Goal: Task Accomplishment & Management: Manage account settings

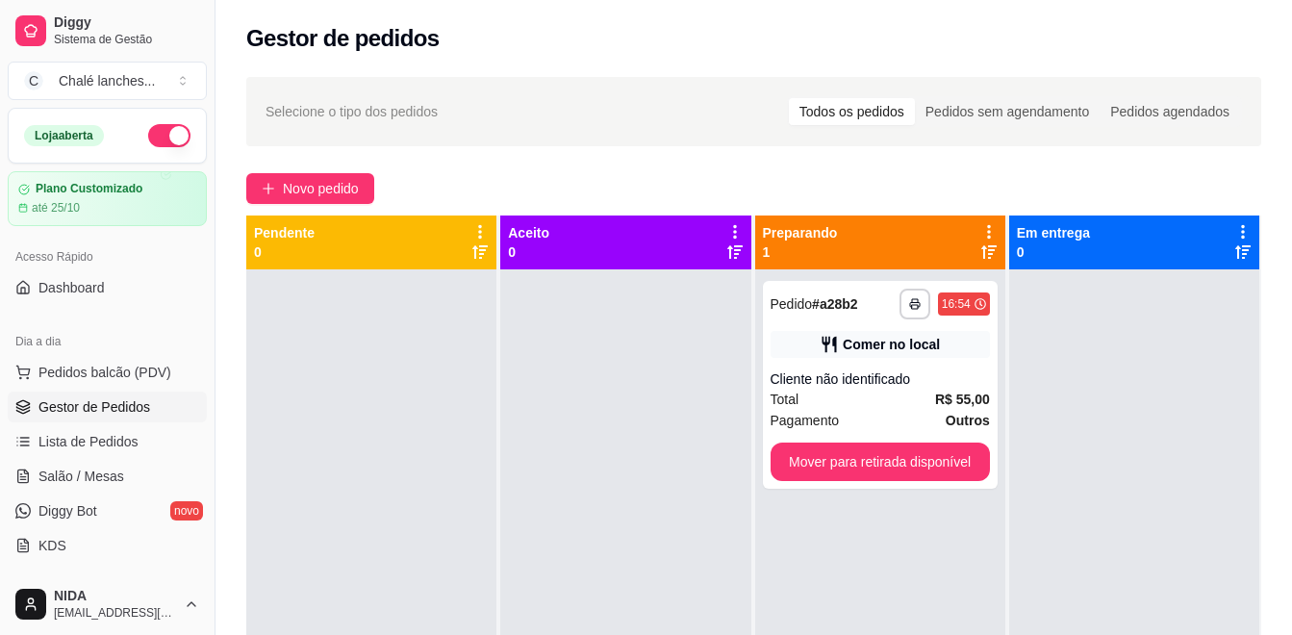
scroll to position [192, 0]
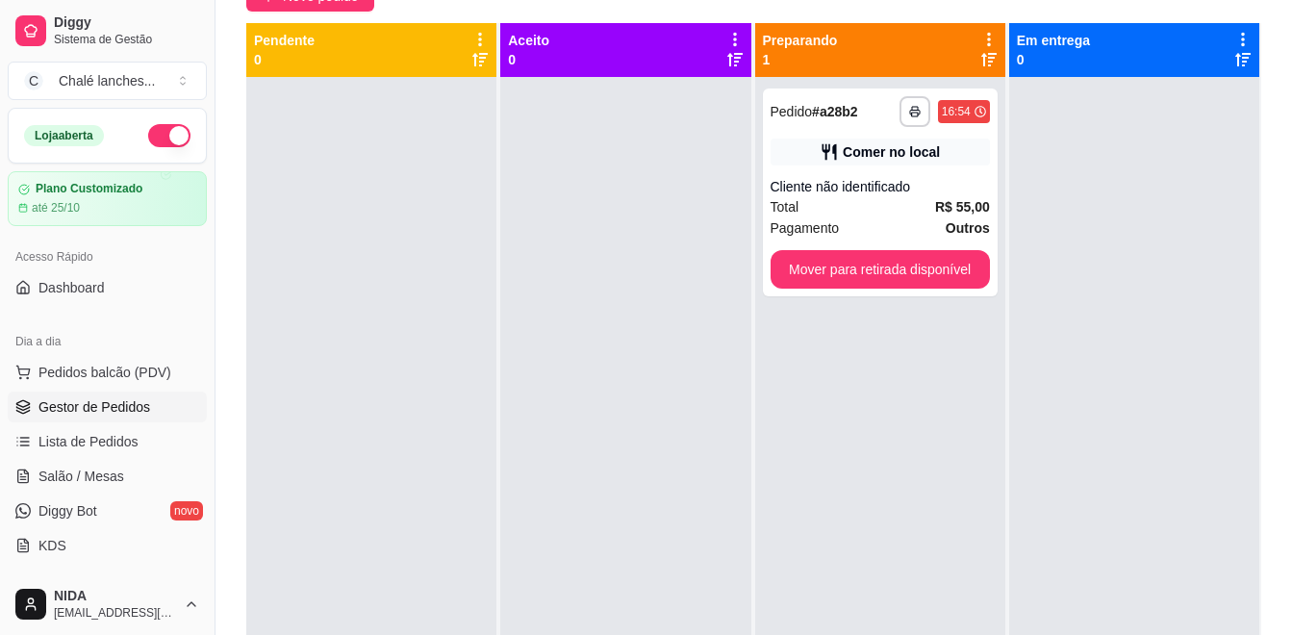
click at [710, 318] on div at bounding box center [625, 394] width 250 height 635
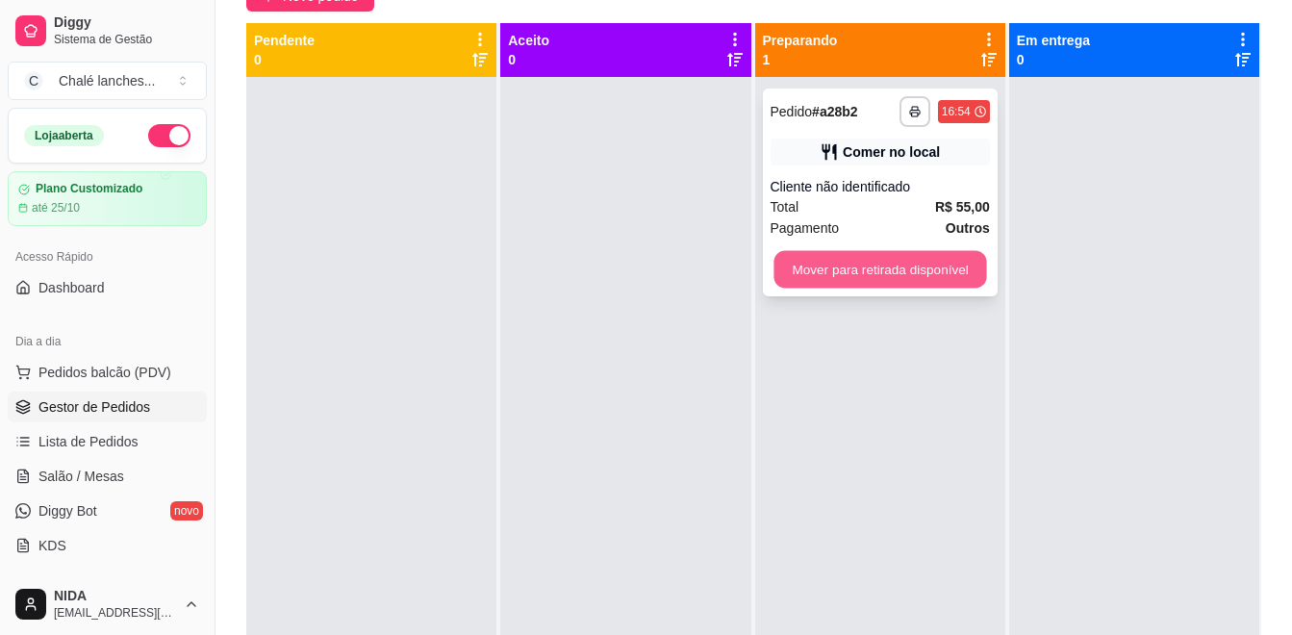
click at [824, 283] on button "Mover para retirada disponível" at bounding box center [880, 270] width 213 height 38
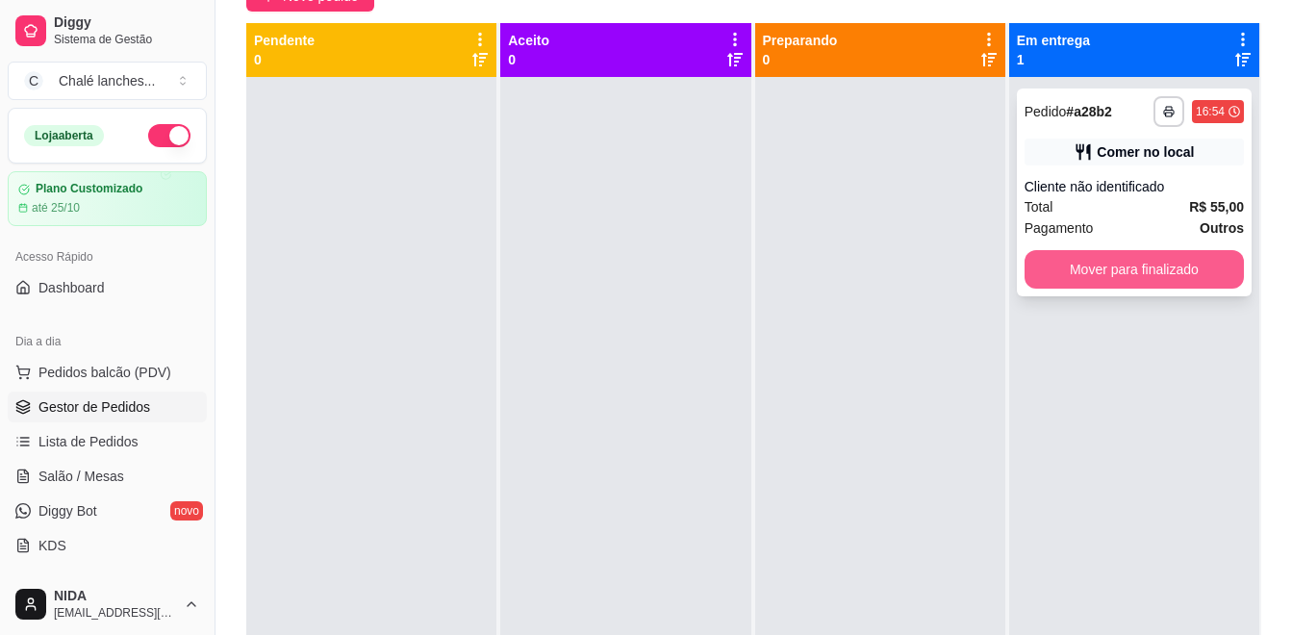
click at [1122, 268] on button "Mover para finalizado" at bounding box center [1134, 269] width 219 height 38
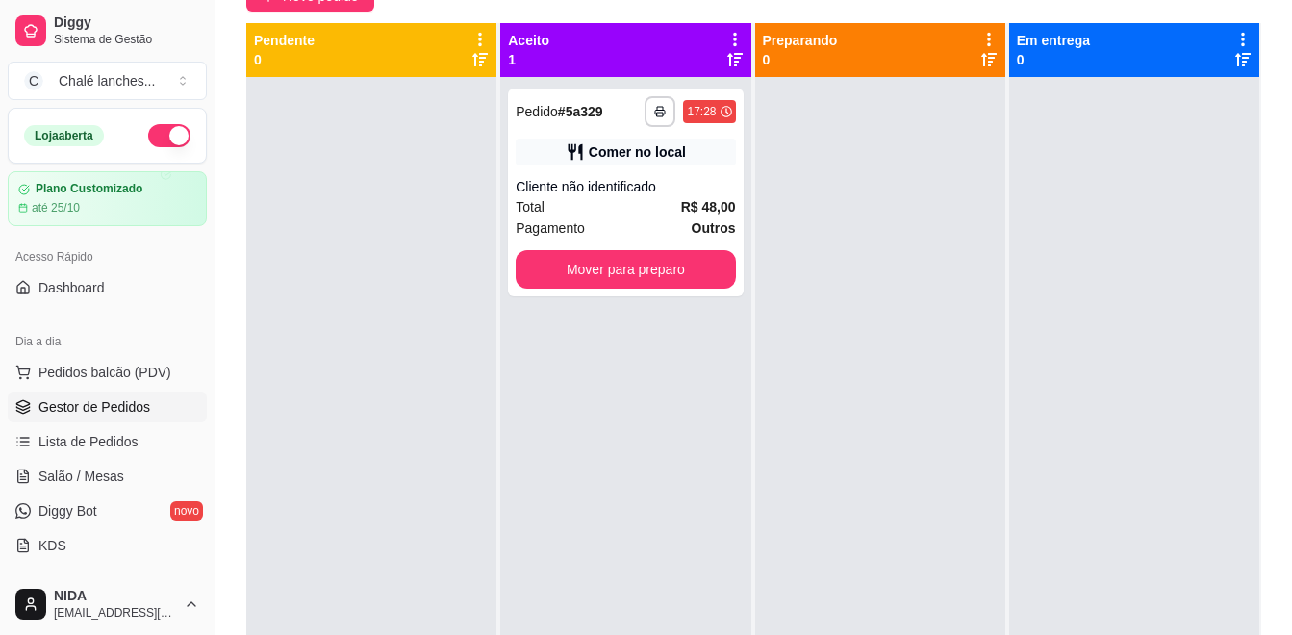
drag, startPoint x: 1110, startPoint y: 295, endPoint x: 1052, endPoint y: 321, distance: 63.3
click at [1109, 295] on div at bounding box center [1135, 394] width 250 height 635
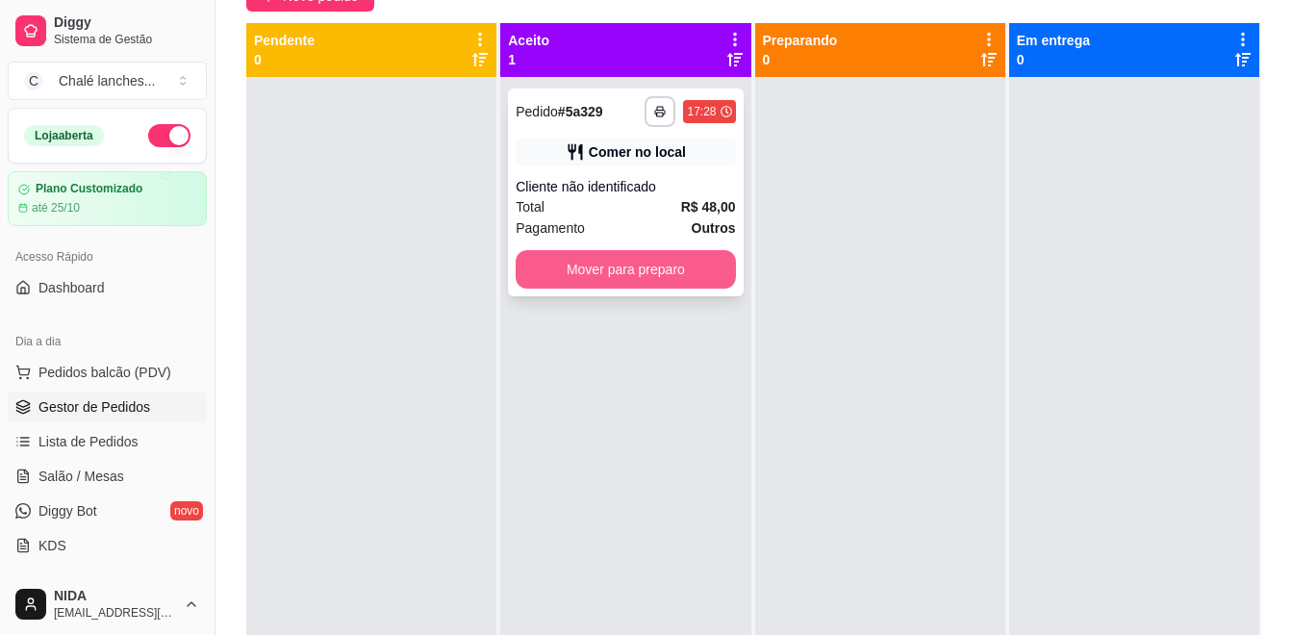
click at [699, 279] on button "Mover para preparo" at bounding box center [625, 269] width 219 height 38
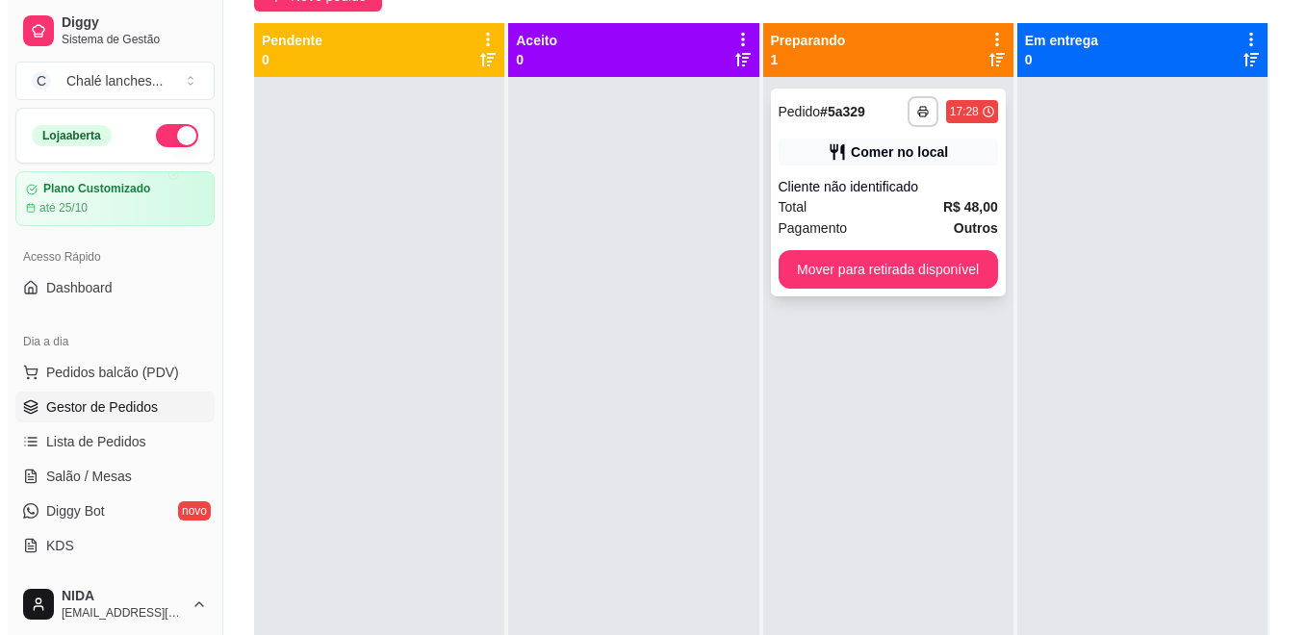
scroll to position [0, 0]
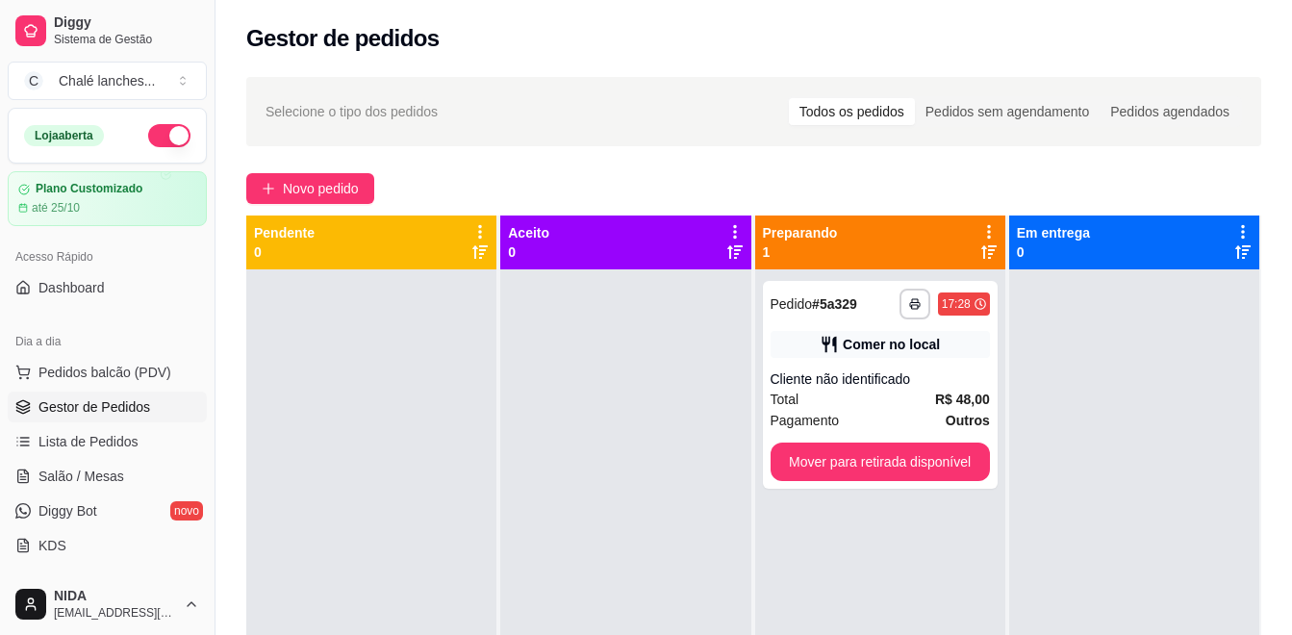
click at [613, 366] on div at bounding box center [625, 586] width 250 height 635
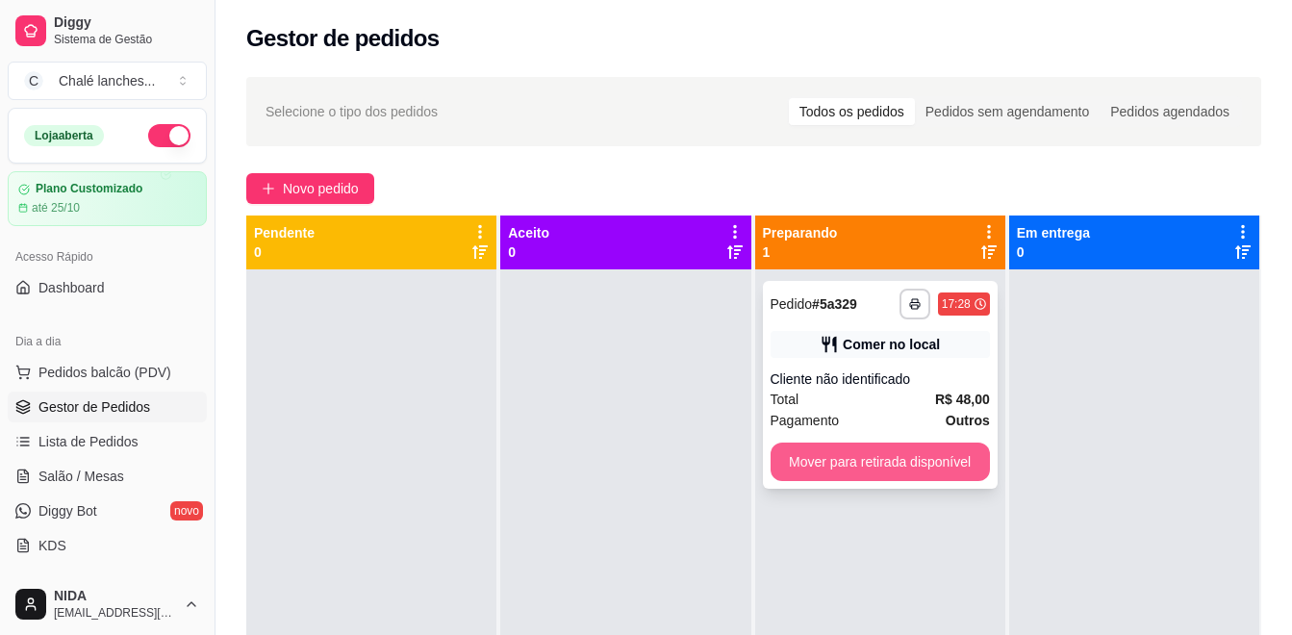
click at [858, 449] on button "Mover para retirada disponível" at bounding box center [880, 462] width 219 height 38
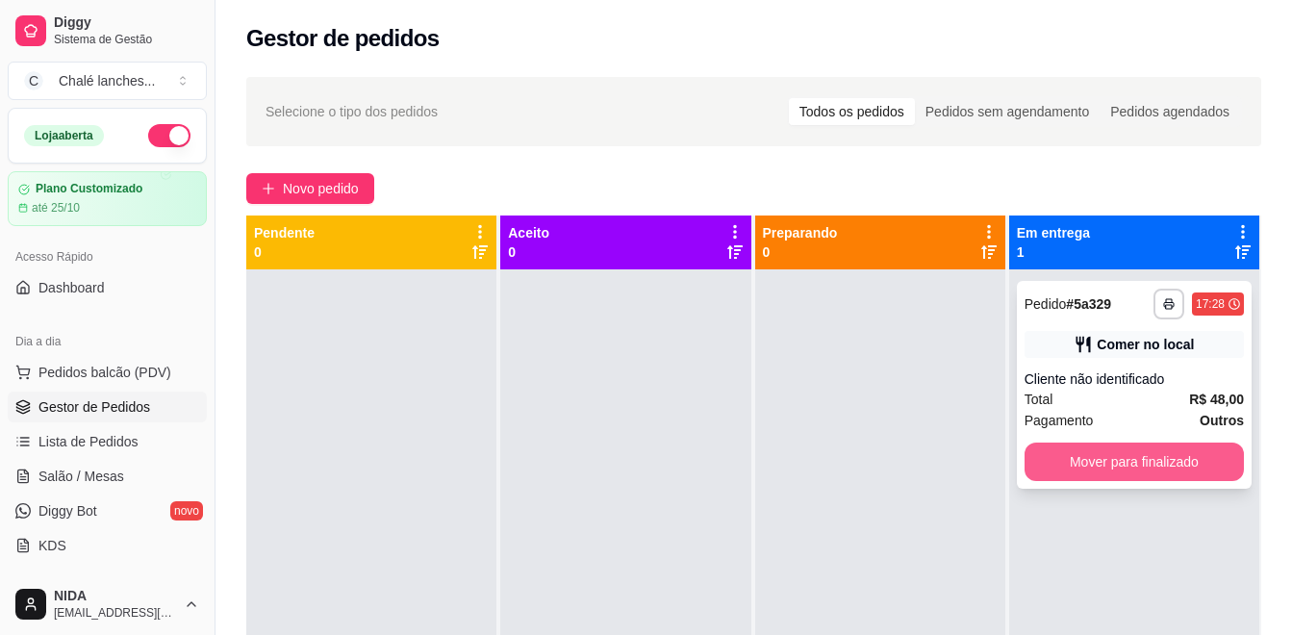
click at [1079, 463] on button "Mover para finalizado" at bounding box center [1134, 462] width 219 height 38
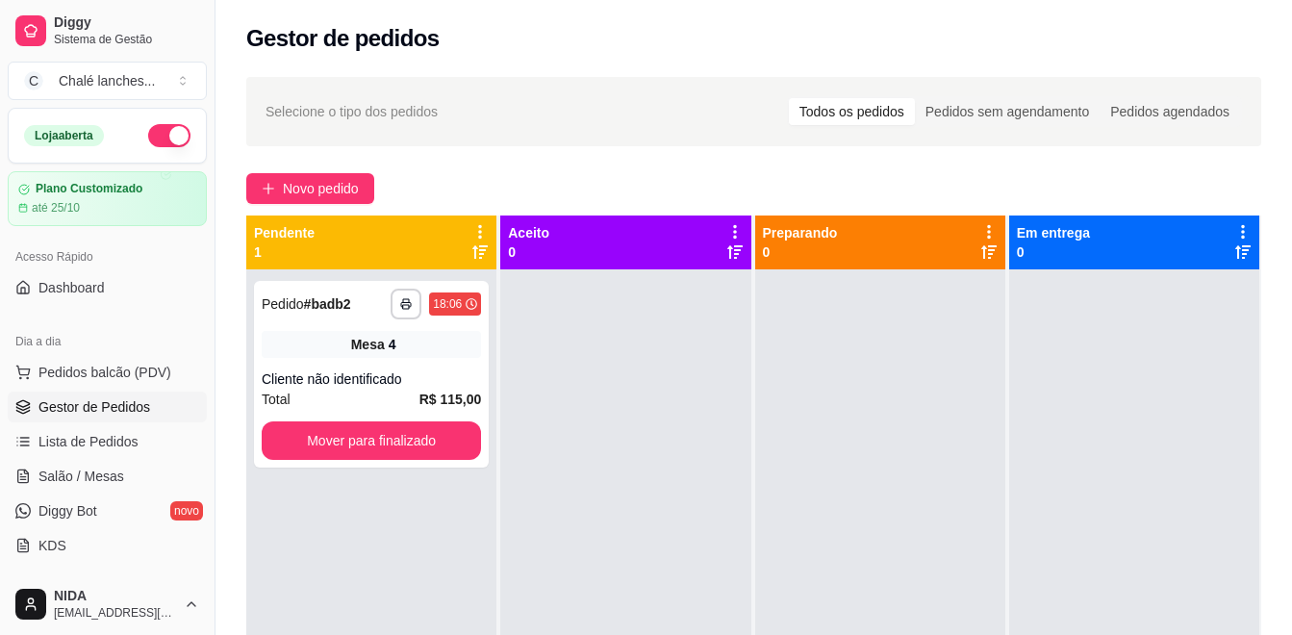
click at [1074, 459] on div at bounding box center [1135, 586] width 250 height 635
click at [310, 181] on span "Novo pedido" at bounding box center [321, 188] width 76 height 21
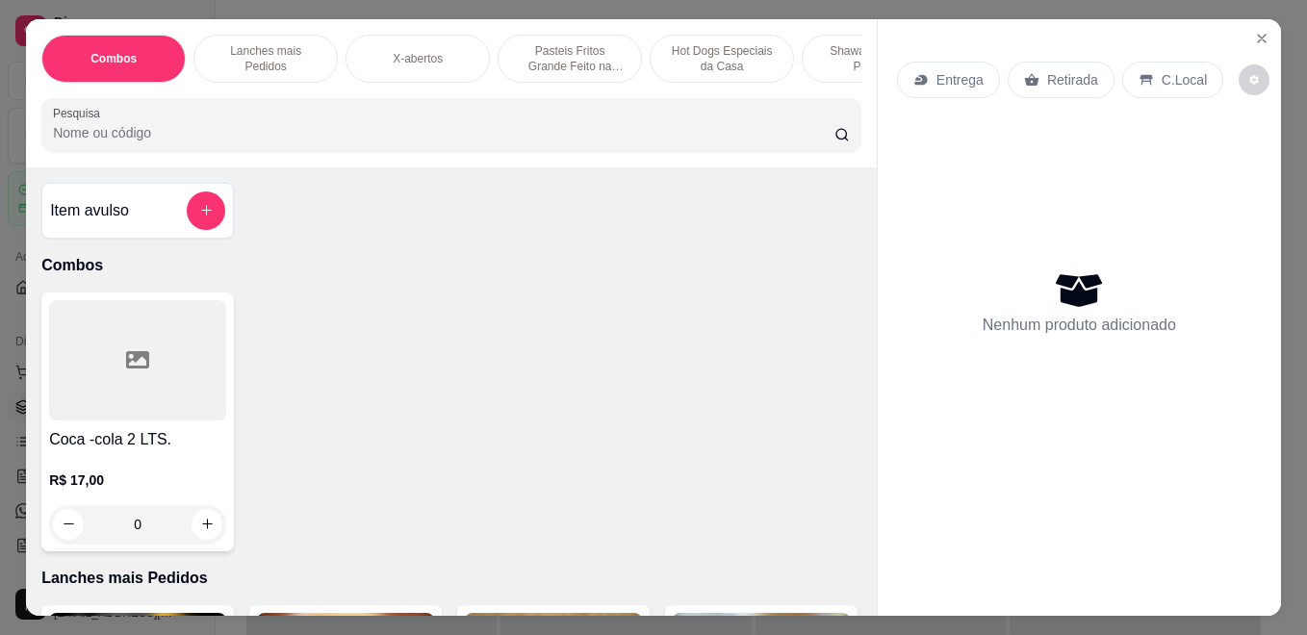
drag, startPoint x: 572, startPoint y: 60, endPoint x: 377, endPoint y: 243, distance: 267.5
click at [575, 60] on p "Pasteis Fritos Grande Feito na Hora" at bounding box center [570, 58] width 112 height 31
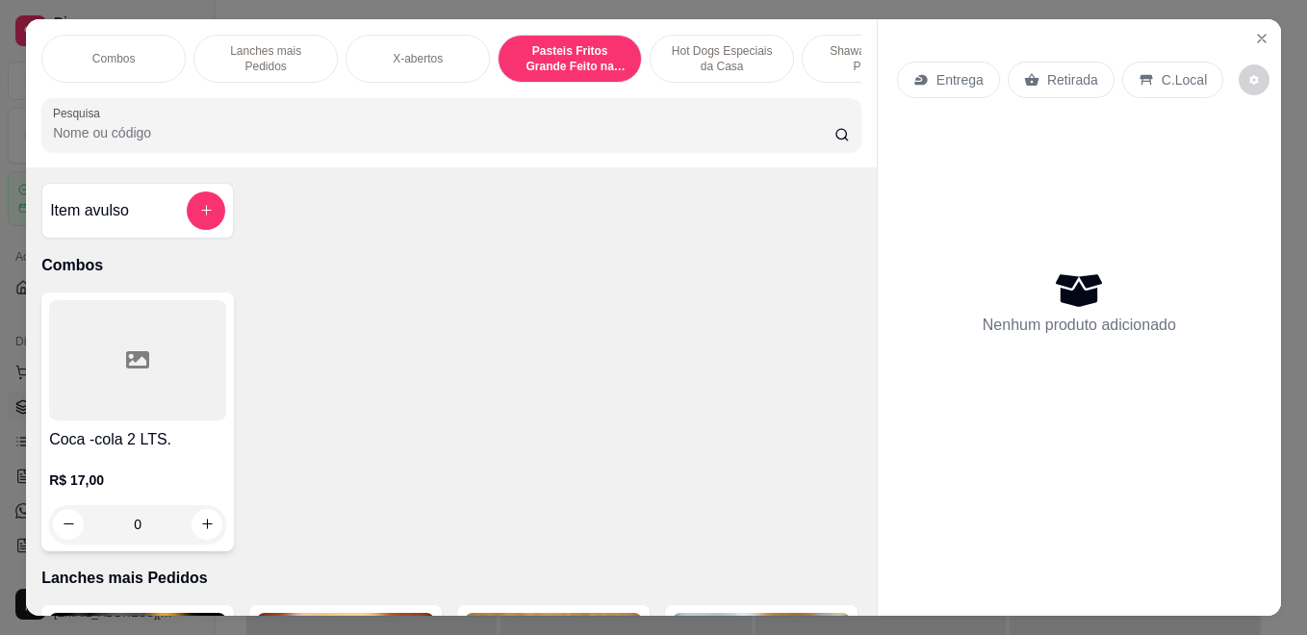
scroll to position [50, 0]
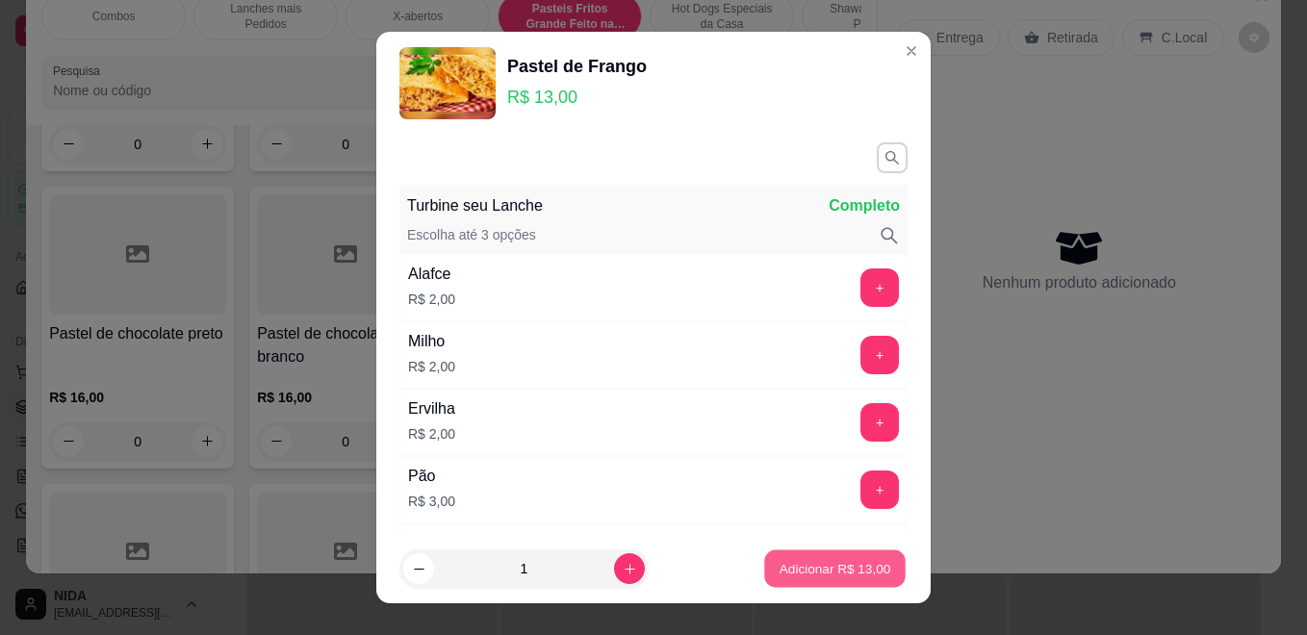
click at [835, 568] on p "Adicionar R$ 13,00" at bounding box center [836, 568] width 112 height 18
type input "1"
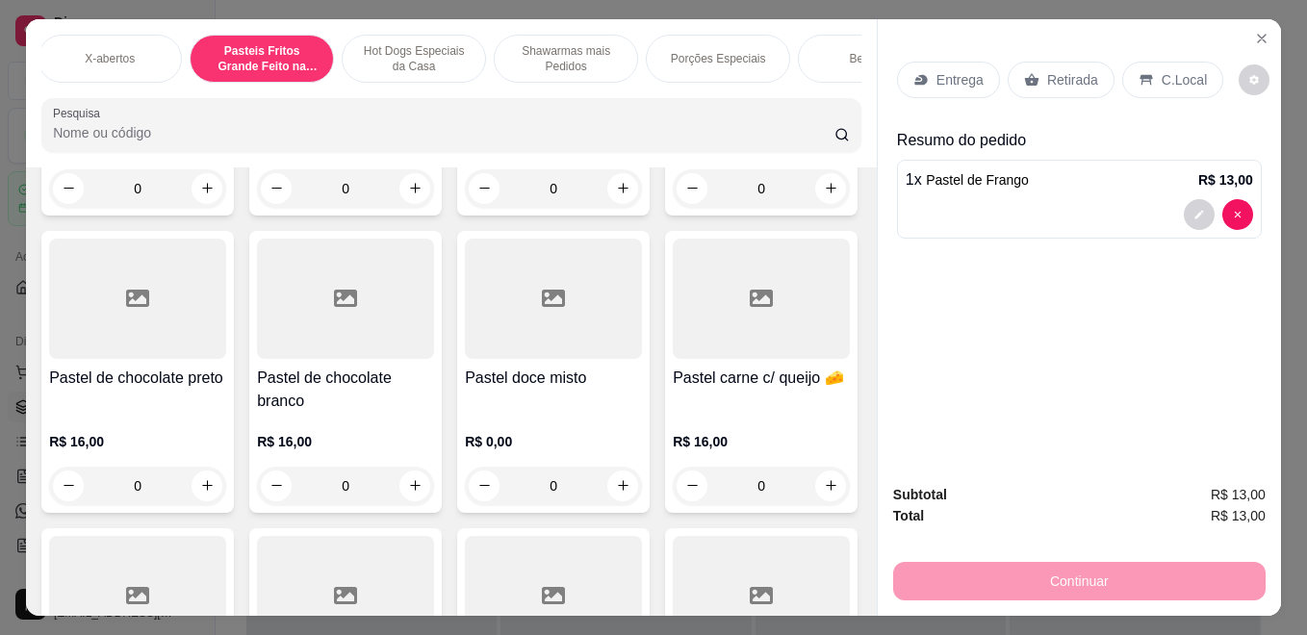
scroll to position [0, 389]
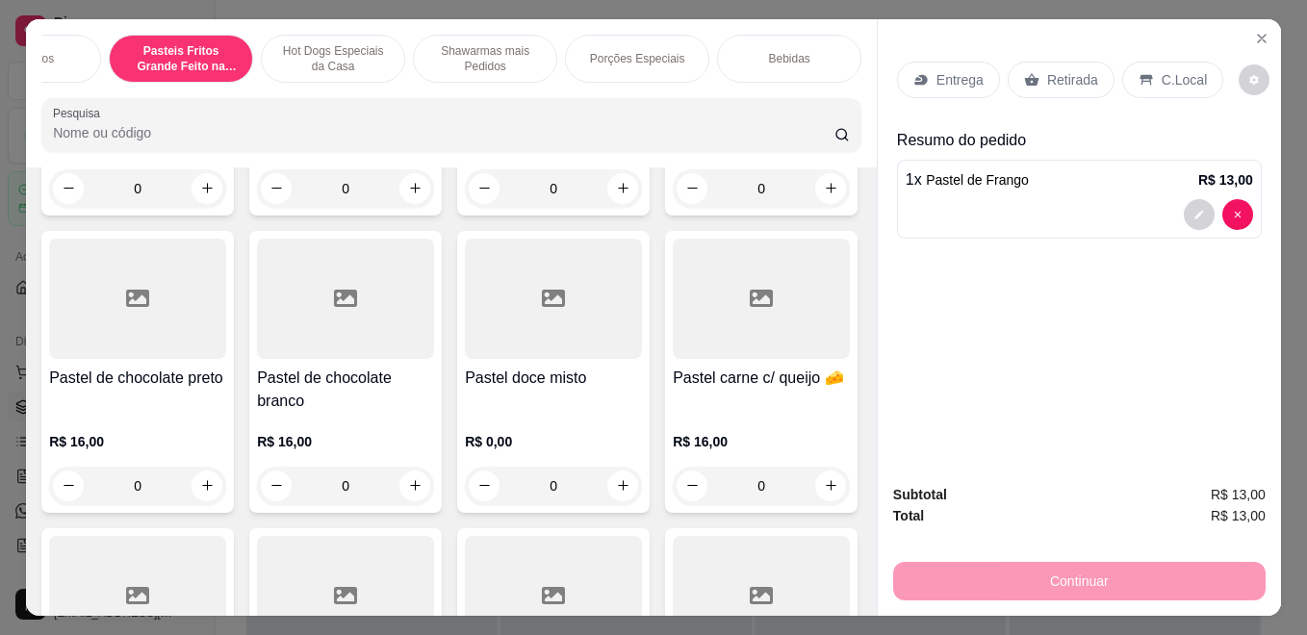
click at [797, 52] on p "Bebidas" at bounding box center [788, 58] width 41 height 15
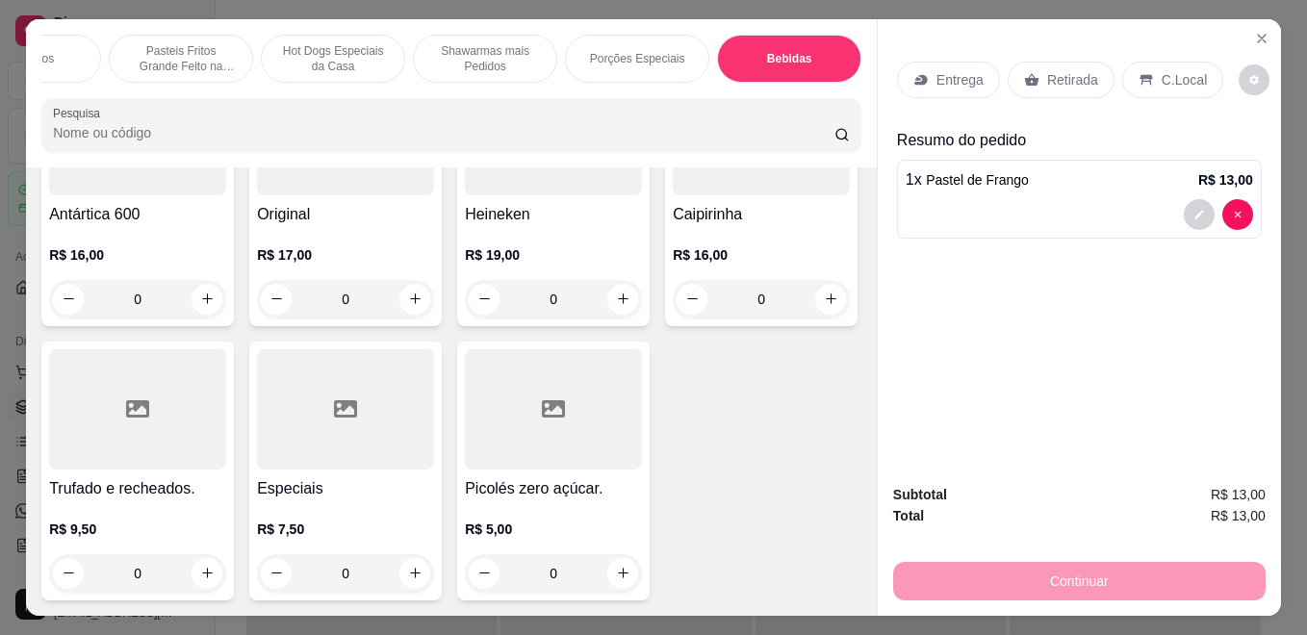
scroll to position [50, 0]
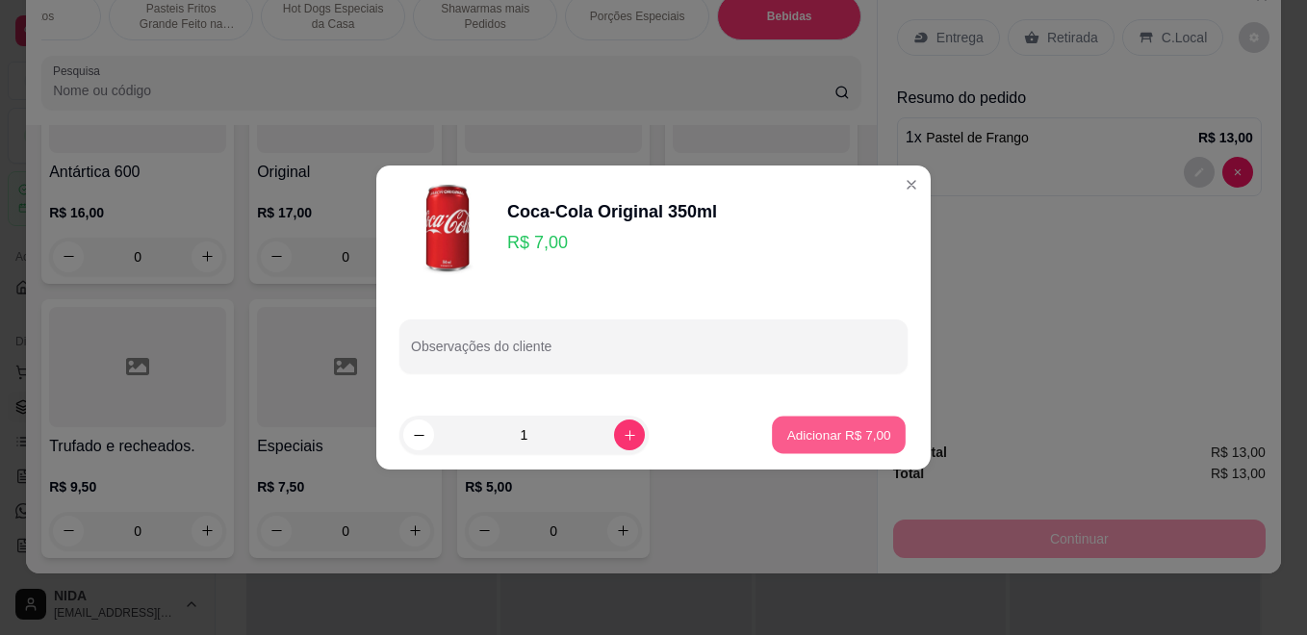
click at [851, 432] on p "Adicionar R$ 7,00" at bounding box center [838, 434] width 104 height 18
type input "1"
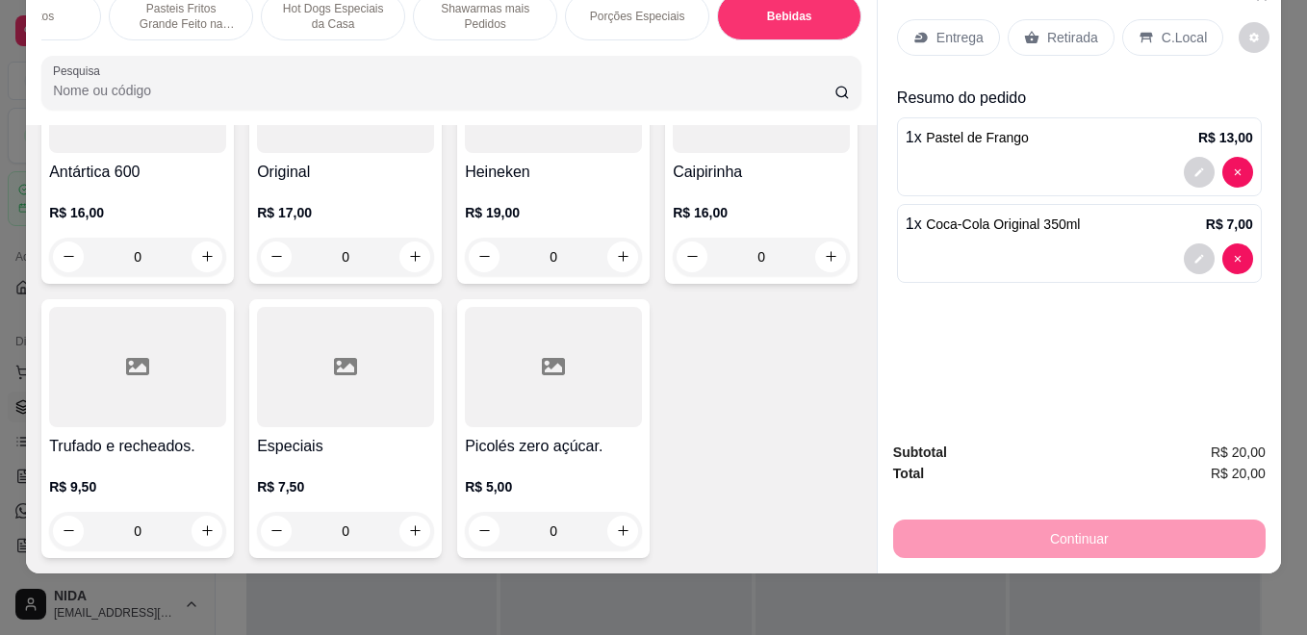
click at [1176, 28] on p "C.Local" at bounding box center [1184, 37] width 45 height 19
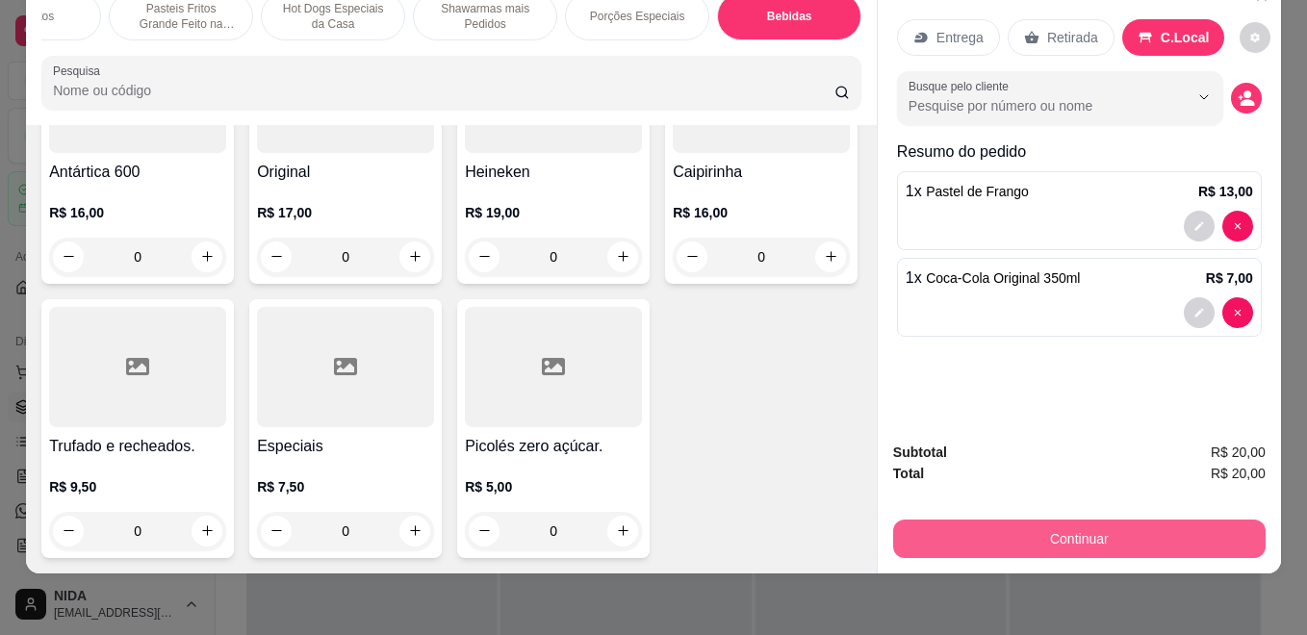
click at [1113, 520] on button "Continuar" at bounding box center [1079, 539] width 372 height 38
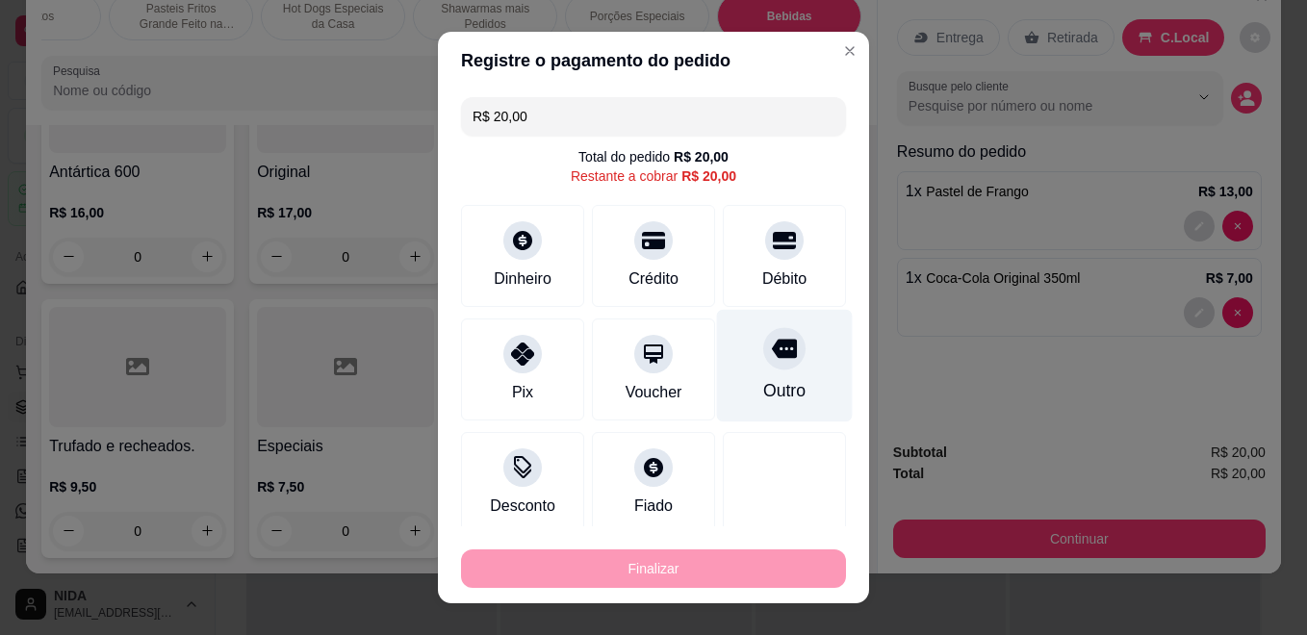
click at [772, 345] on icon at bounding box center [784, 349] width 25 height 19
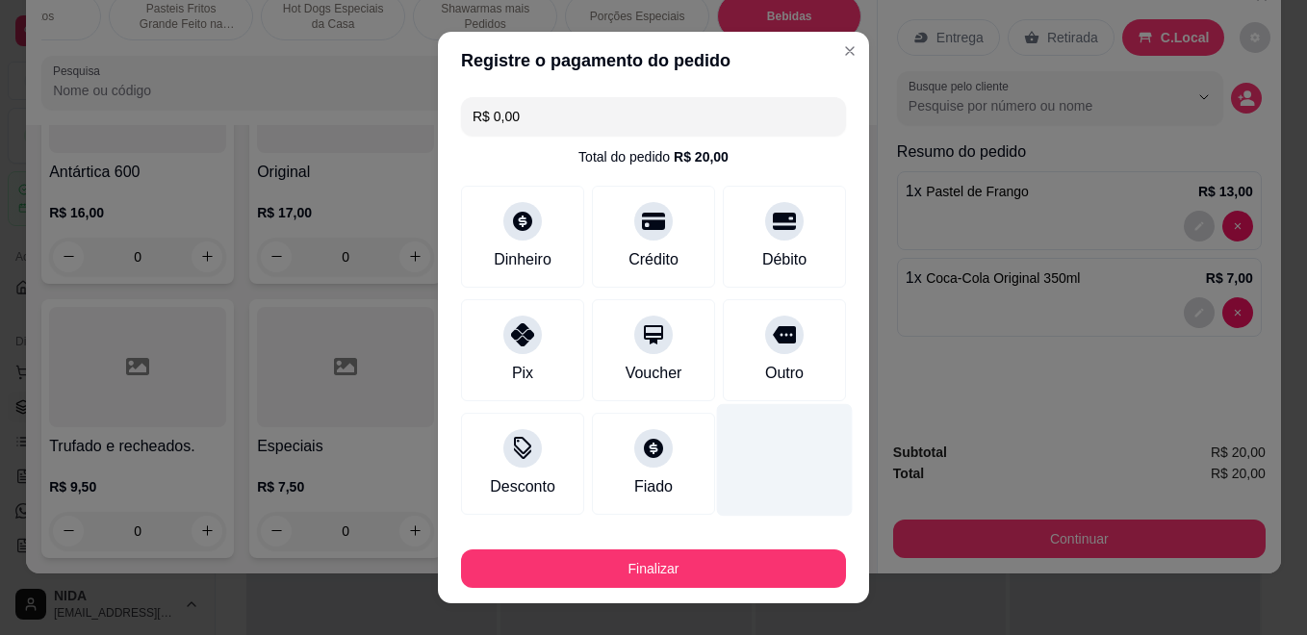
type input "R$ 0,00"
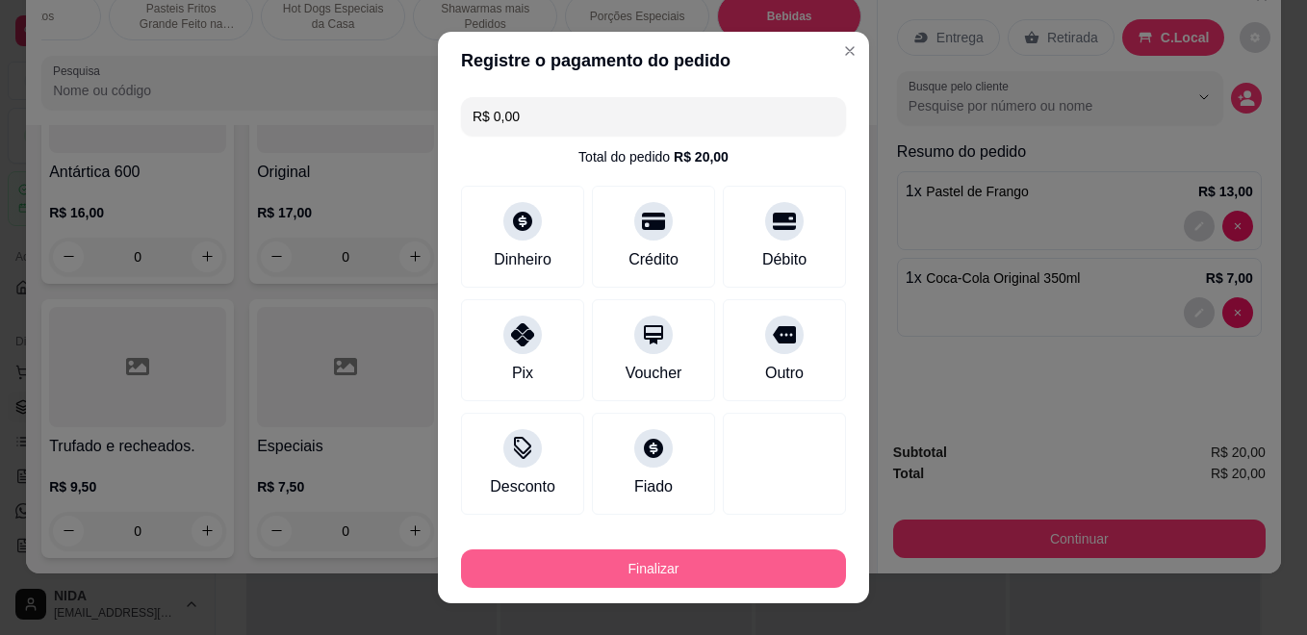
click at [727, 569] on button "Finalizar" at bounding box center [653, 569] width 385 height 38
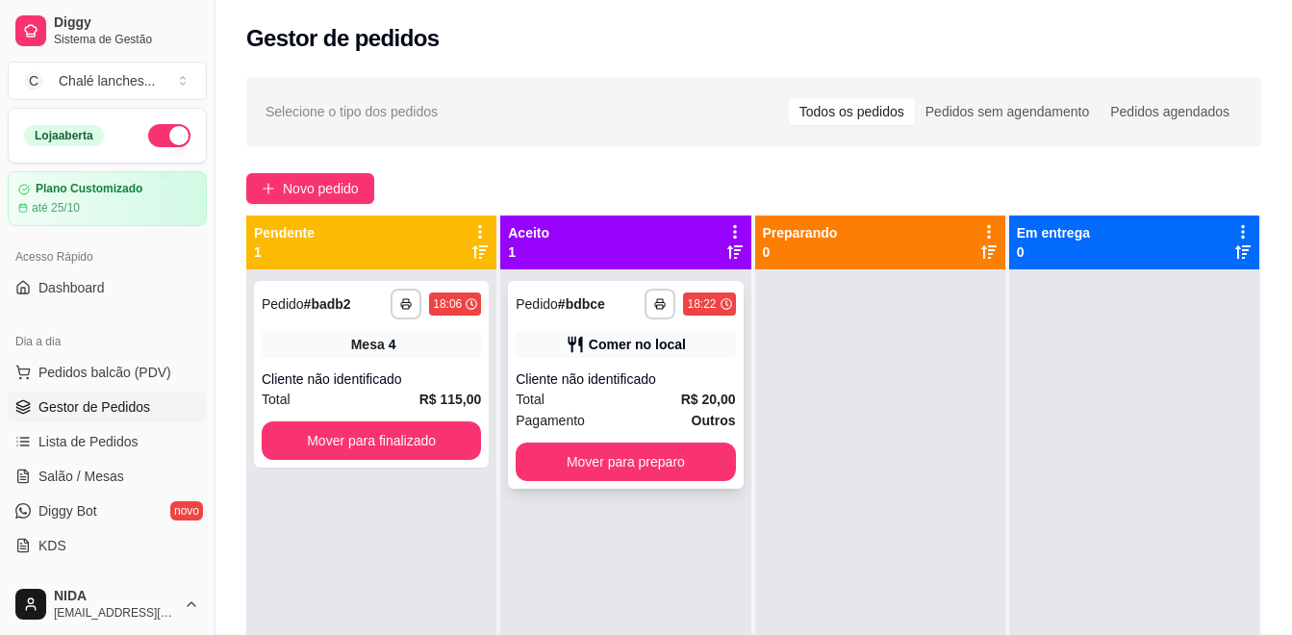
click at [584, 345] on div "Comer no local" at bounding box center [625, 344] width 219 height 27
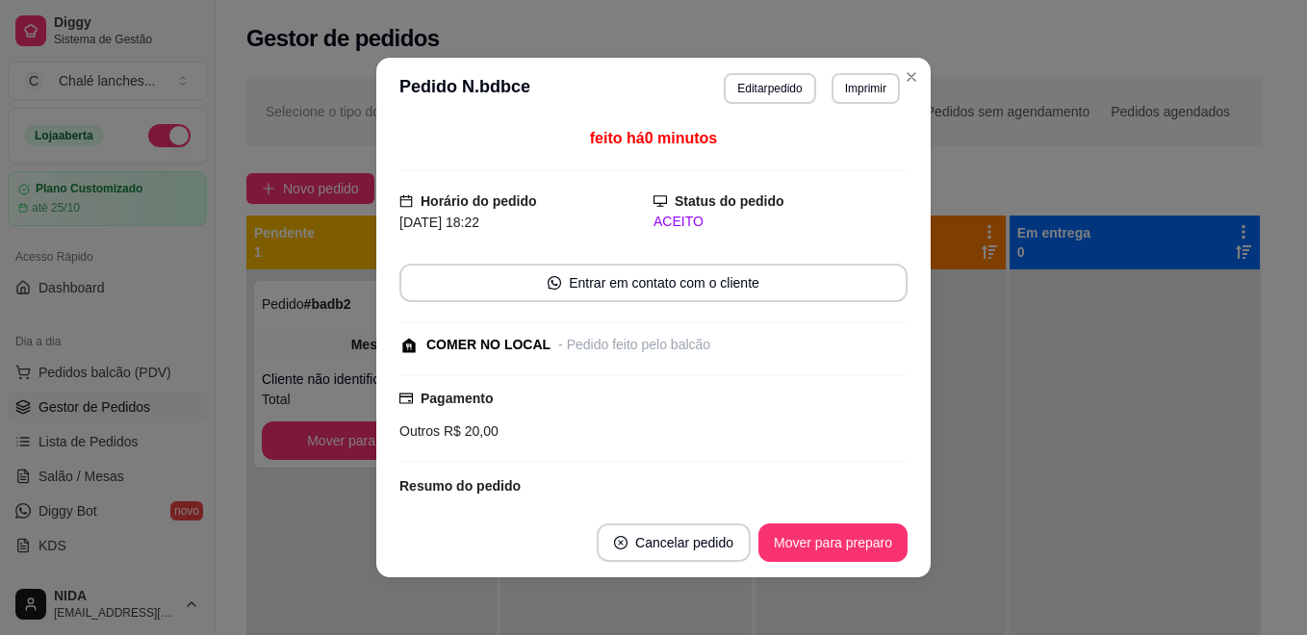
click at [753, 102] on button "Editar pedido" at bounding box center [769, 88] width 91 height 31
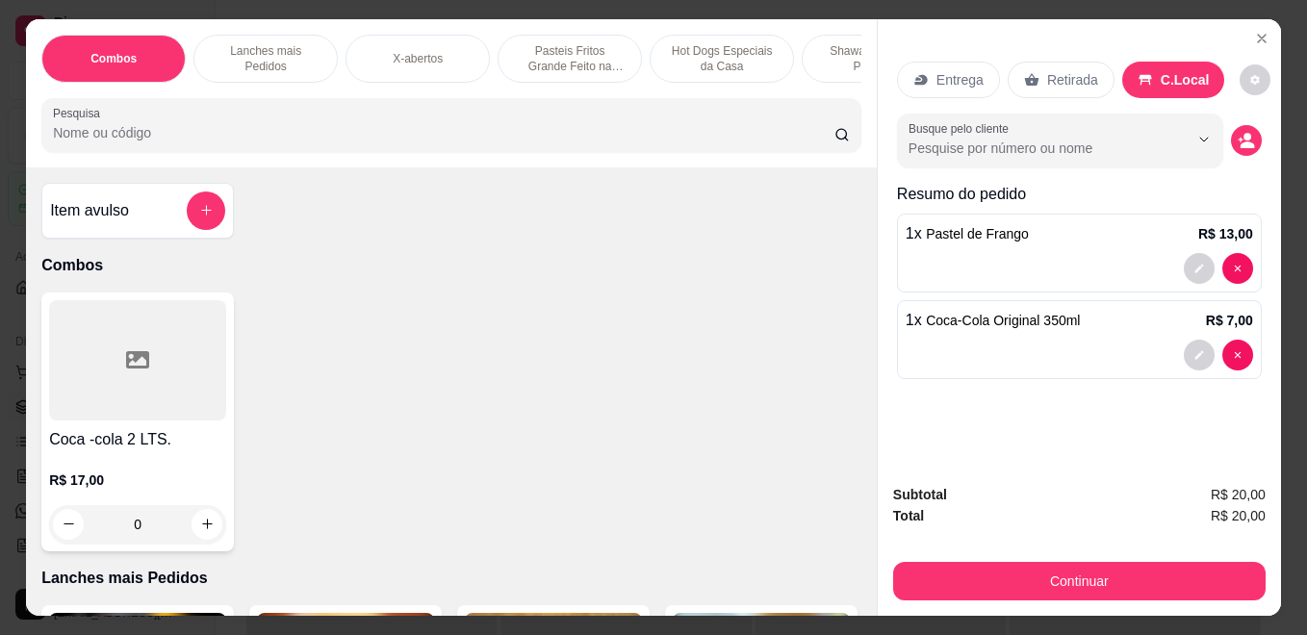
click at [570, 44] on p "Pasteis Fritos Grande Feito na Hora" at bounding box center [570, 58] width 112 height 31
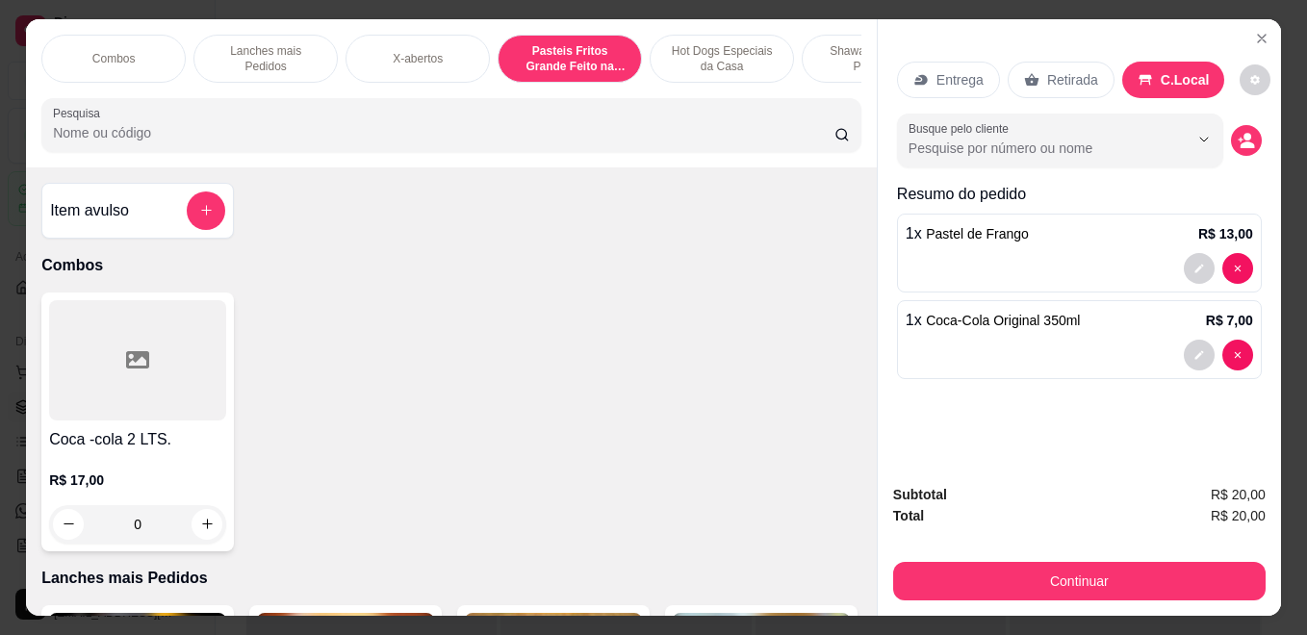
scroll to position [50, 0]
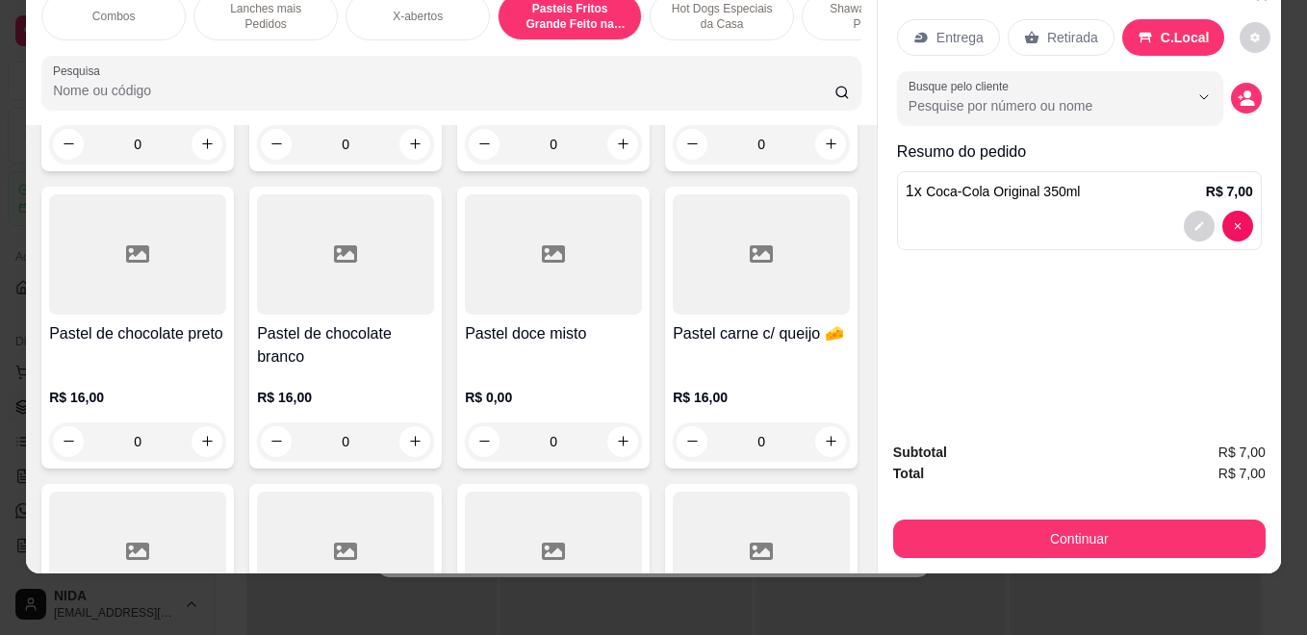
type input "0"
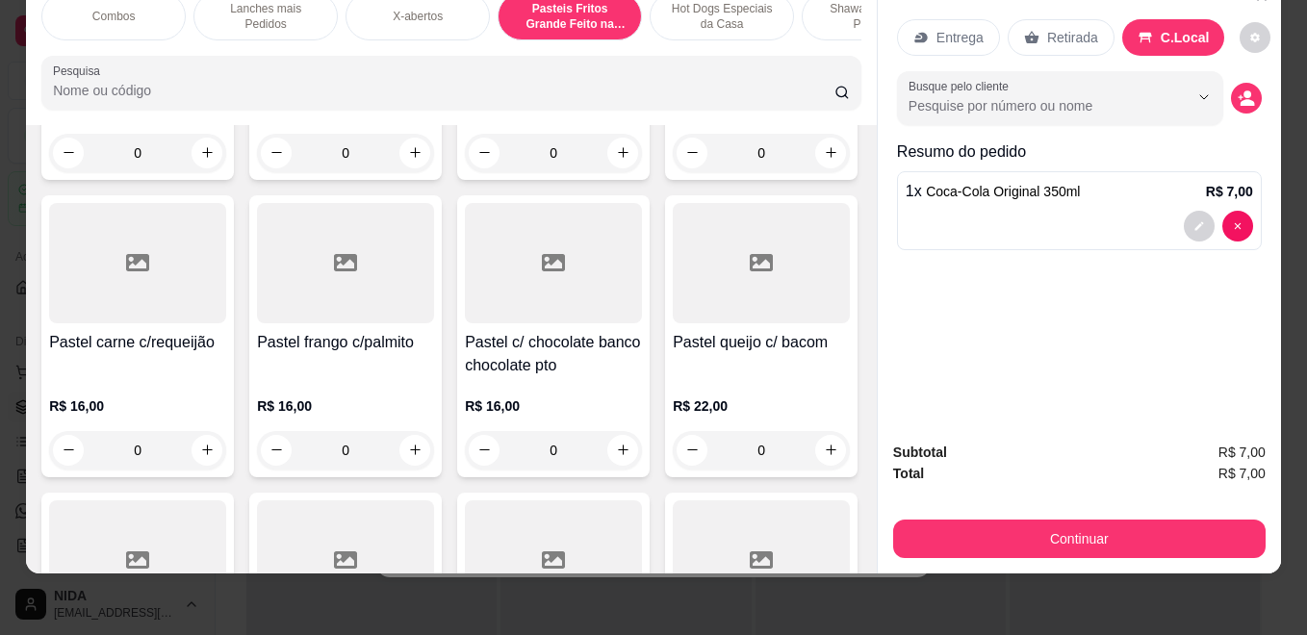
scroll to position [2781, 0]
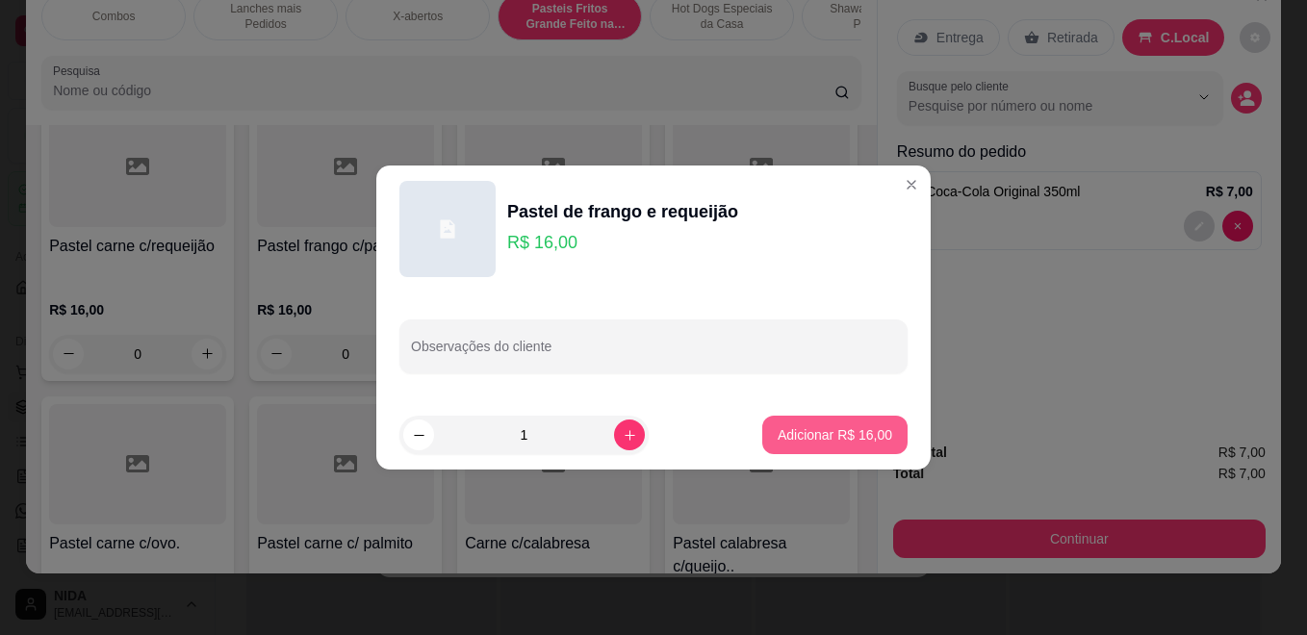
click at [831, 420] on button "Adicionar R$ 16,00" at bounding box center [834, 435] width 145 height 38
type input "1"
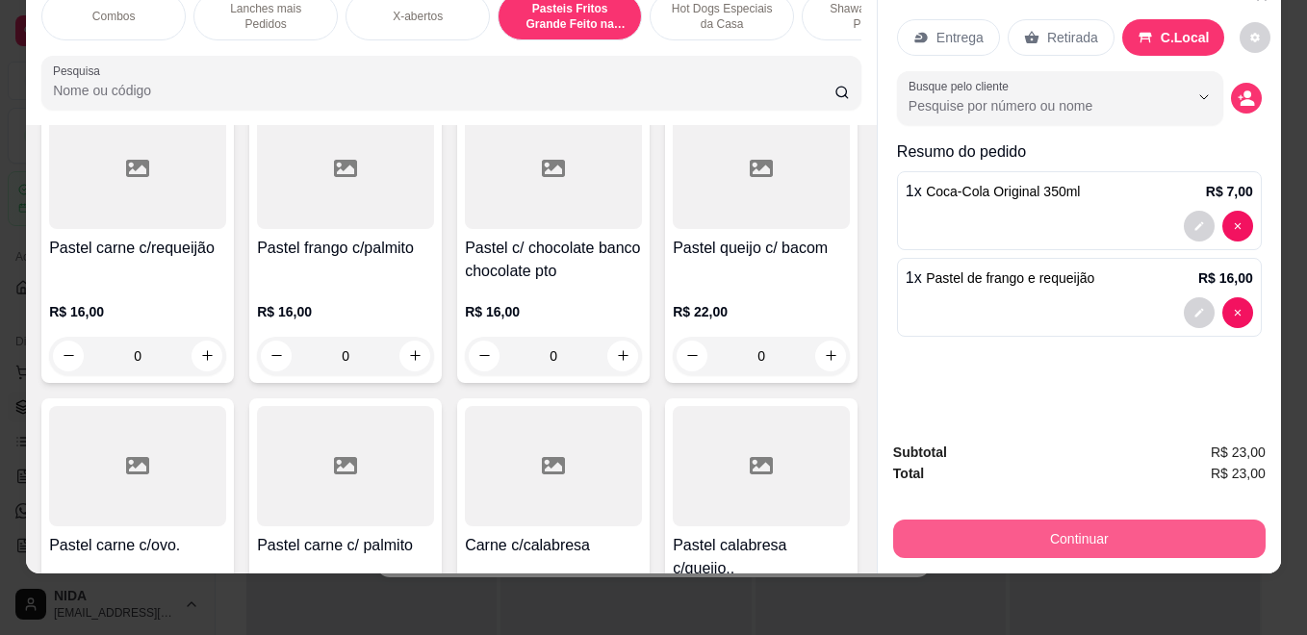
click at [1077, 522] on button "Continuar" at bounding box center [1079, 539] width 372 height 38
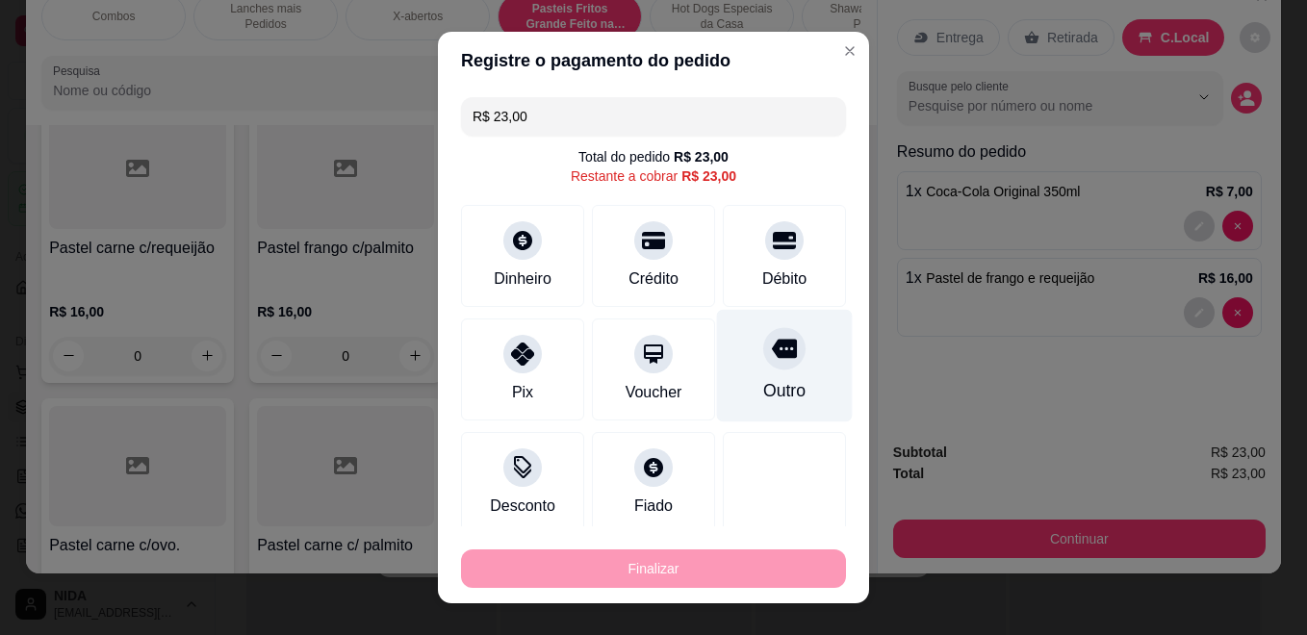
click at [772, 345] on icon at bounding box center [784, 349] width 25 height 19
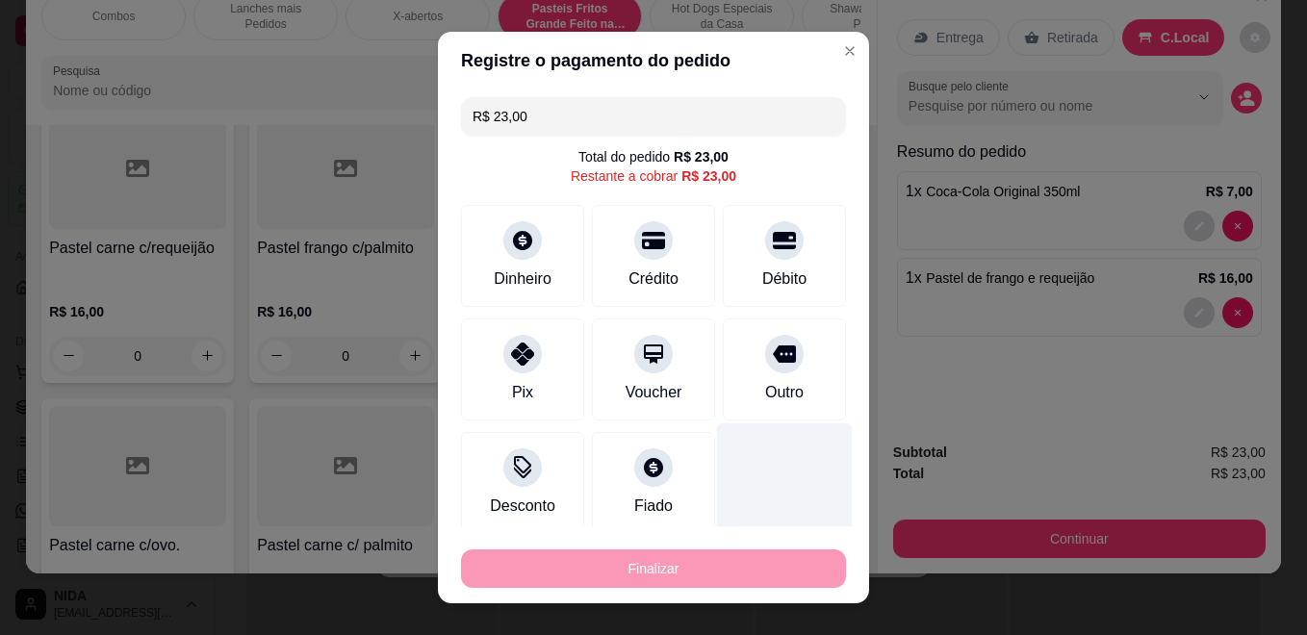
type input "R$ 0,00"
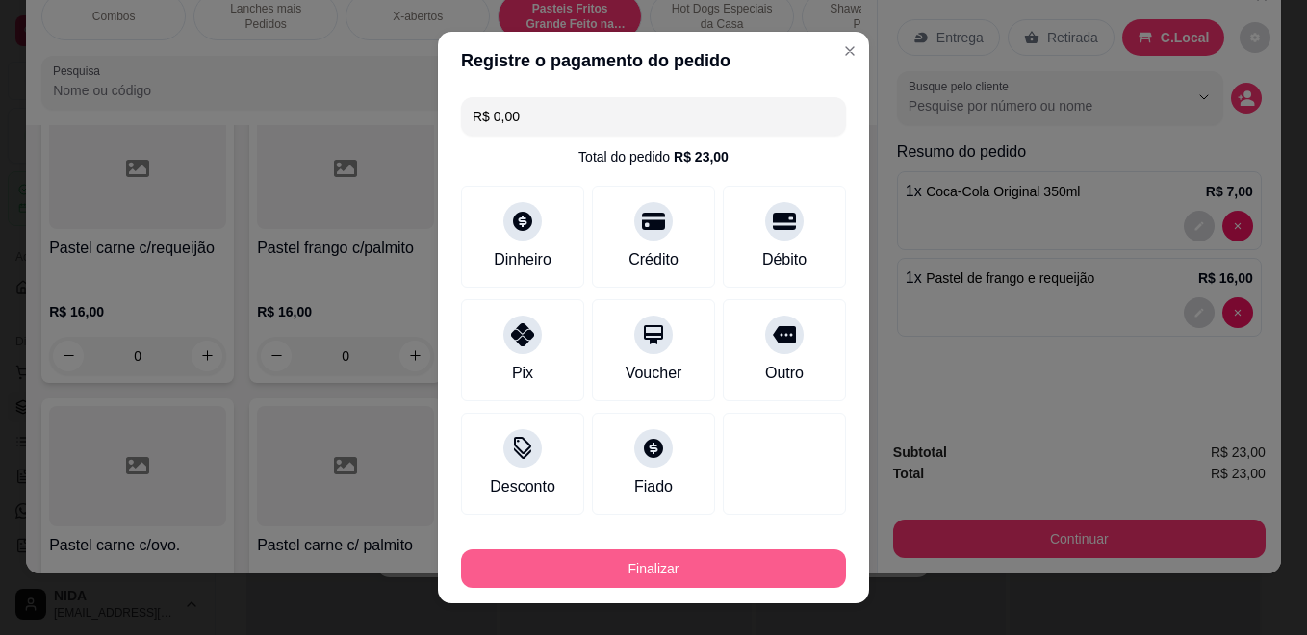
click at [760, 565] on button "Finalizar" at bounding box center [653, 569] width 385 height 38
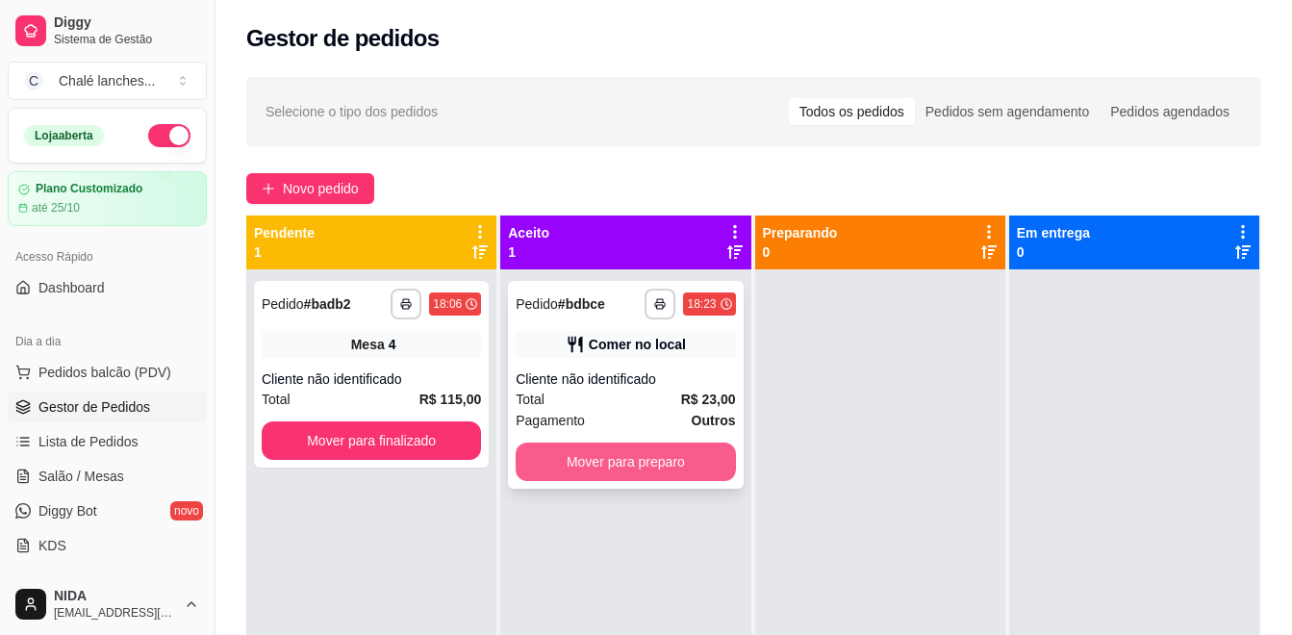
click at [616, 450] on button "Mover para preparo" at bounding box center [625, 462] width 219 height 38
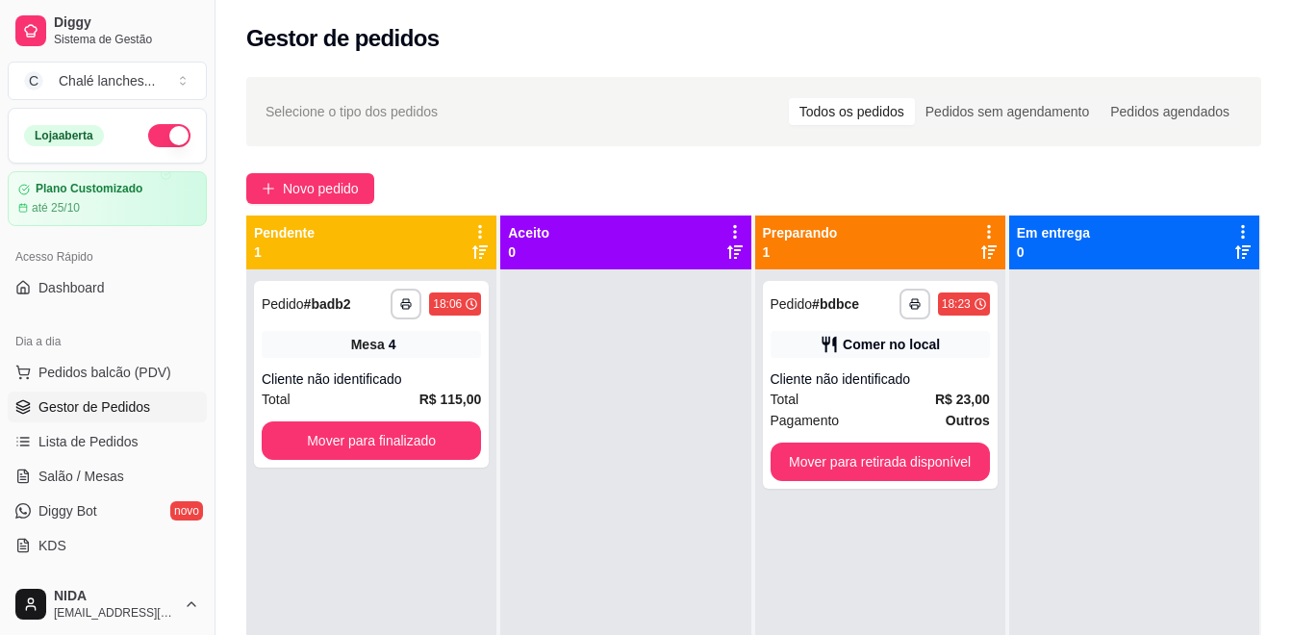
click at [689, 490] on div at bounding box center [625, 586] width 250 height 635
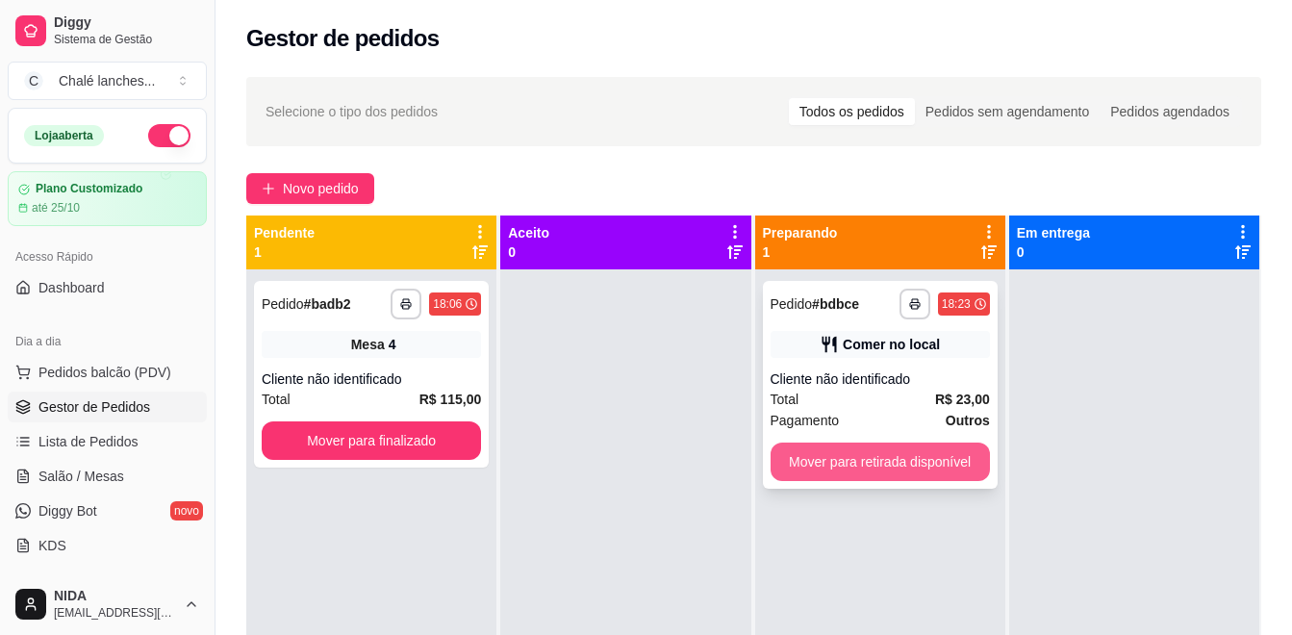
click at [850, 469] on button "Mover para retirada disponível" at bounding box center [880, 462] width 219 height 38
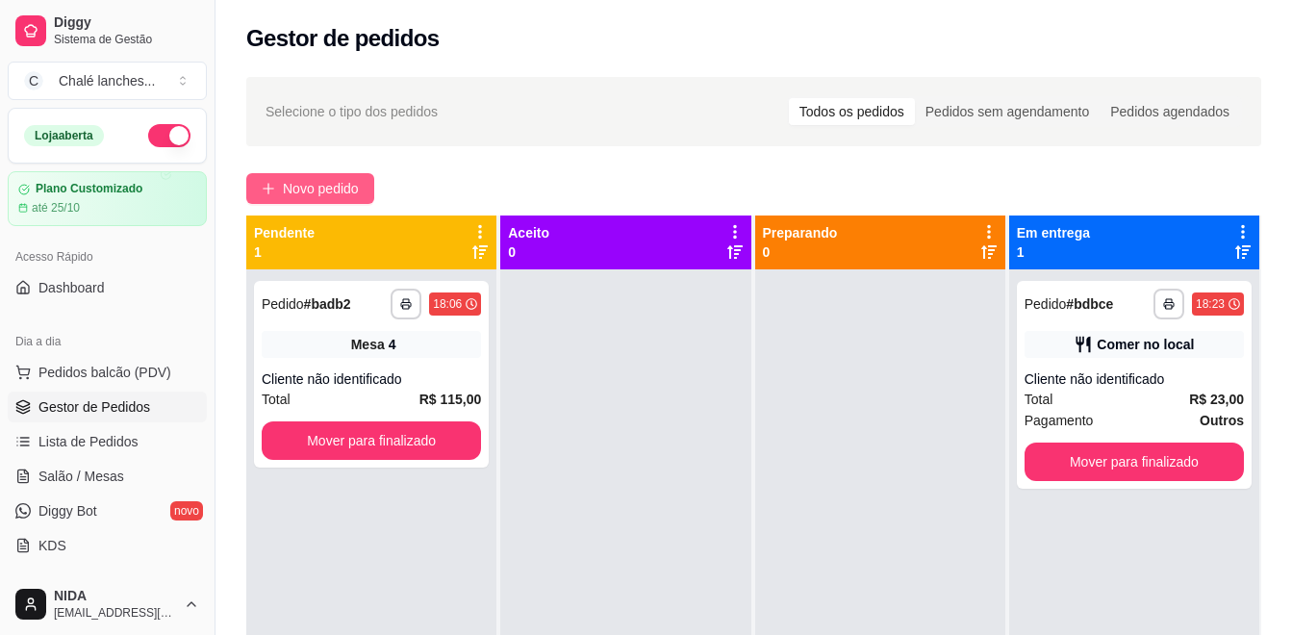
click at [346, 177] on button "Novo pedido" at bounding box center [310, 188] width 128 height 31
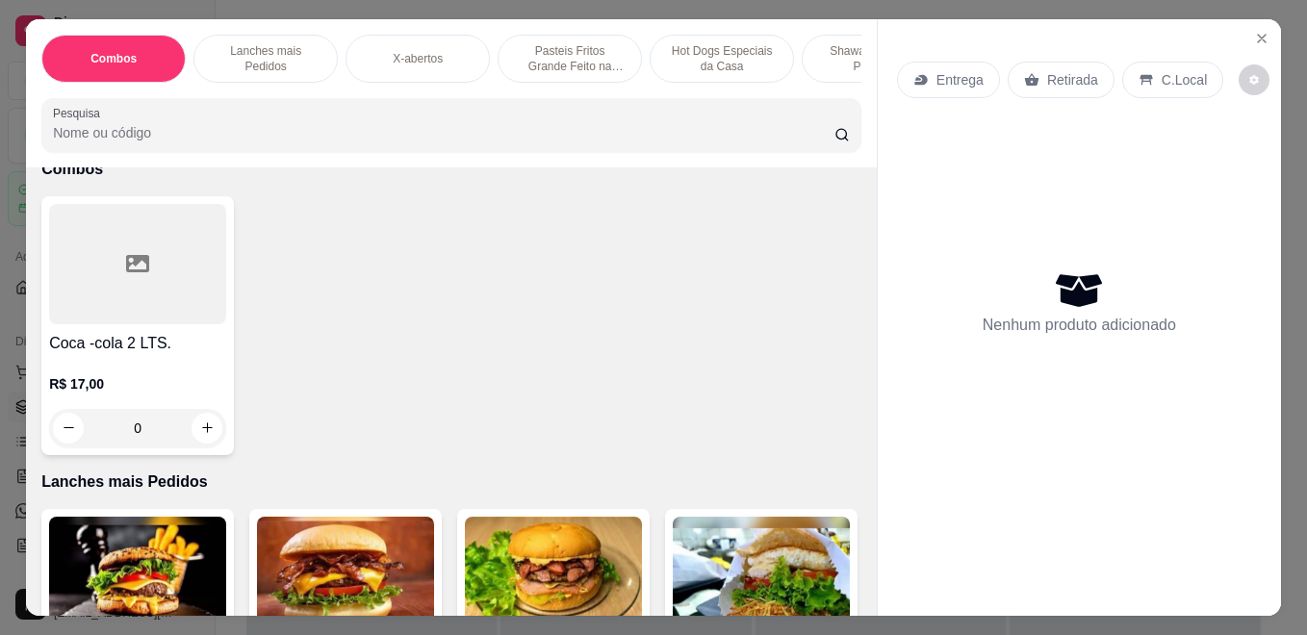
scroll to position [289, 0]
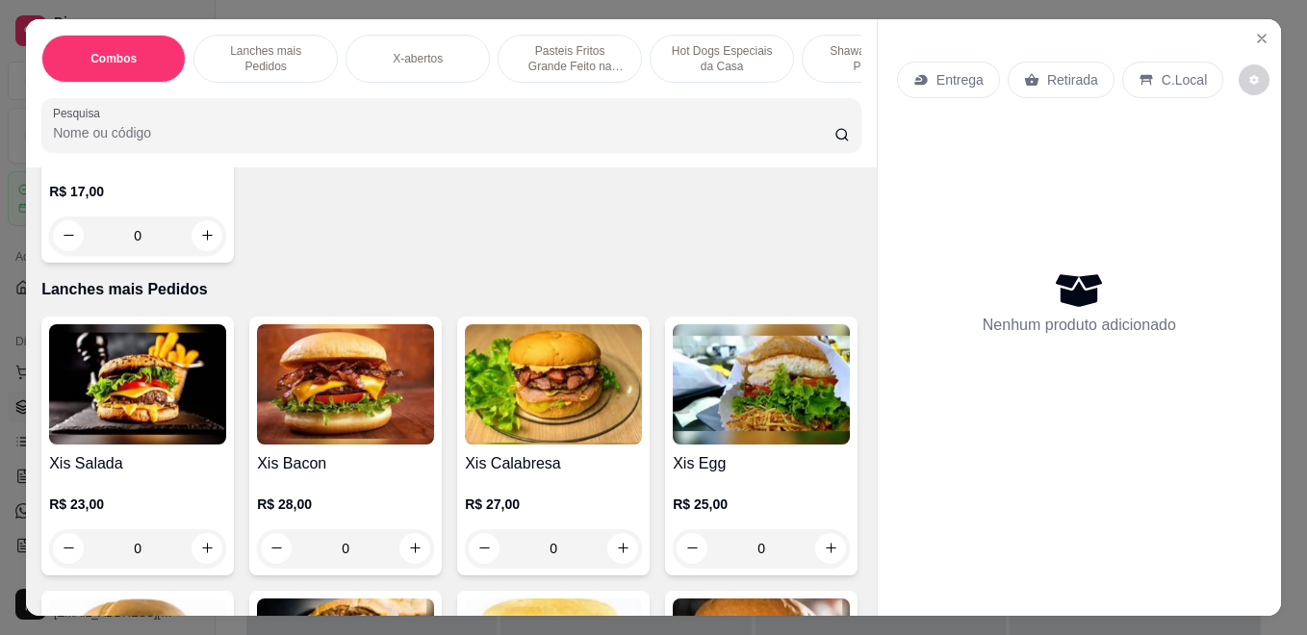
click at [127, 403] on img at bounding box center [137, 384] width 177 height 120
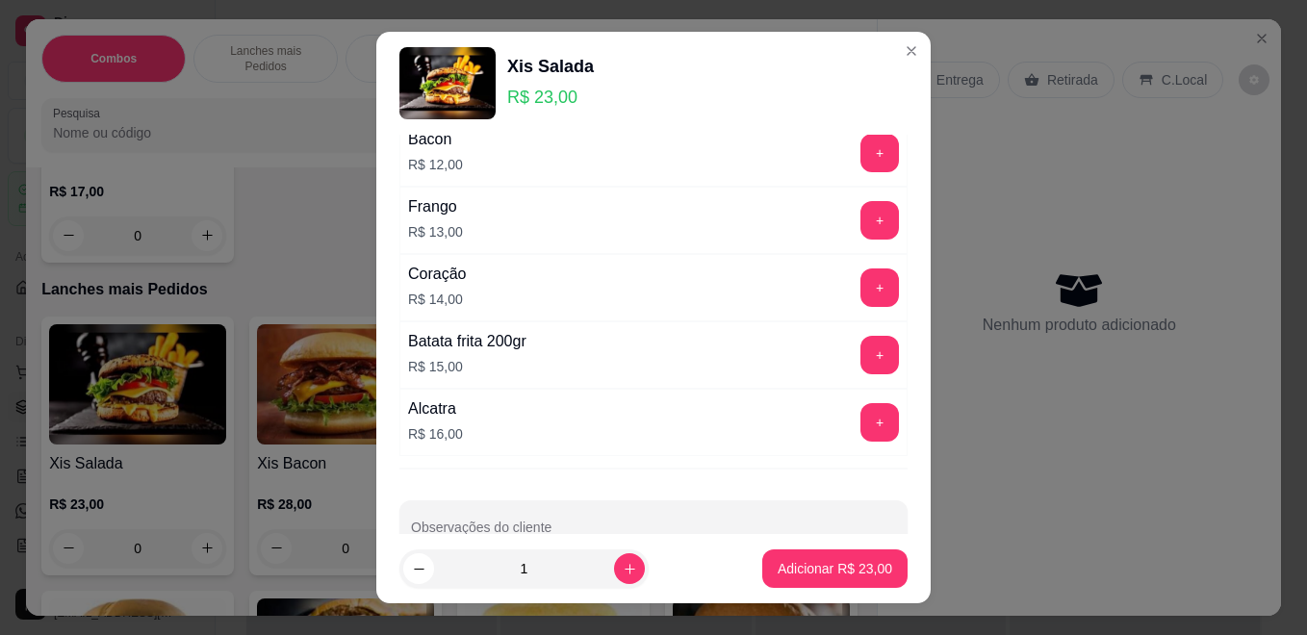
scroll to position [1394, 0]
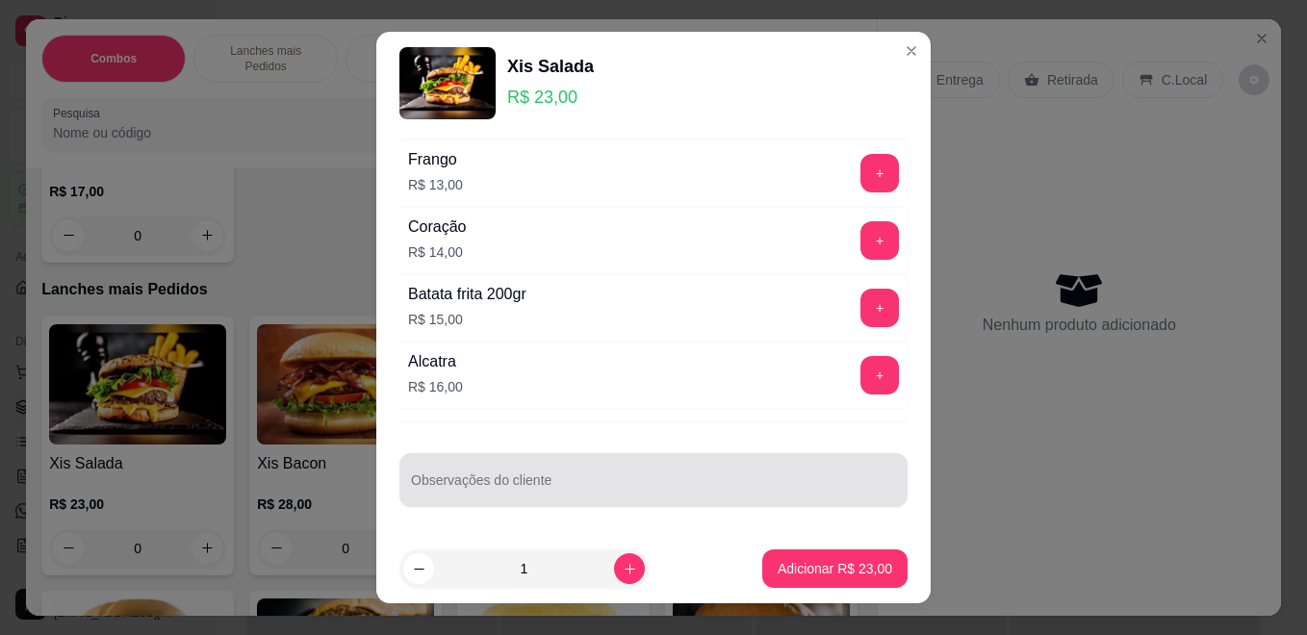
click at [524, 480] on input "Observações do cliente" at bounding box center [653, 487] width 485 height 19
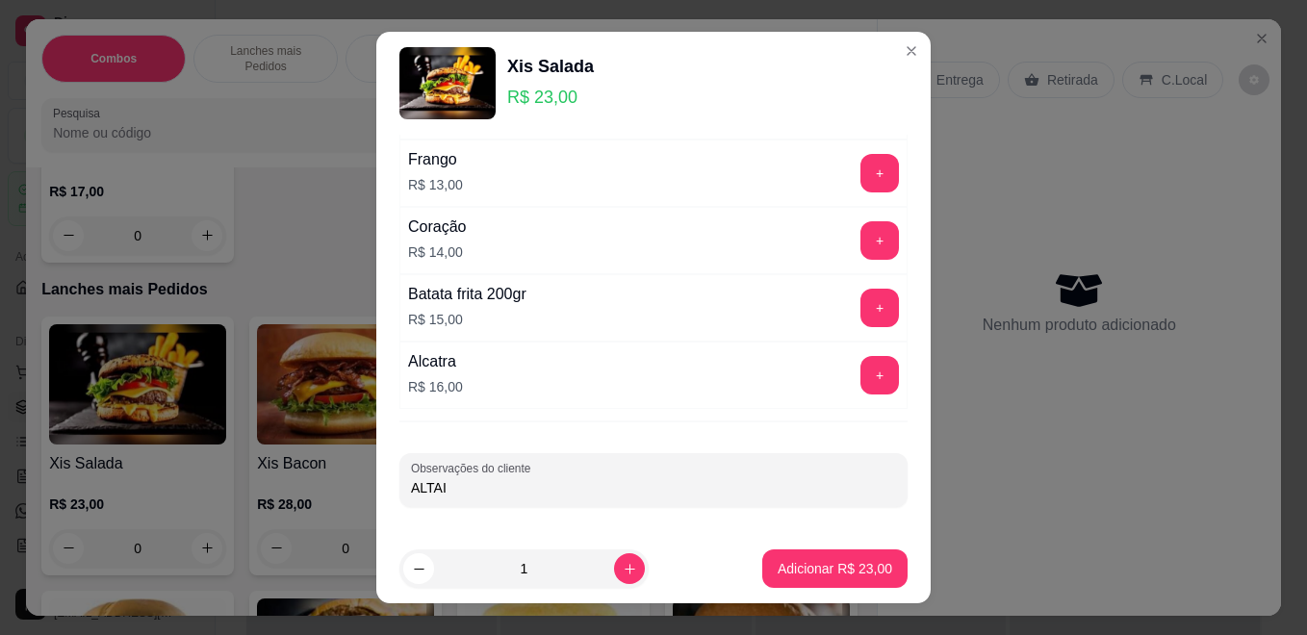
type input "ALTAIR"
click at [778, 562] on p "Adicionar R$ 23,00" at bounding box center [835, 568] width 115 height 19
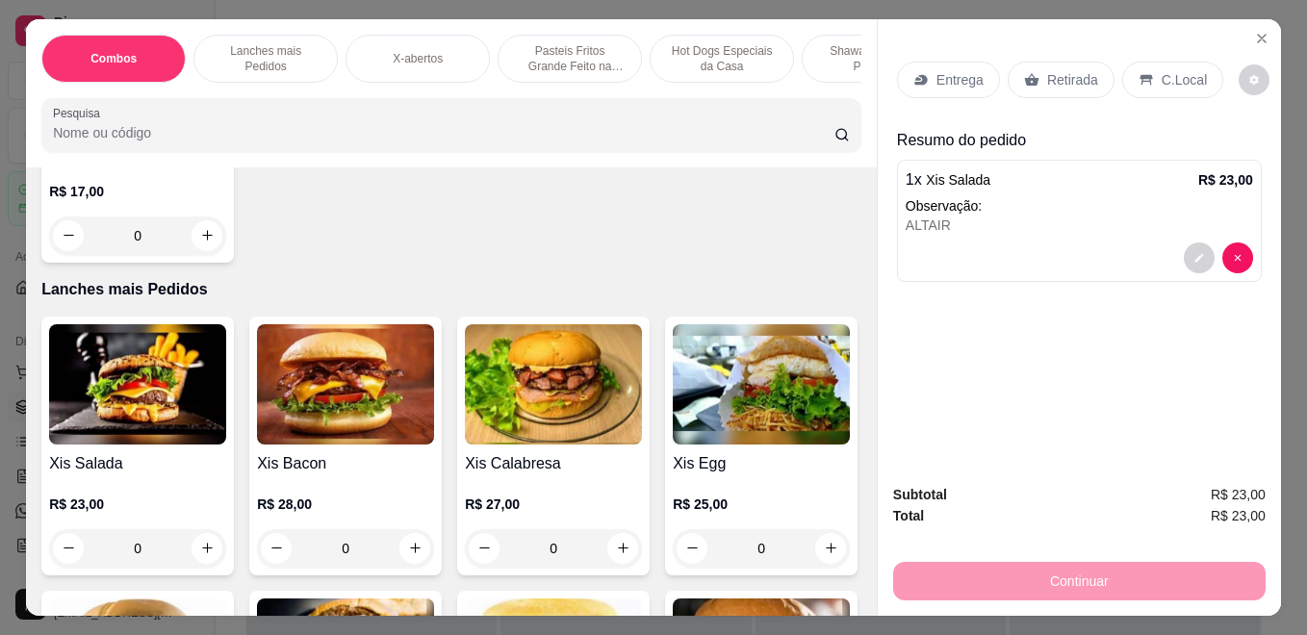
click at [1047, 70] on p "Retirada" at bounding box center [1072, 79] width 51 height 19
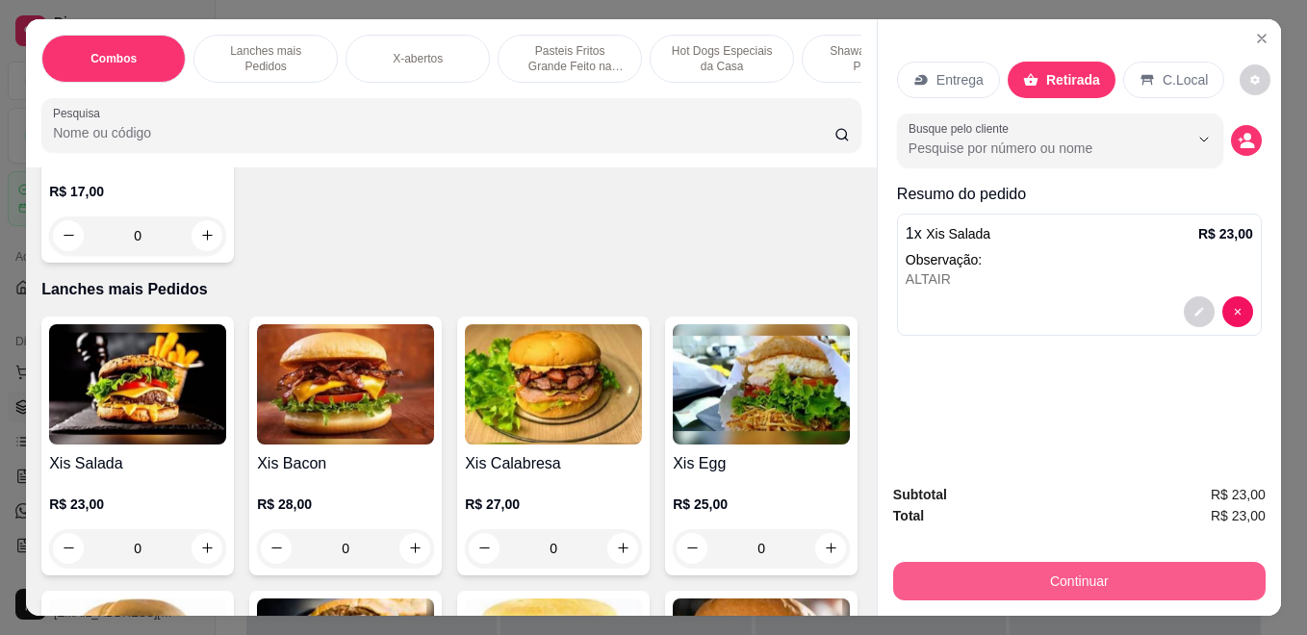
click at [1093, 571] on button "Continuar" at bounding box center [1079, 581] width 372 height 38
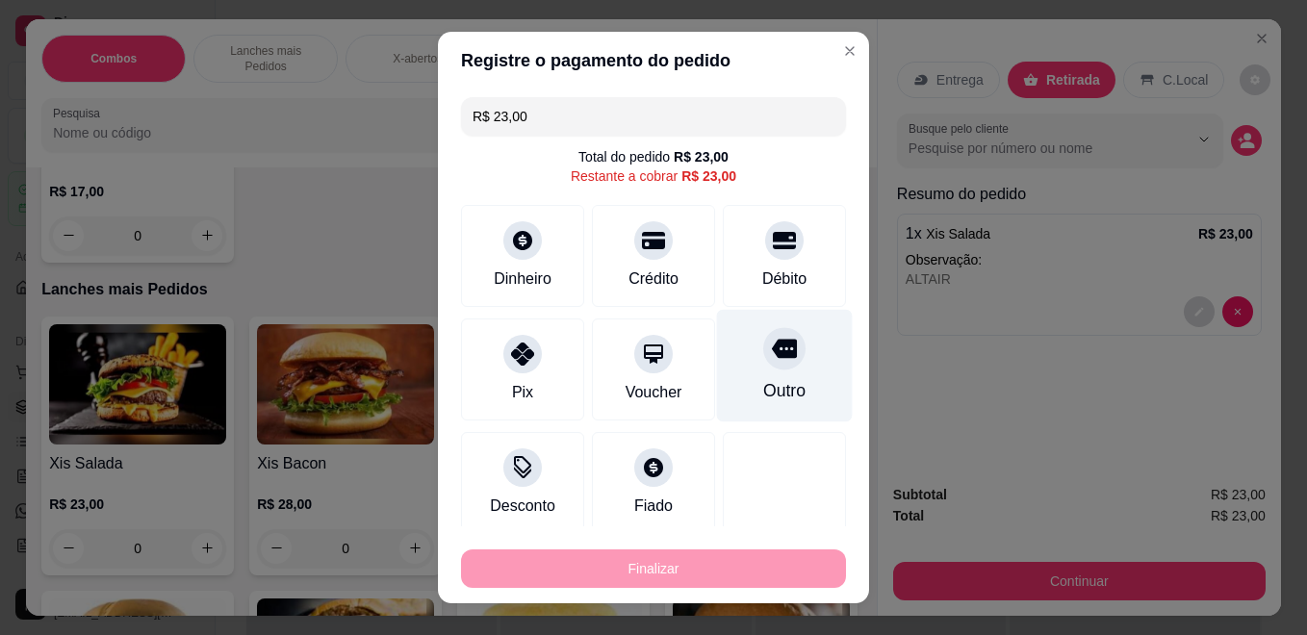
click at [772, 358] on icon at bounding box center [784, 349] width 25 height 19
type input "R$ 0,00"
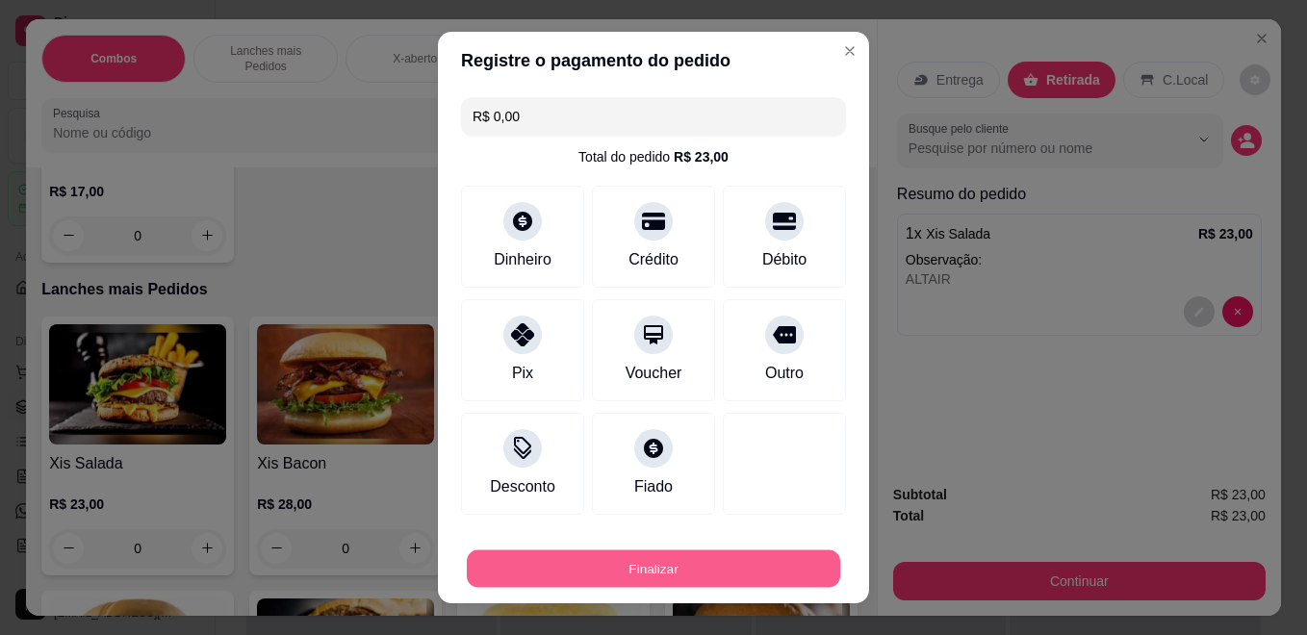
click at [743, 569] on button "Finalizar" at bounding box center [653, 569] width 373 height 38
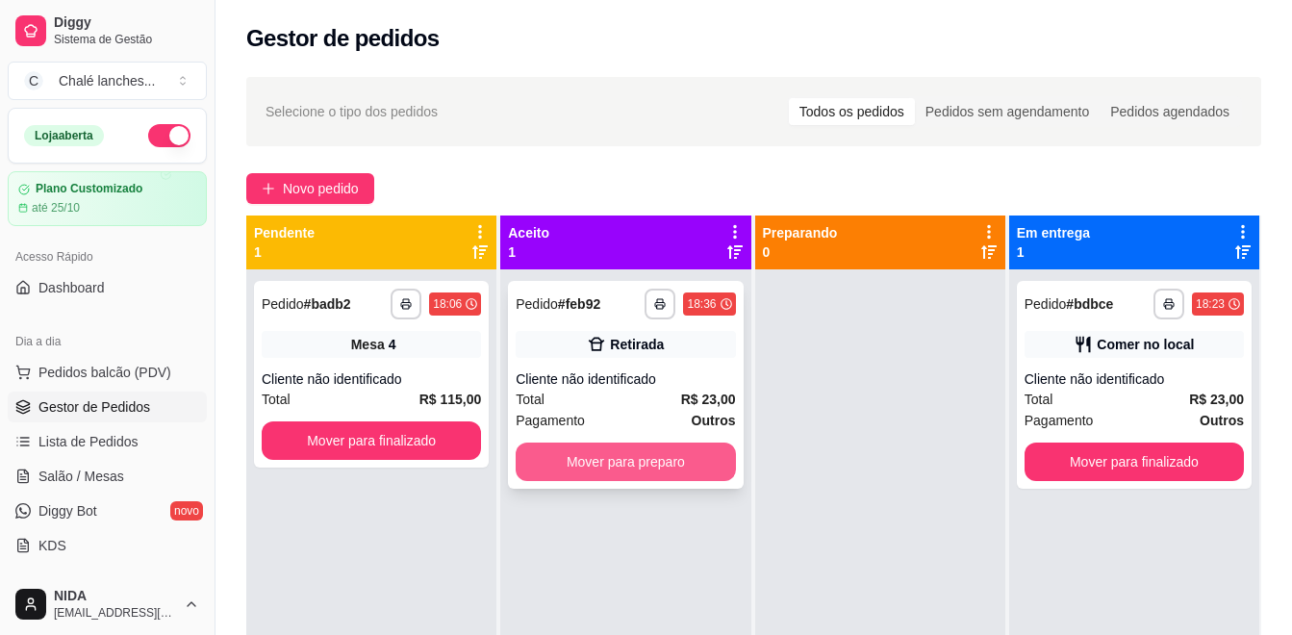
click at [653, 451] on button "Mover para preparo" at bounding box center [625, 462] width 219 height 38
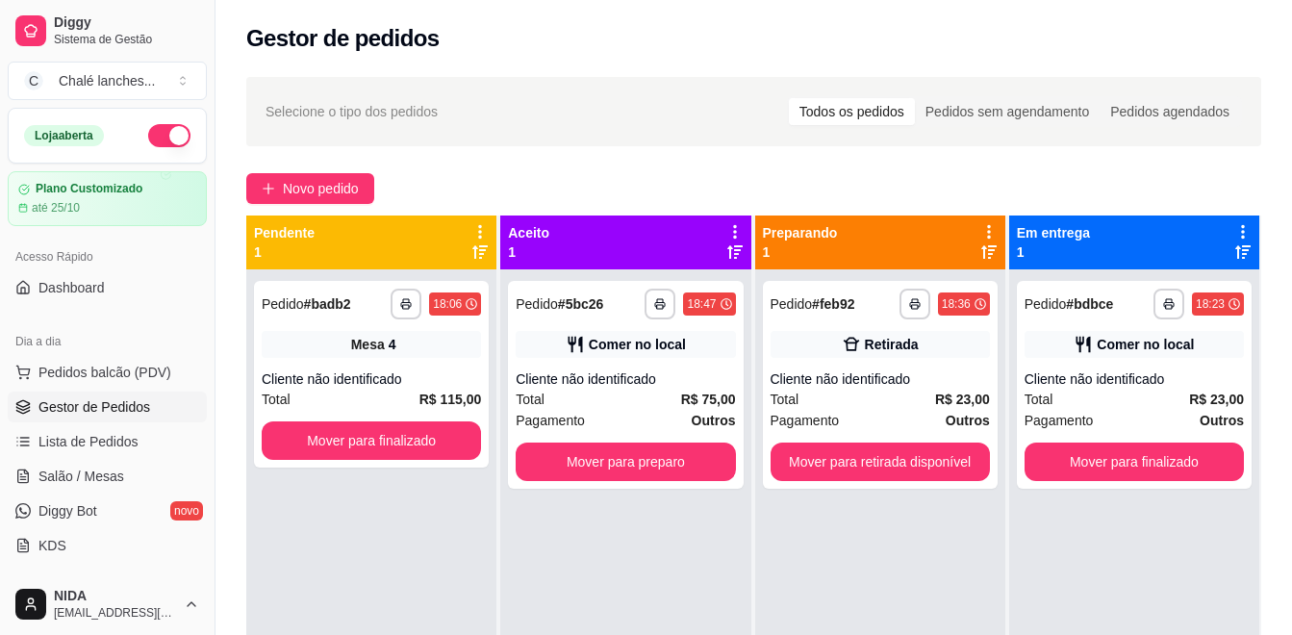
drag, startPoint x: 785, startPoint y: 493, endPoint x: 657, endPoint y: 511, distance: 129.3
click at [657, 511] on div "**********" at bounding box center [625, 586] width 250 height 635
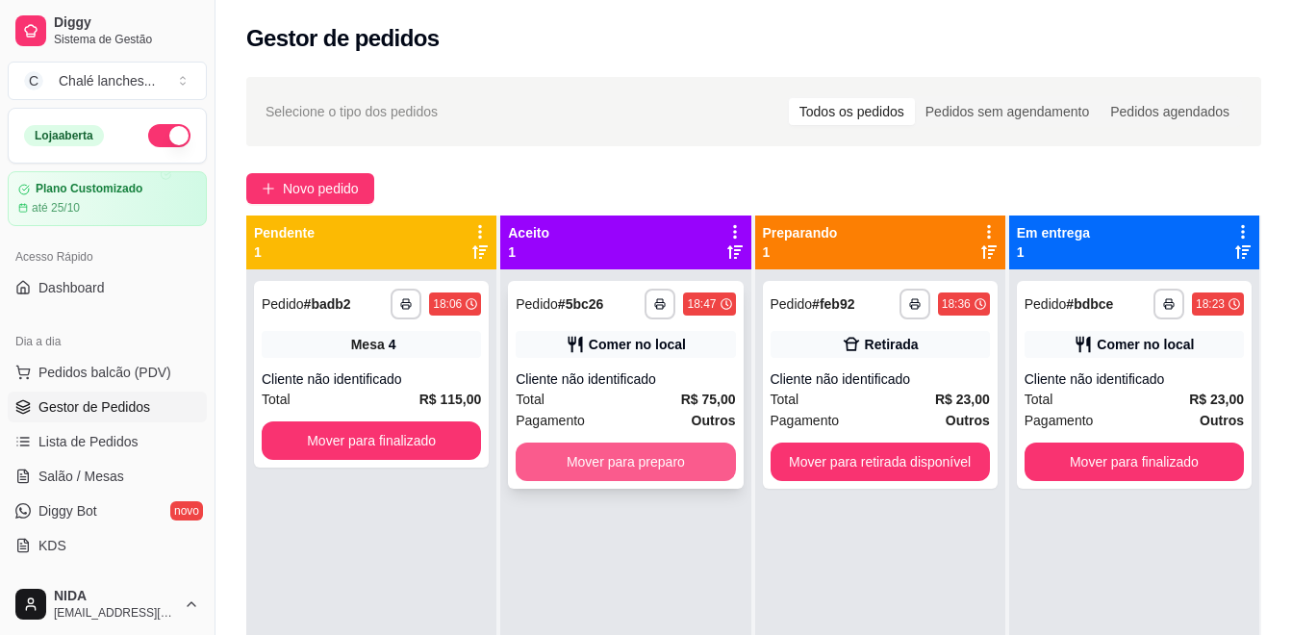
click at [687, 476] on button "Mover para preparo" at bounding box center [625, 462] width 219 height 38
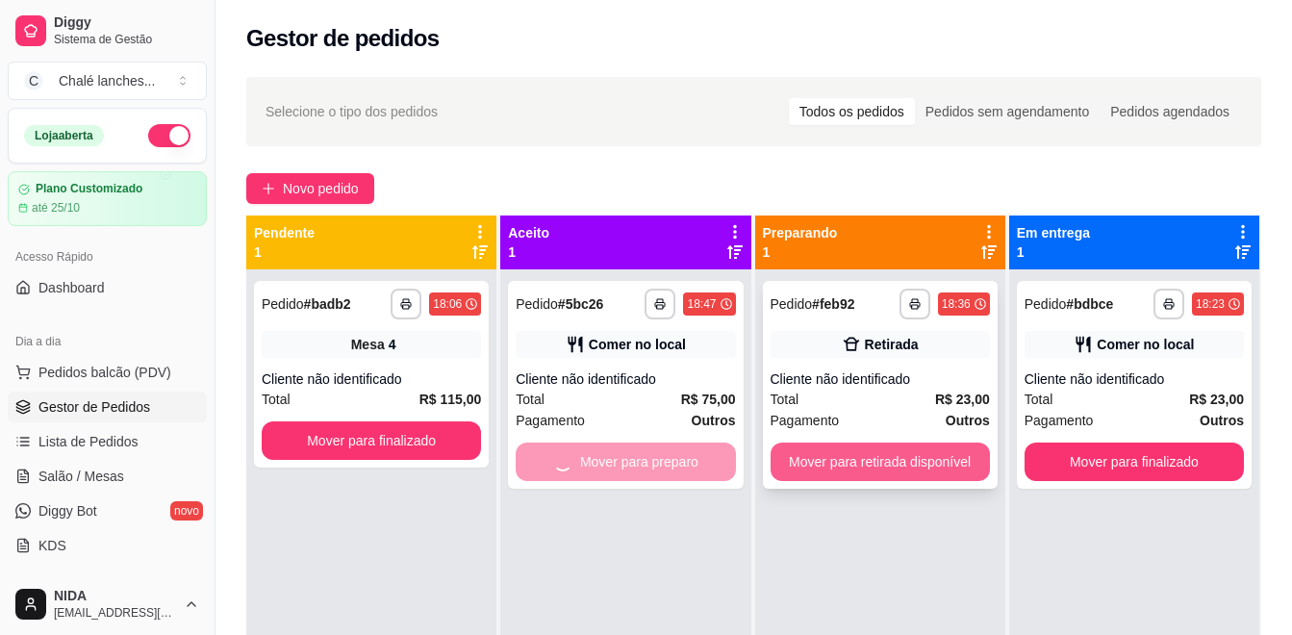
click at [875, 473] on button "Mover para retirada disponível" at bounding box center [880, 462] width 219 height 38
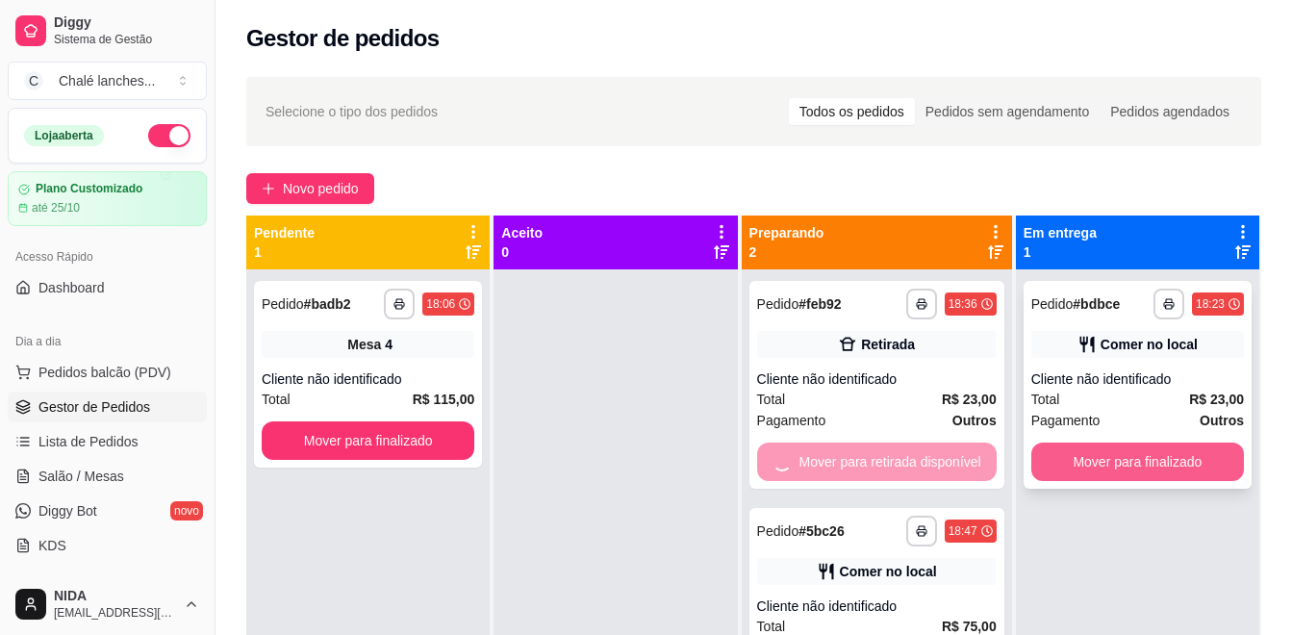
click at [1139, 467] on button "Mover para finalizado" at bounding box center [1138, 462] width 213 height 38
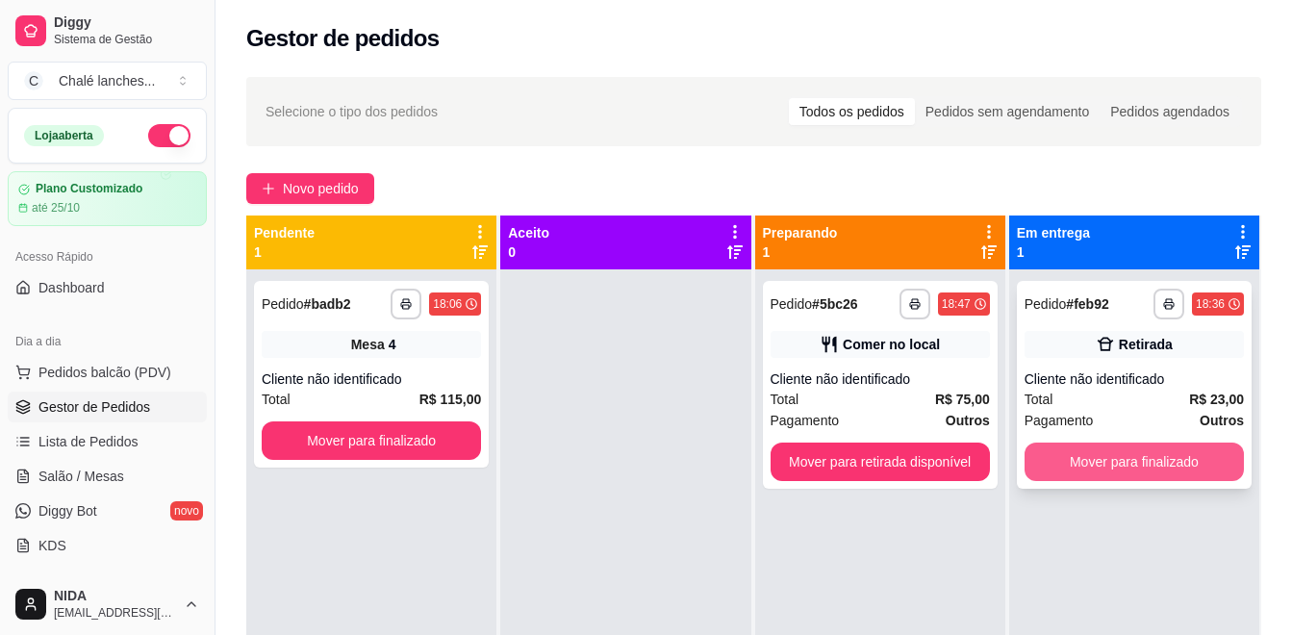
click at [1104, 462] on button "Mover para finalizado" at bounding box center [1134, 462] width 219 height 38
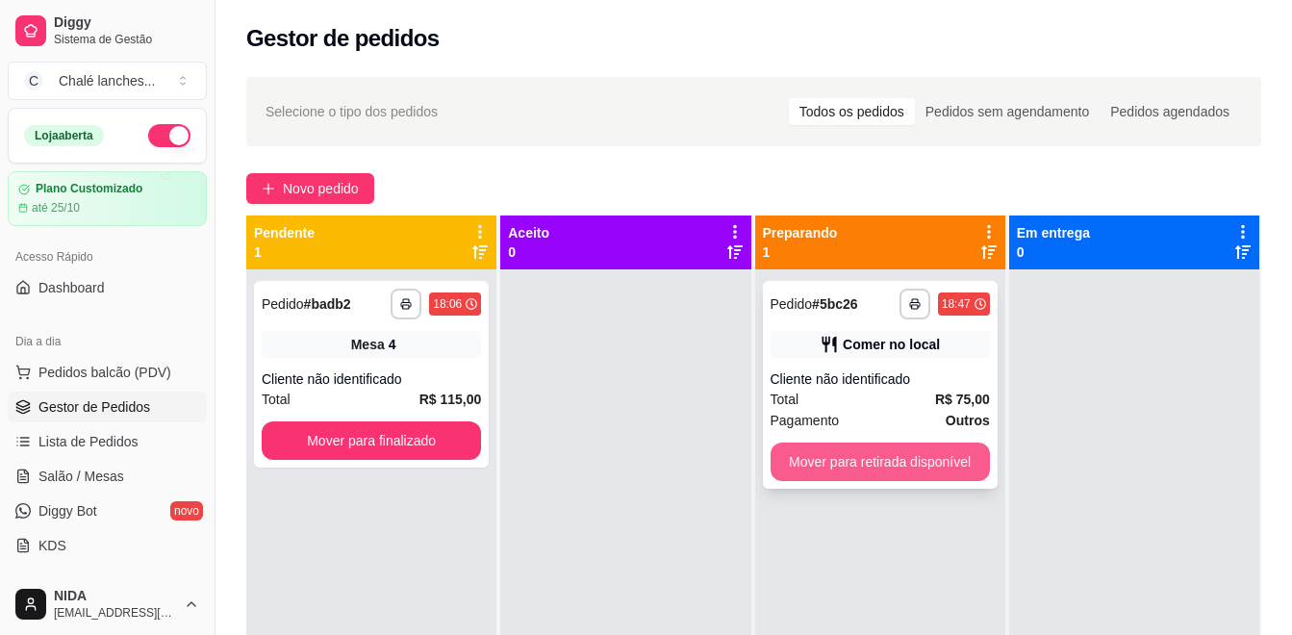
click at [911, 462] on button "Mover para retirada disponível" at bounding box center [880, 462] width 219 height 38
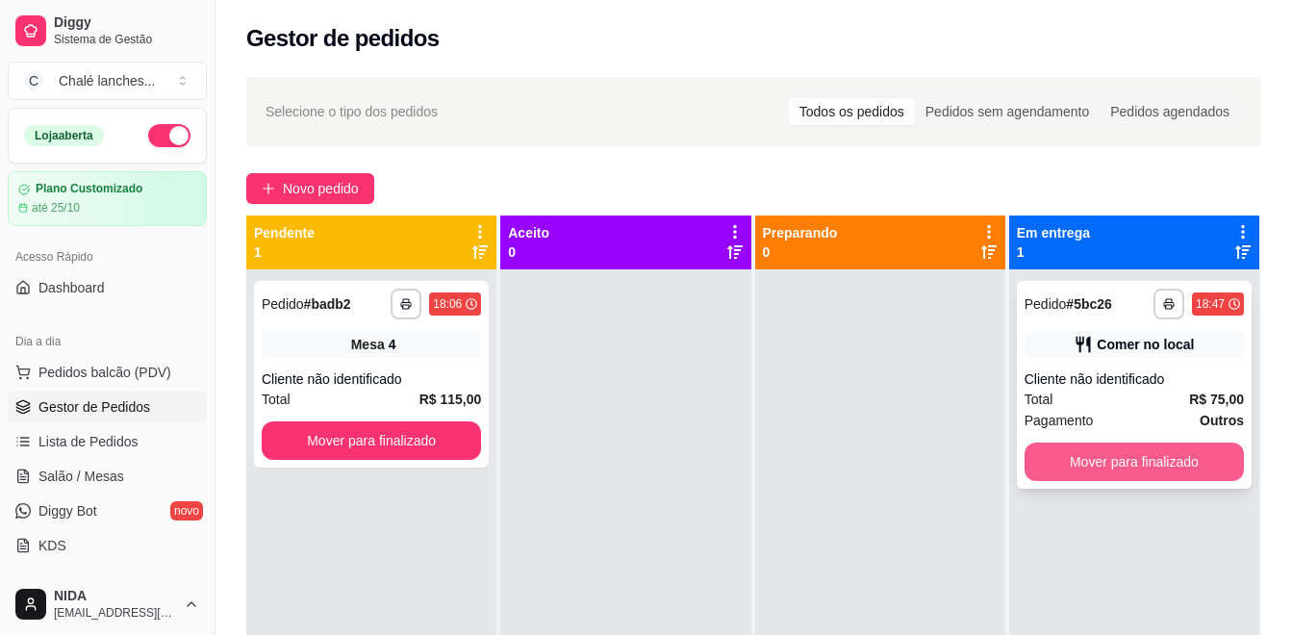
click at [1115, 461] on button "Mover para finalizado" at bounding box center [1134, 462] width 219 height 38
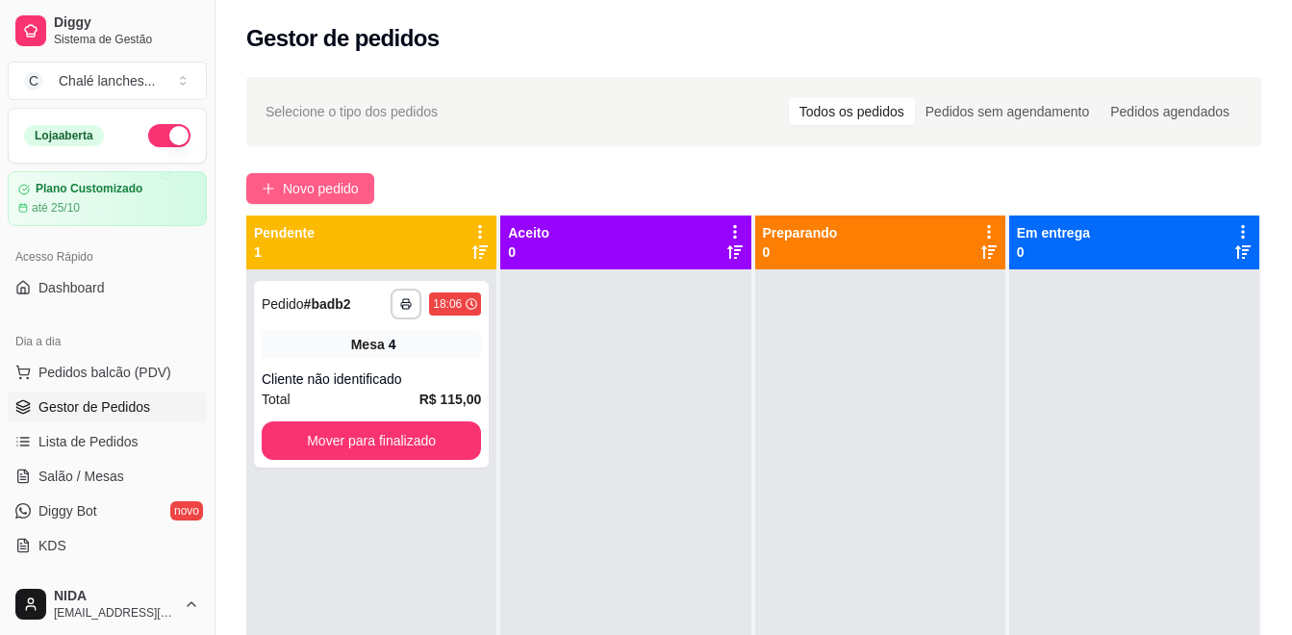
click at [336, 192] on span "Novo pedido" at bounding box center [321, 188] width 76 height 21
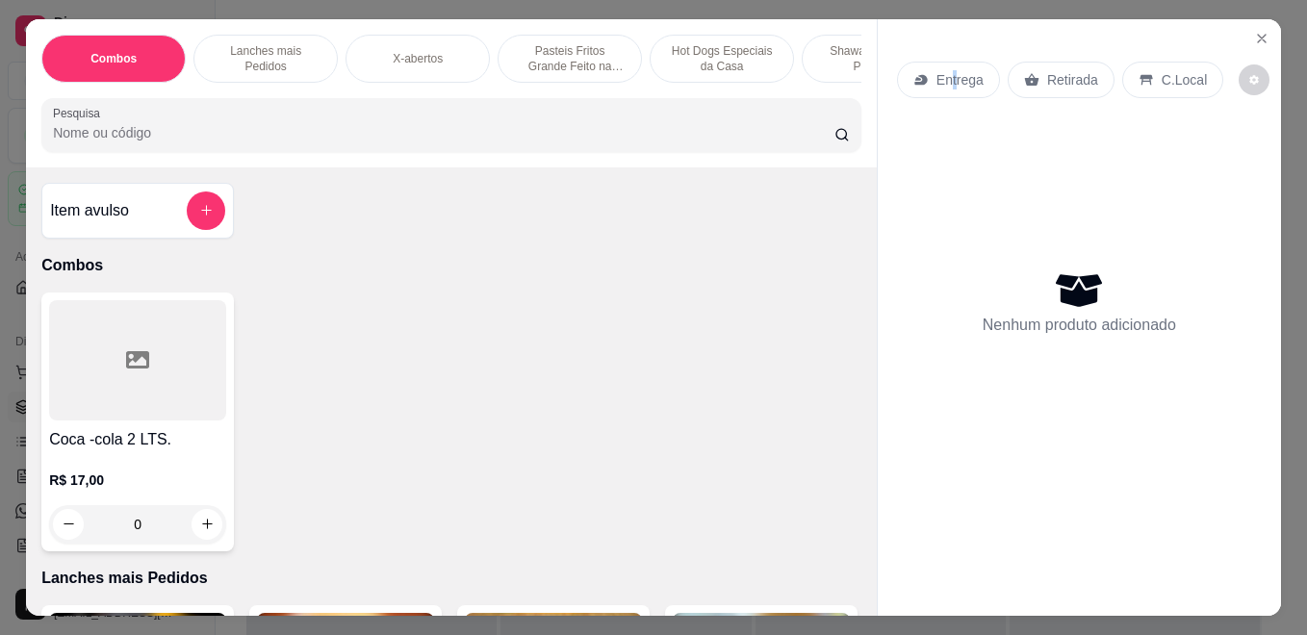
click at [946, 72] on p "Entrega" at bounding box center [959, 79] width 47 height 19
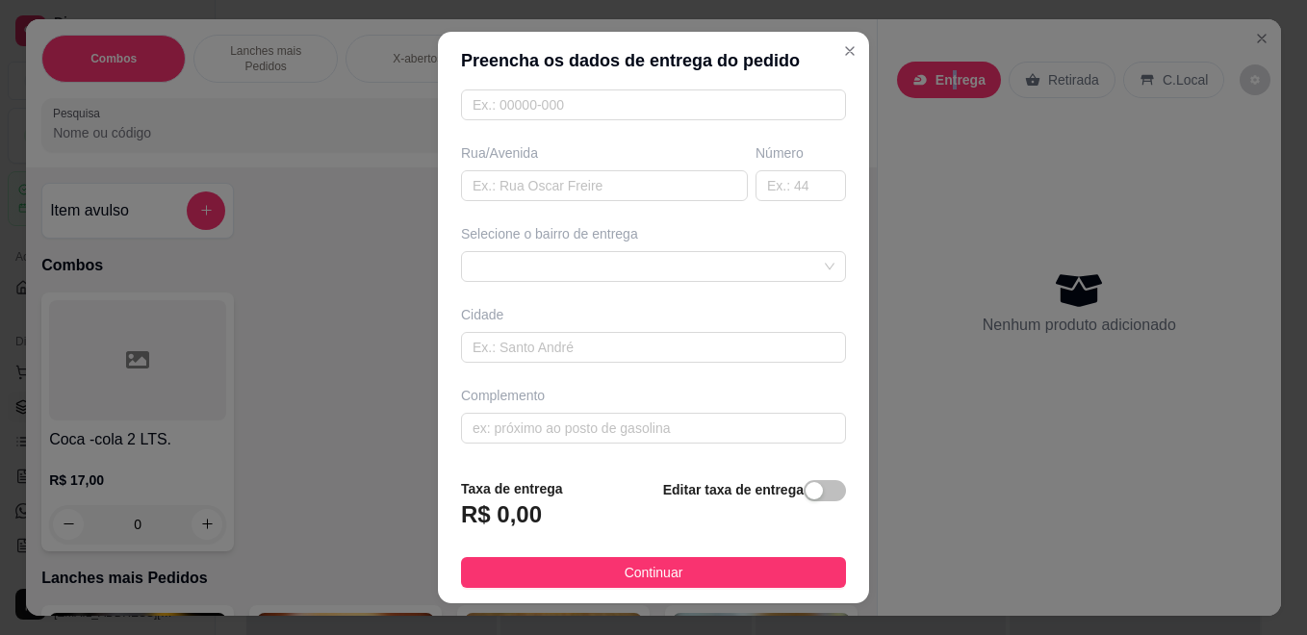
scroll to position [30, 0]
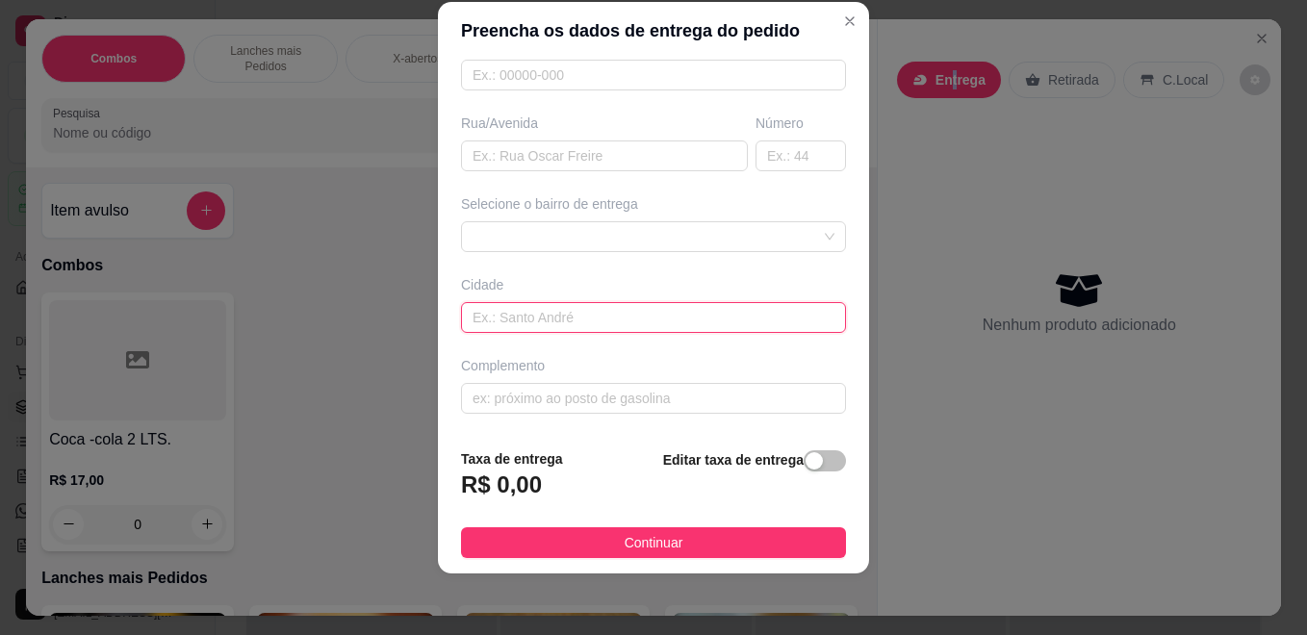
click at [682, 308] on input "text" at bounding box center [653, 317] width 385 height 31
click at [719, 222] on div at bounding box center [653, 236] width 385 height 31
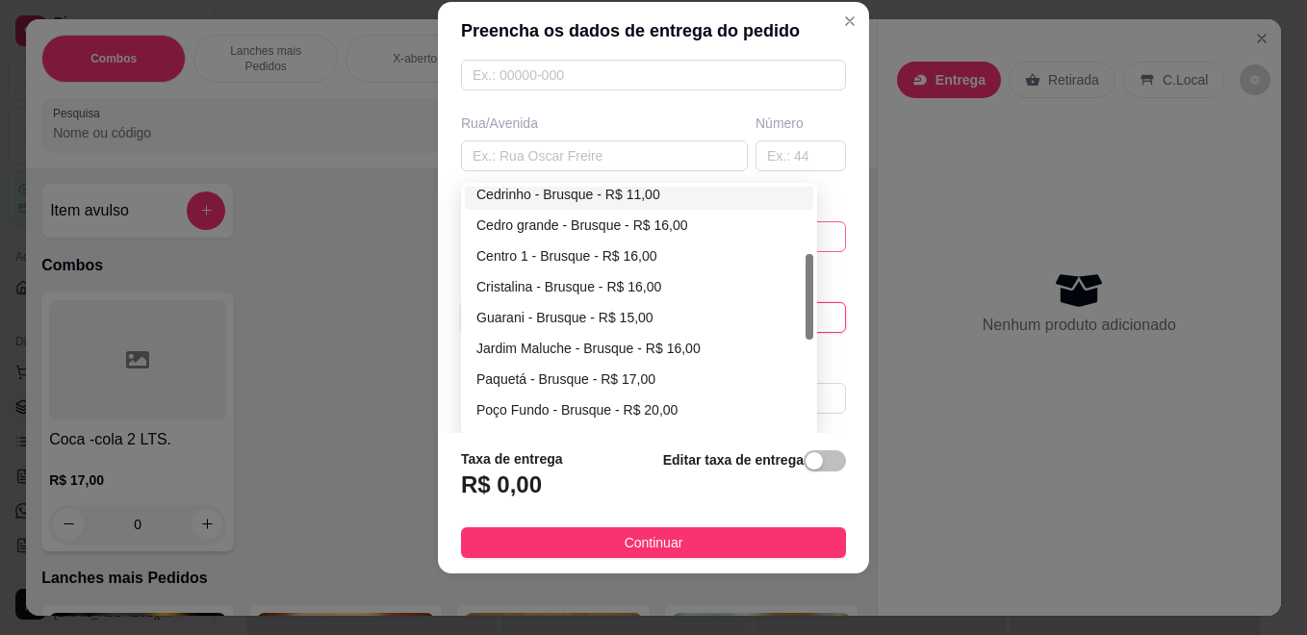
scroll to position [96, 0]
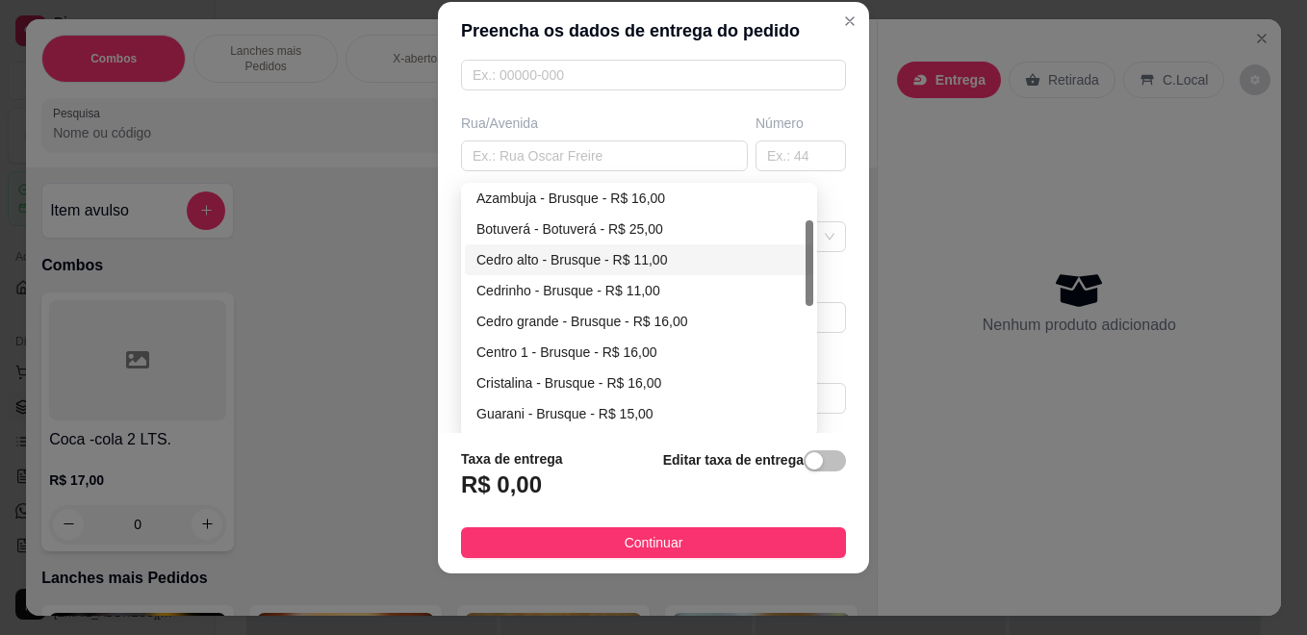
click at [673, 254] on div "Cedro alto - Brusque - R$ 11,00" at bounding box center [638, 259] width 325 height 21
type input "Brusque"
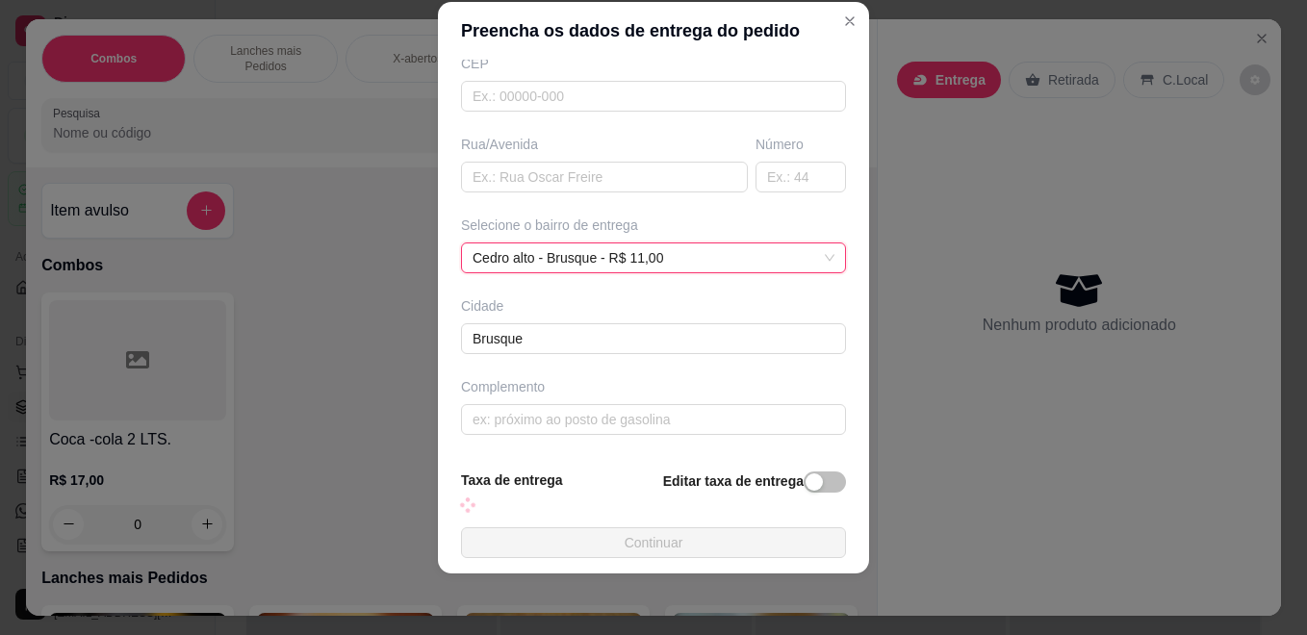
scroll to position [275, 0]
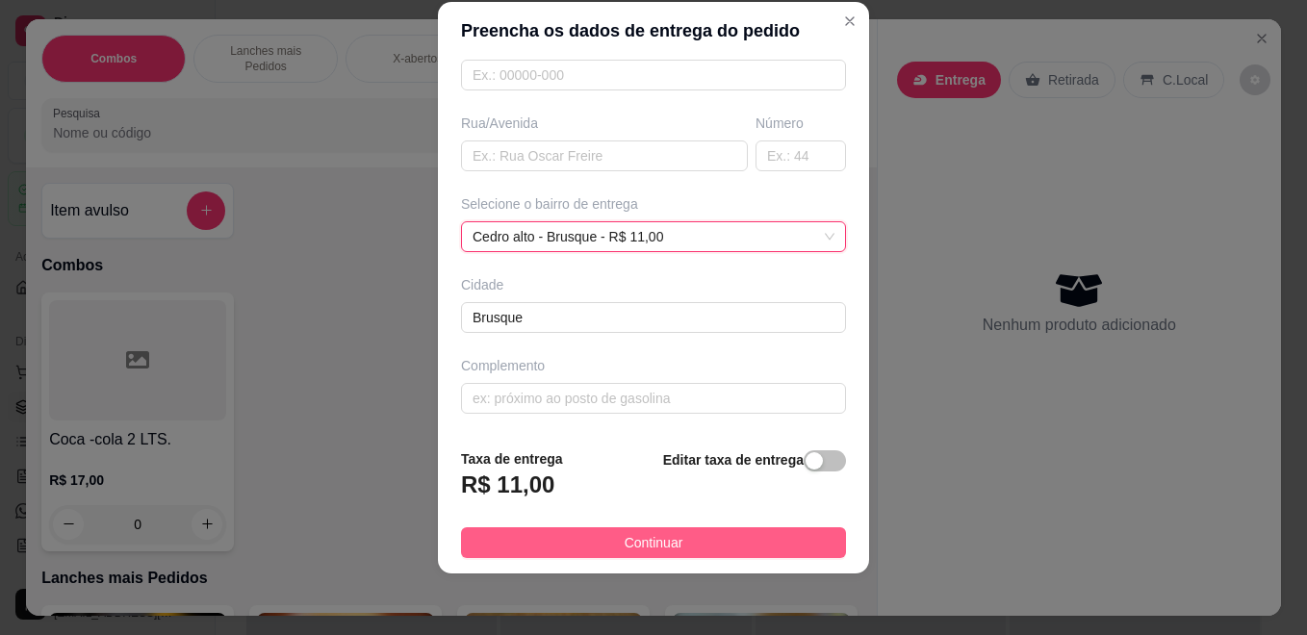
click at [809, 536] on button "Continuar" at bounding box center [653, 542] width 385 height 31
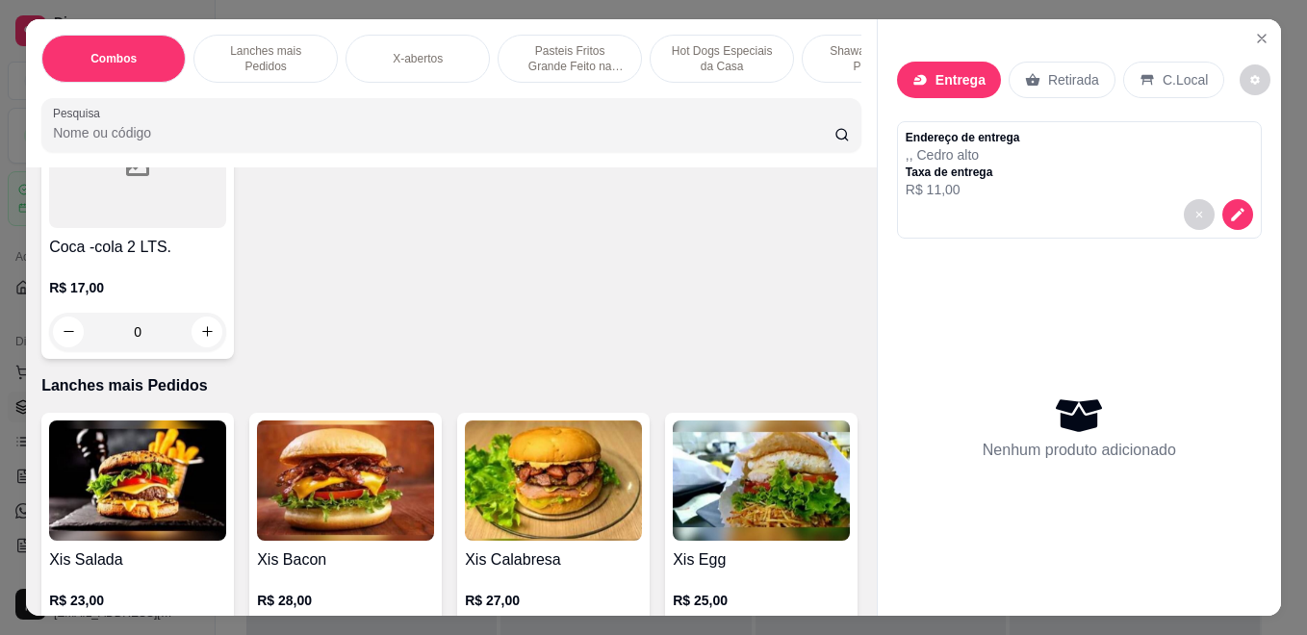
scroll to position [385, 0]
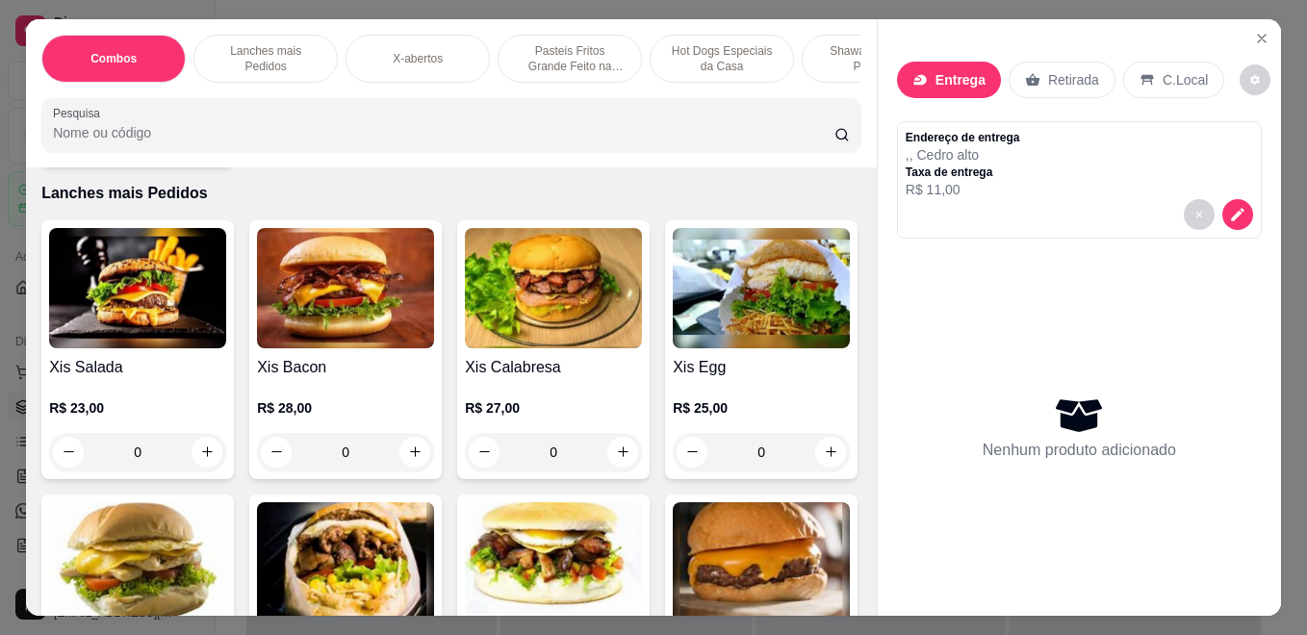
click at [204, 460] on div "0" at bounding box center [137, 452] width 177 height 38
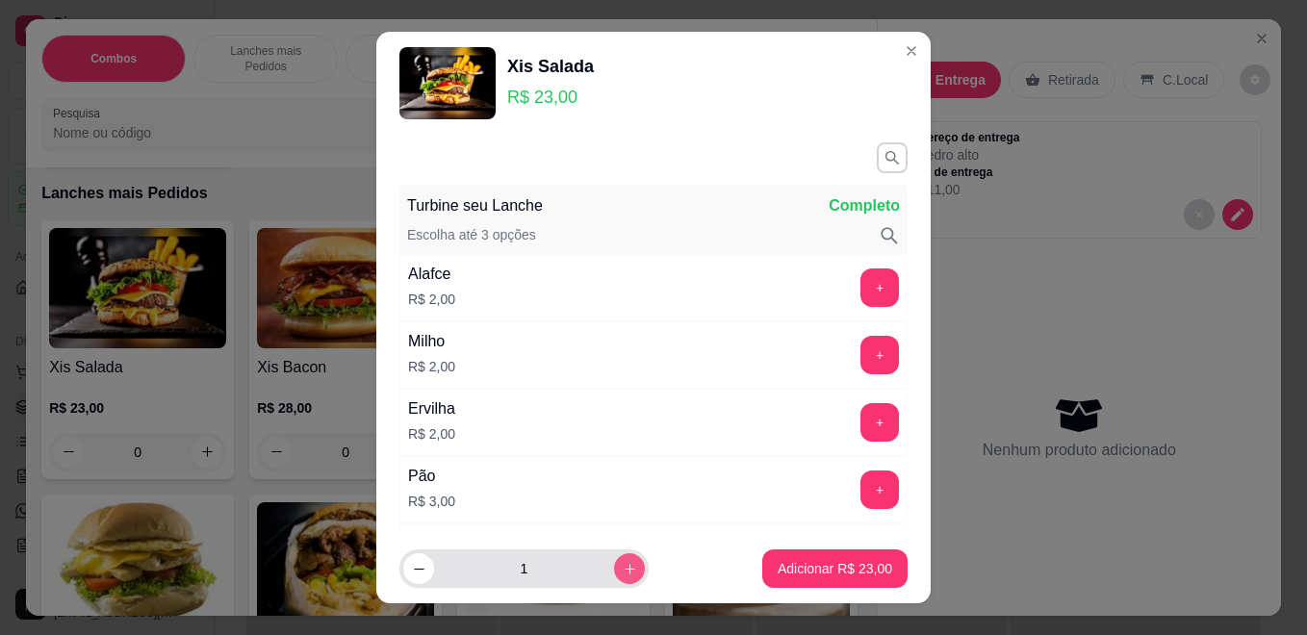
click at [623, 573] on icon "increase-product-quantity" at bounding box center [630, 569] width 14 height 14
type input "2"
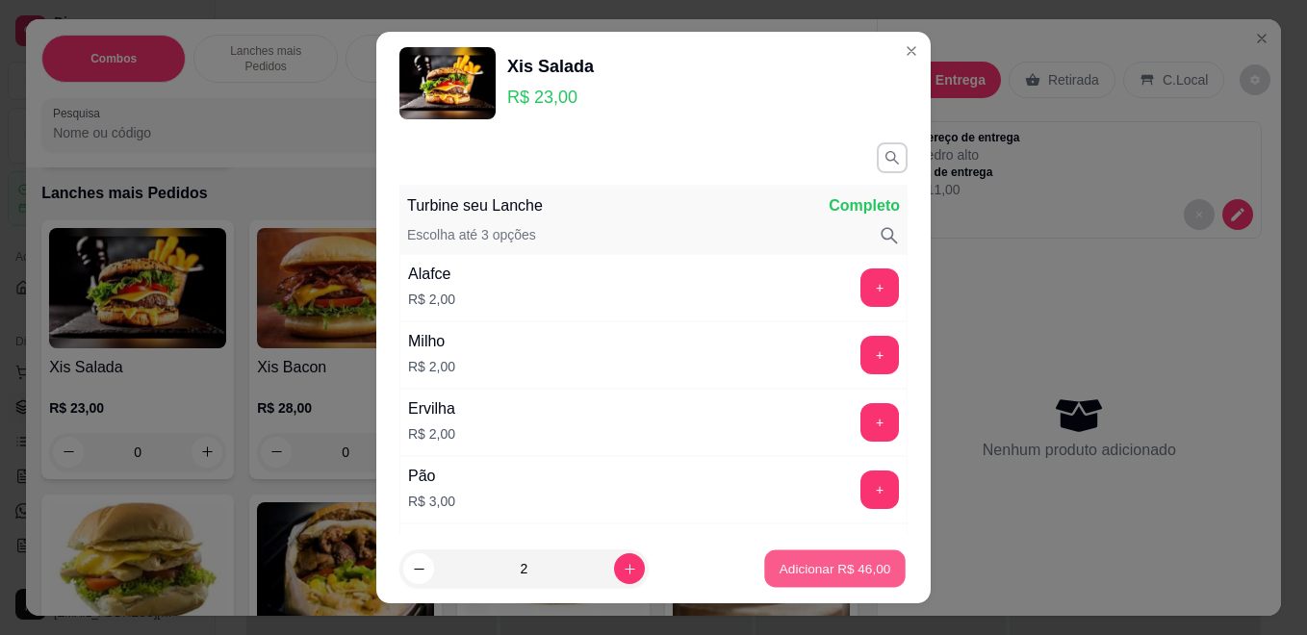
click at [780, 566] on p "Adicionar R$ 46,00" at bounding box center [836, 568] width 112 height 18
type input "2"
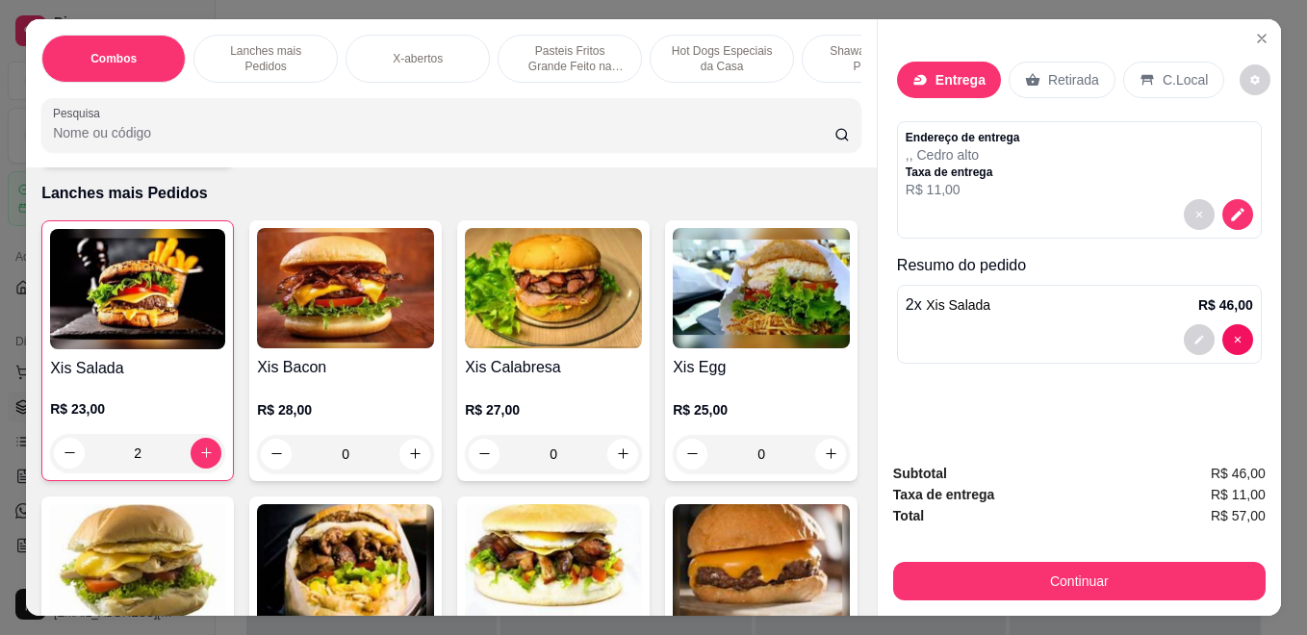
click at [397, 462] on div "0" at bounding box center [345, 454] width 177 height 38
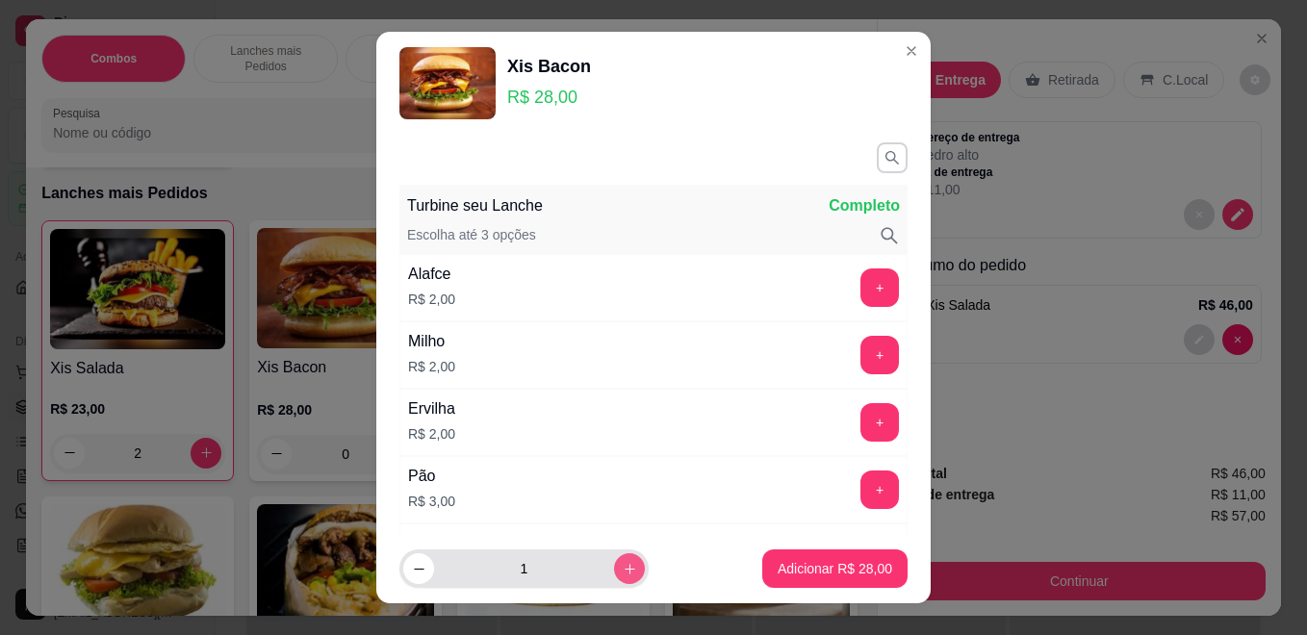
click at [639, 566] on div "1" at bounding box center [565, 569] width 332 height 38
click at [623, 566] on icon "increase-product-quantity" at bounding box center [630, 569] width 14 height 14
type input "2"
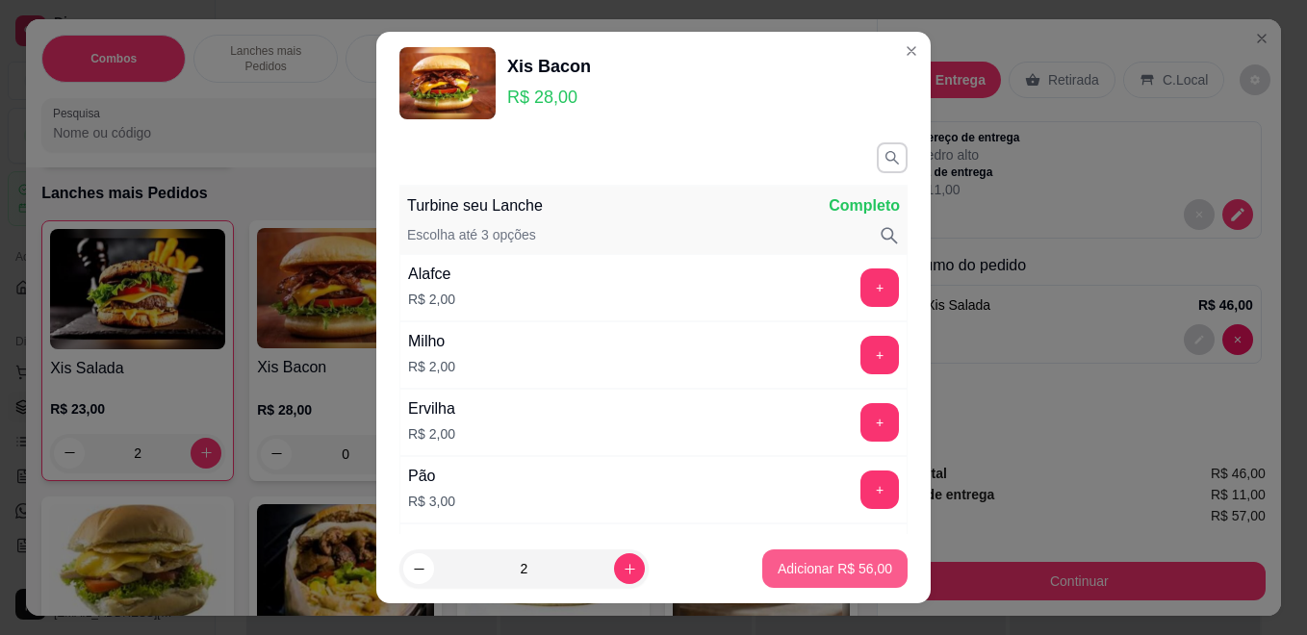
click at [778, 577] on p "Adicionar R$ 56,00" at bounding box center [835, 568] width 115 height 19
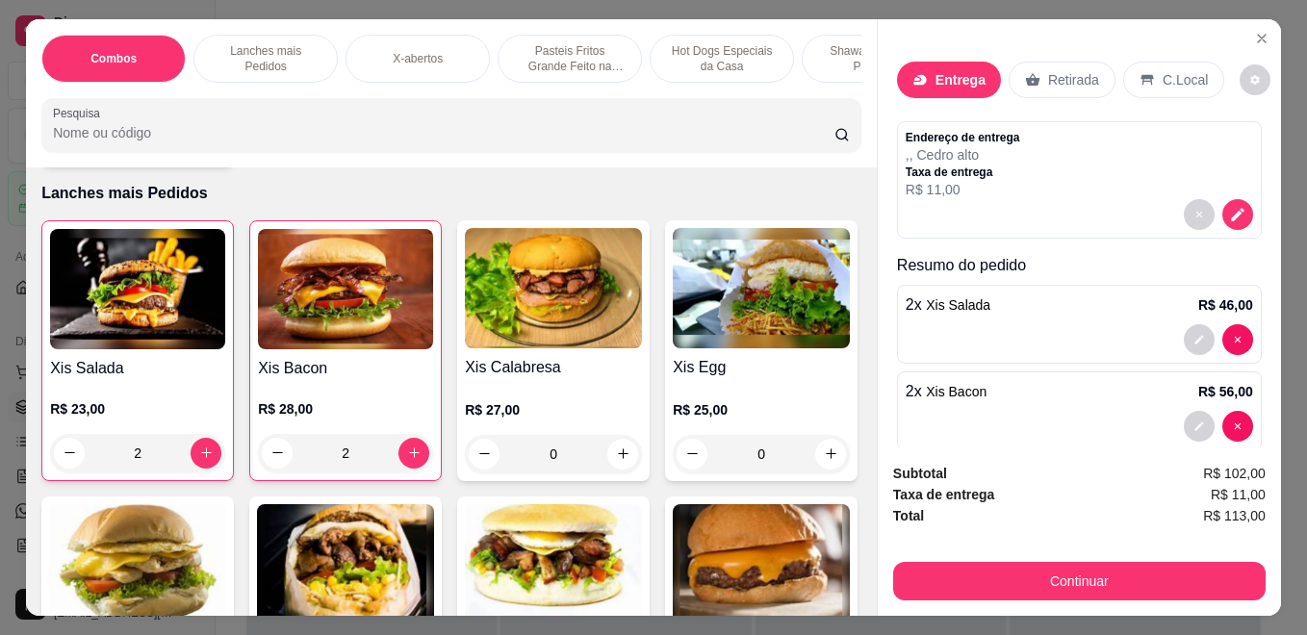
type input "2"
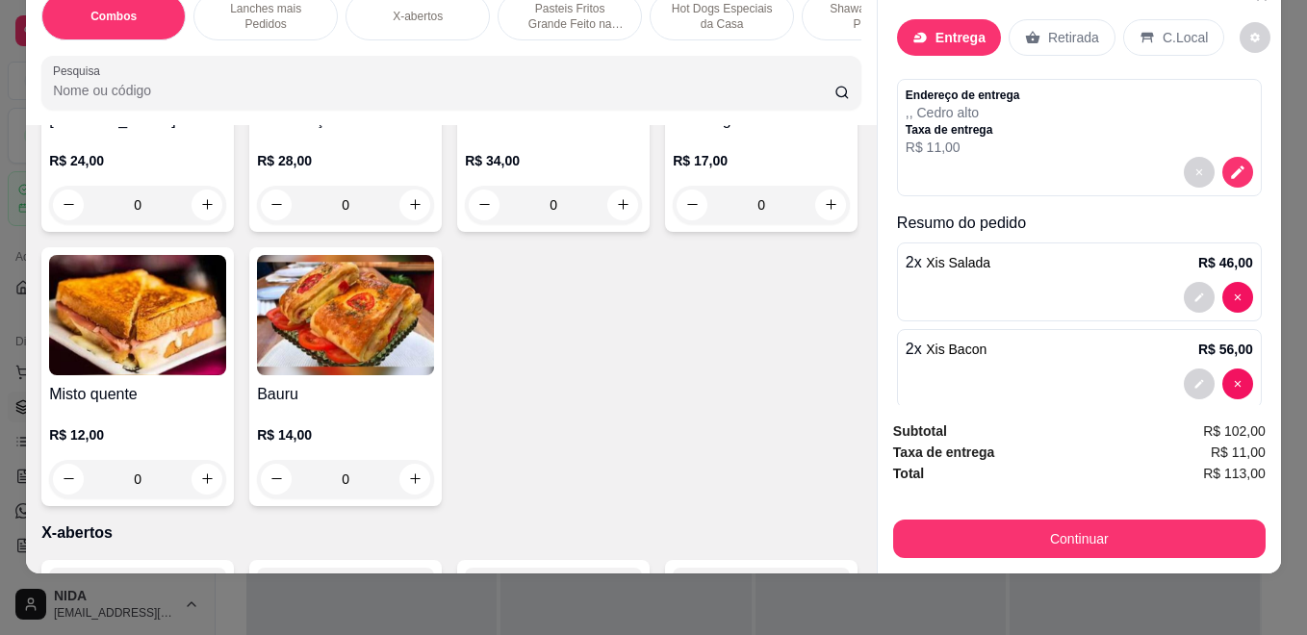
scroll to position [770, 0]
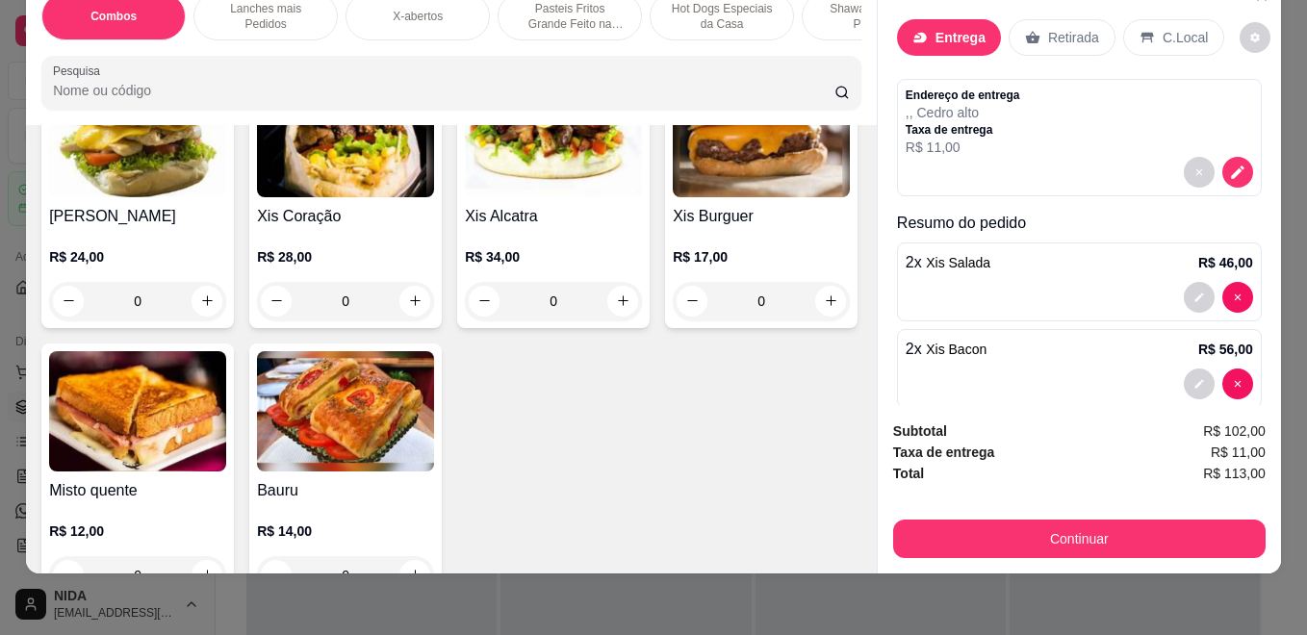
click at [576, 4] on p "Pasteis Fritos Grande Feito na Hora" at bounding box center [570, 16] width 112 height 31
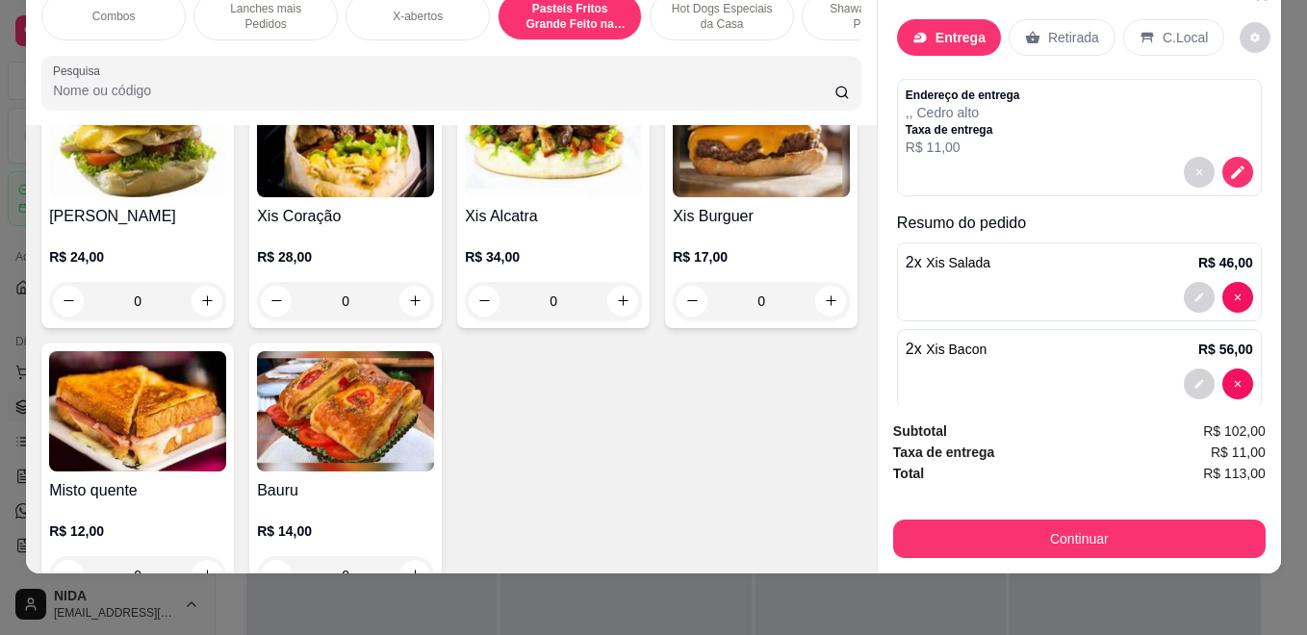
scroll to position [2398, 0]
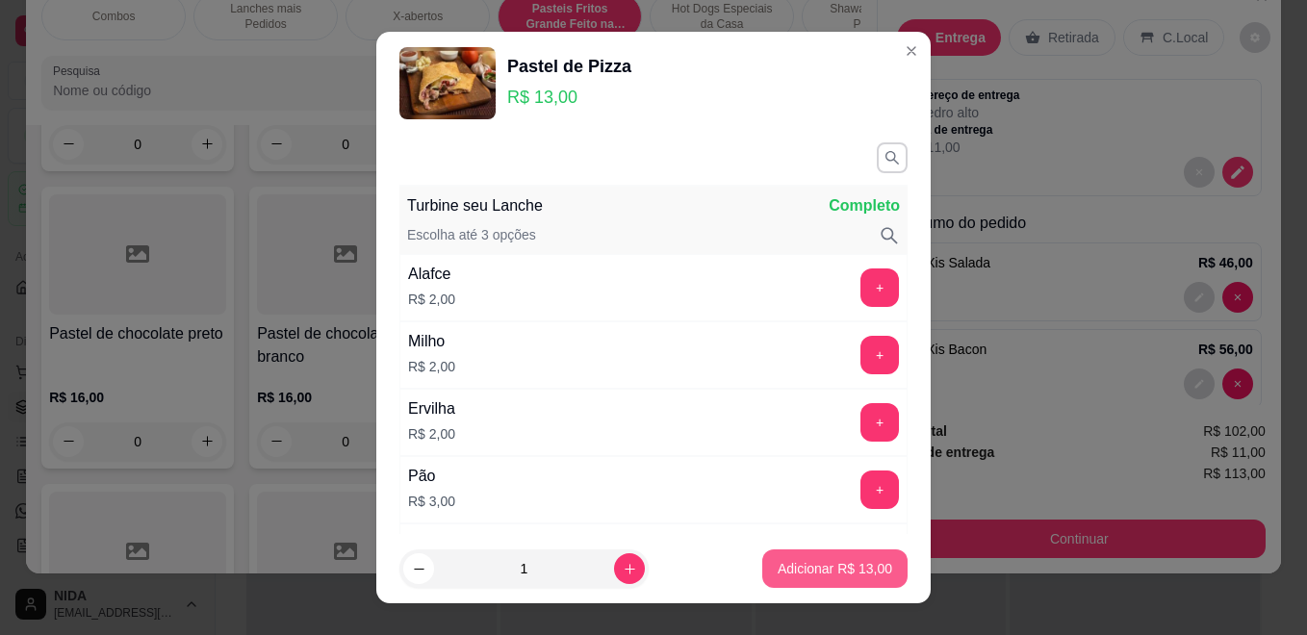
click at [778, 572] on p "Adicionar R$ 13,00" at bounding box center [835, 568] width 115 height 19
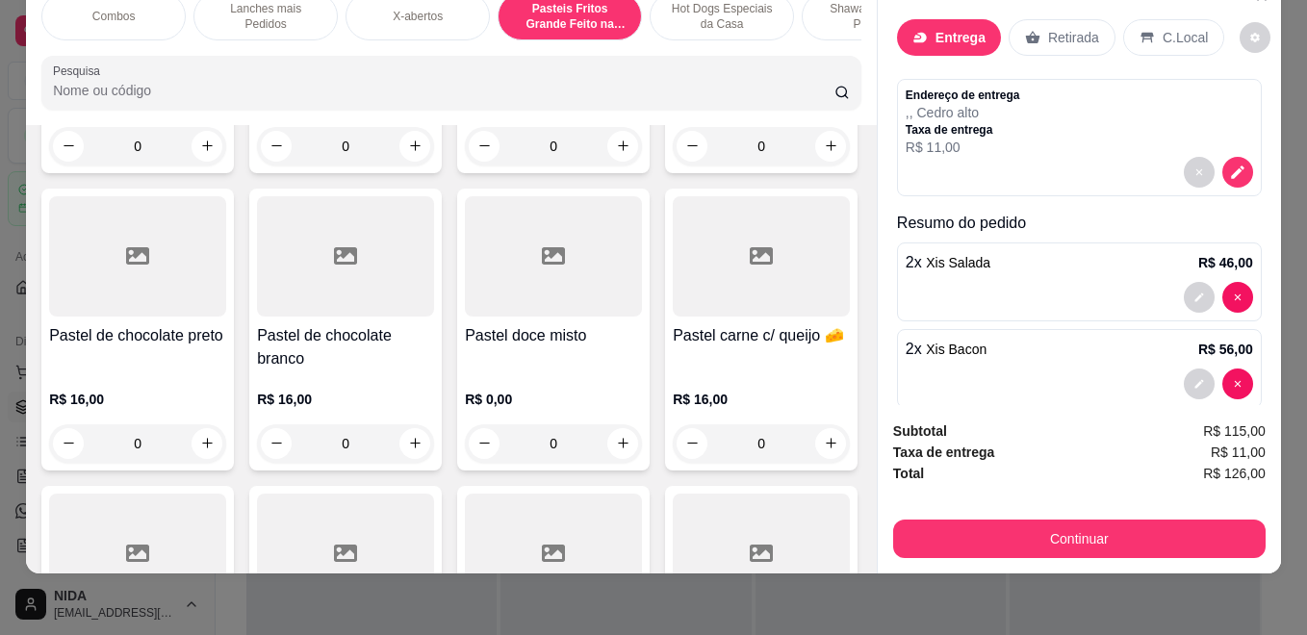
type input "1"
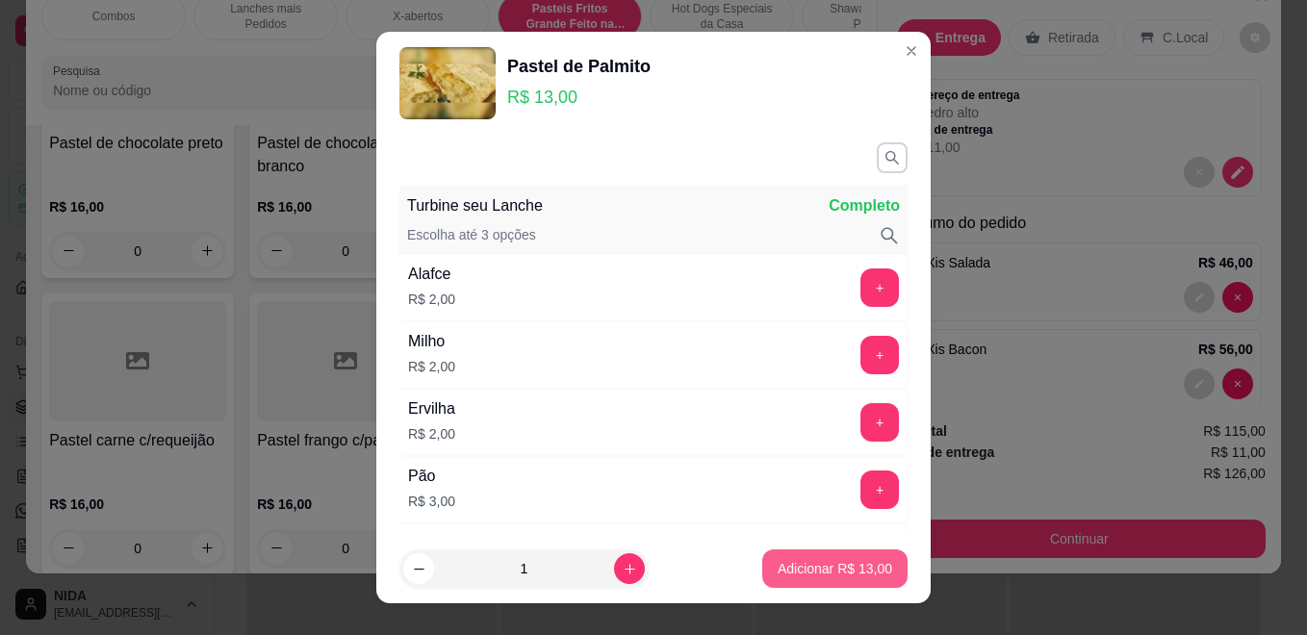
click at [789, 570] on p "Adicionar R$ 13,00" at bounding box center [835, 568] width 115 height 19
type input "1"
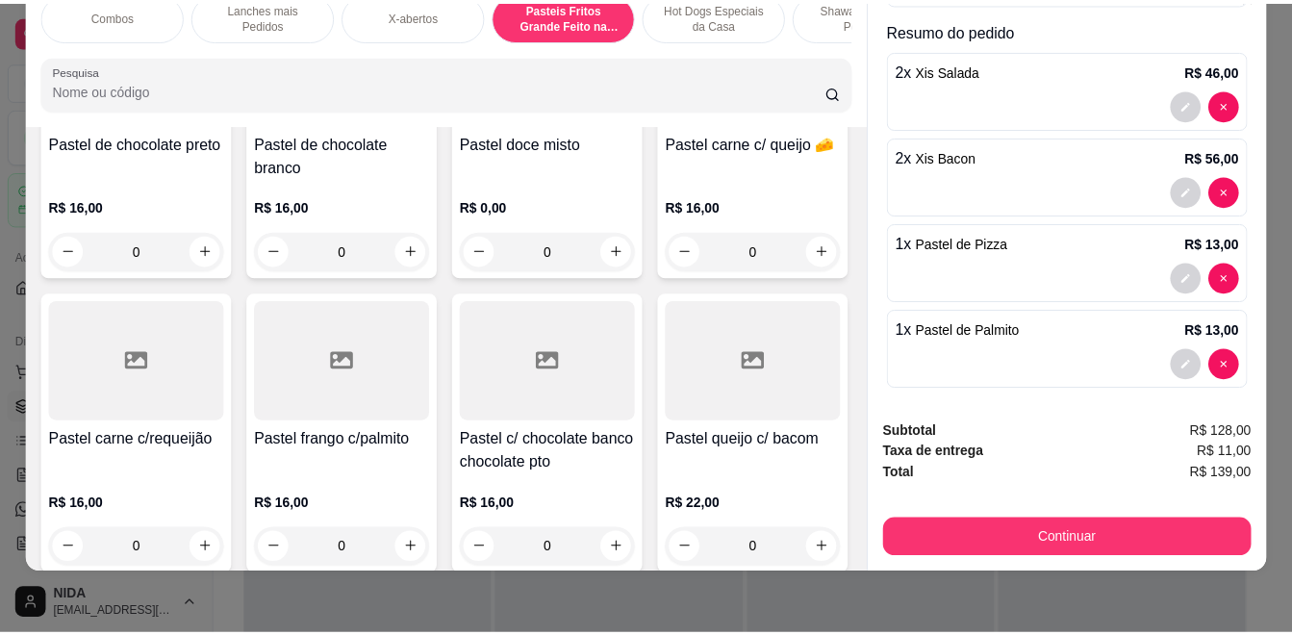
scroll to position [202, 0]
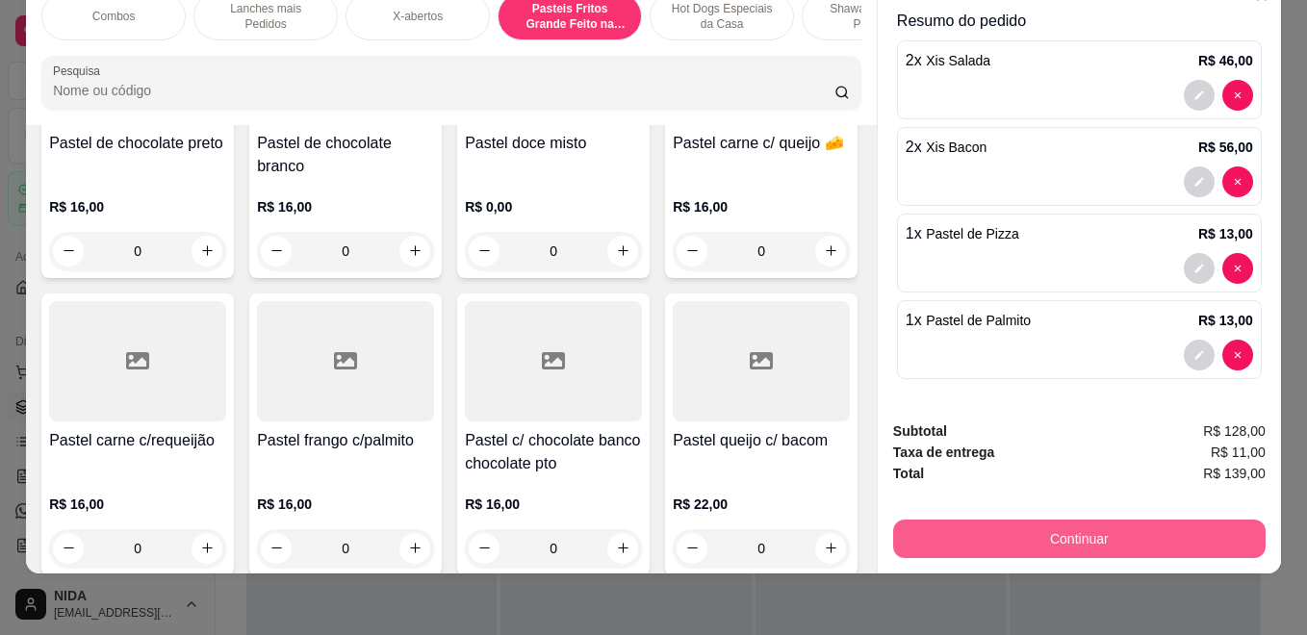
click at [1012, 520] on button "Continuar" at bounding box center [1079, 539] width 372 height 38
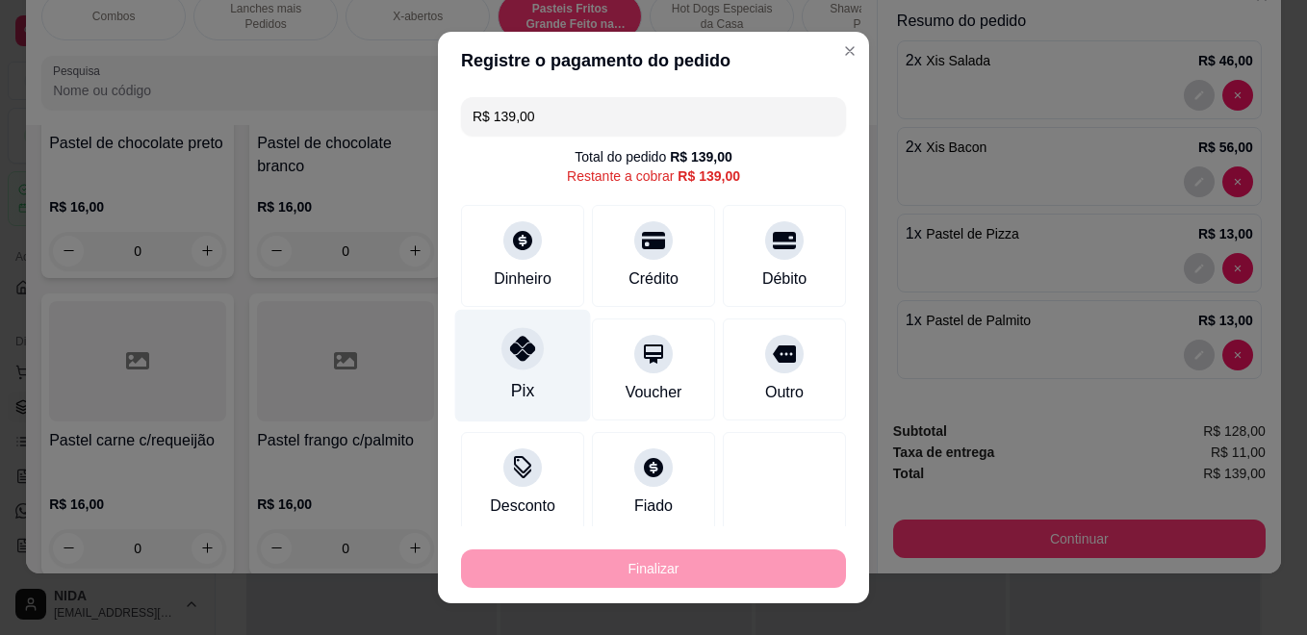
click at [498, 378] on div "Pix" at bounding box center [523, 366] width 136 height 113
type input "R$ 0,00"
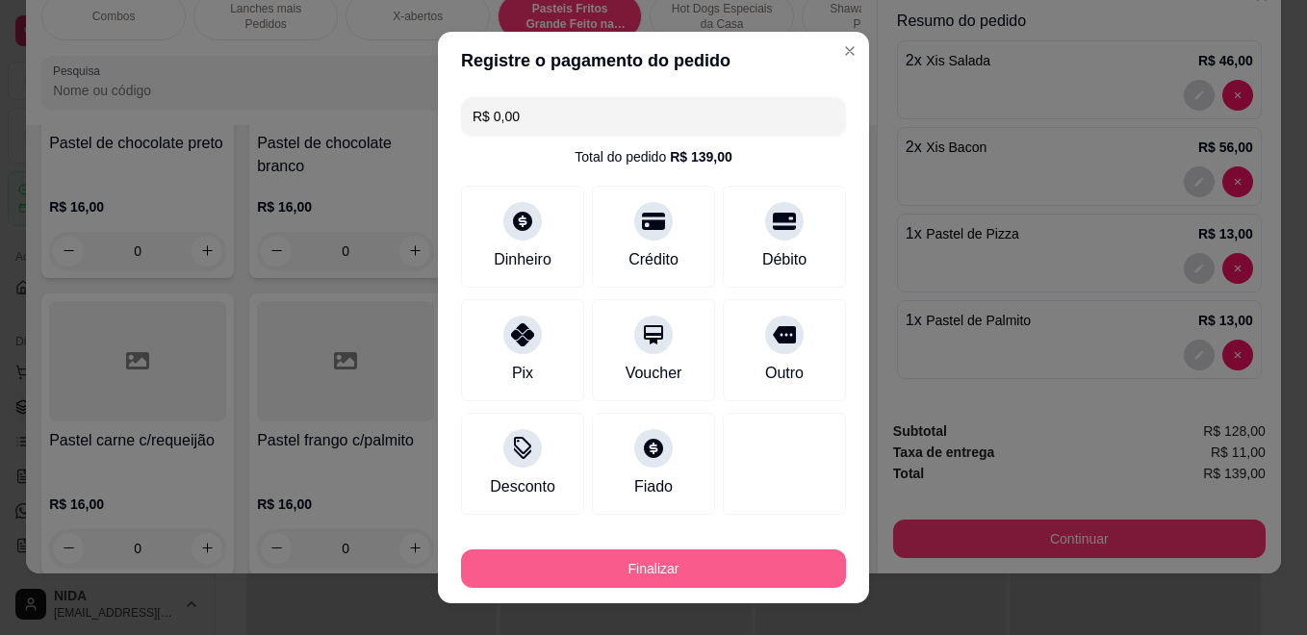
click at [588, 580] on button "Finalizar" at bounding box center [653, 569] width 385 height 38
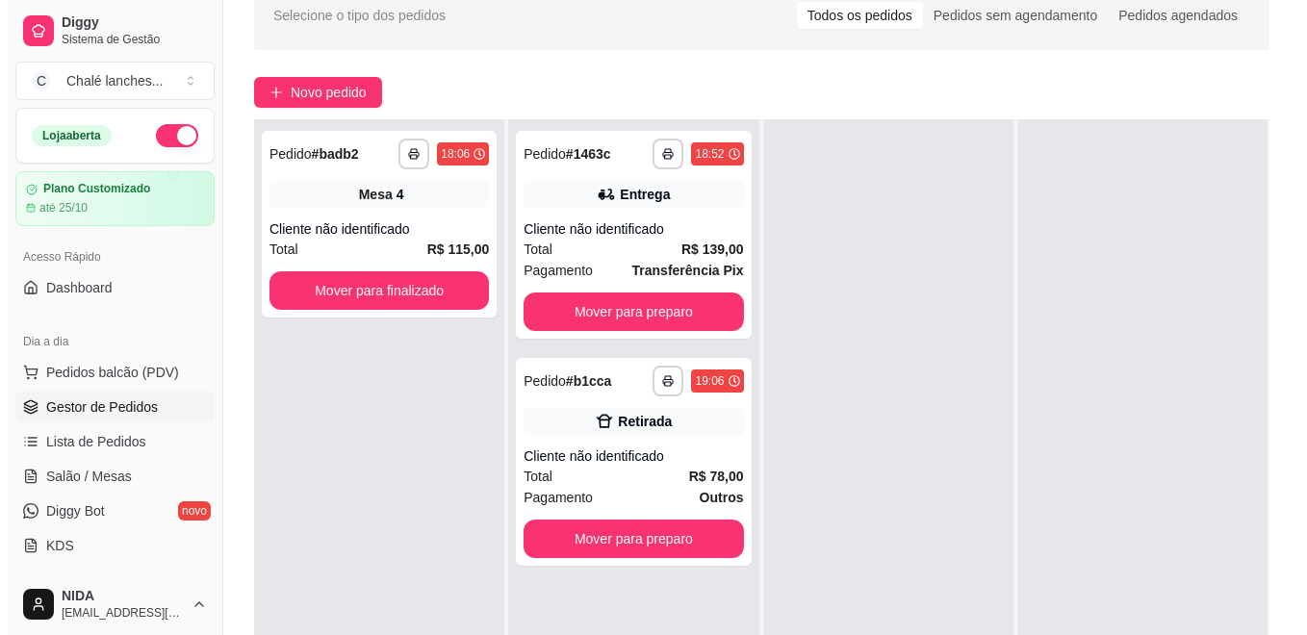
scroll to position [192, 0]
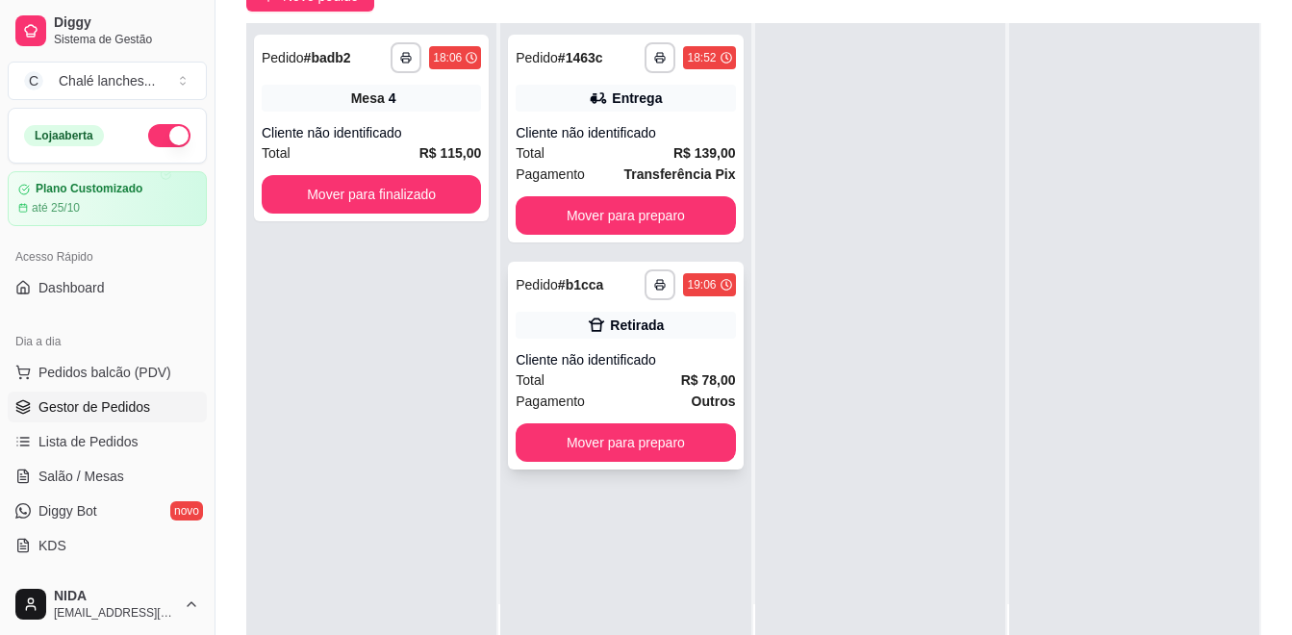
click at [702, 388] on strong "R$ 78,00" at bounding box center [708, 379] width 55 height 15
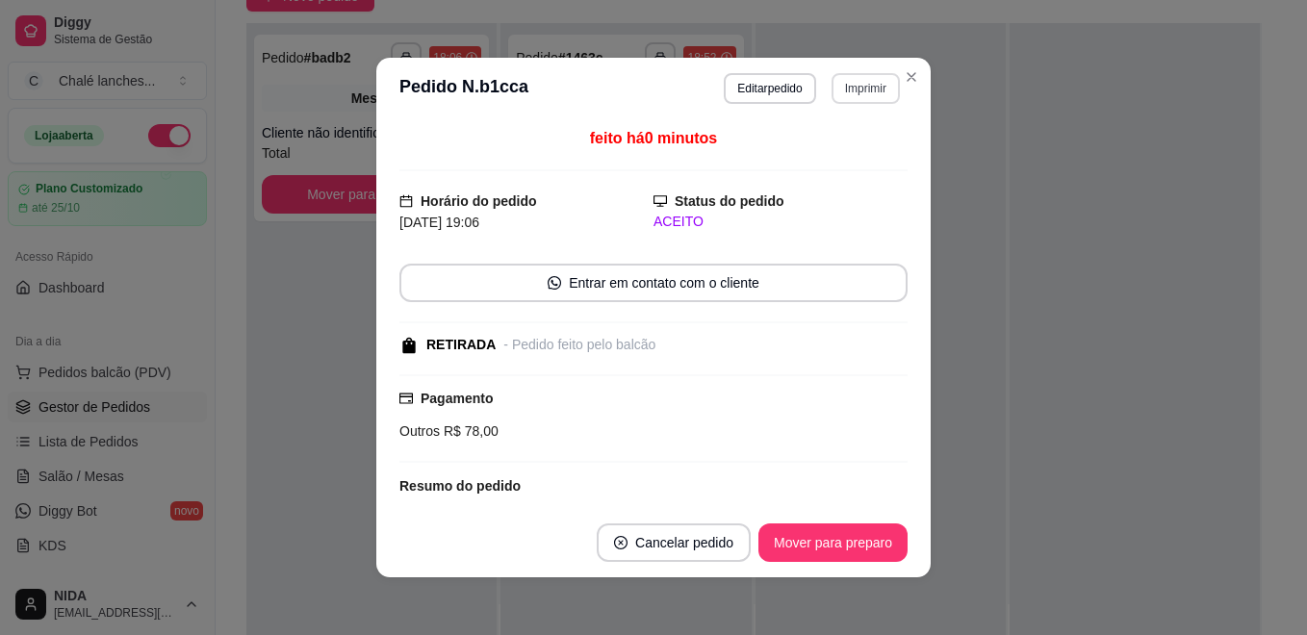
click at [850, 94] on button "Imprimir" at bounding box center [865, 88] width 68 height 31
click at [846, 134] on div "Escolha a impressora IMPRESSORA" at bounding box center [824, 142] width 159 height 65
click at [850, 147] on button "IMPRESSORA" at bounding box center [823, 156] width 135 height 30
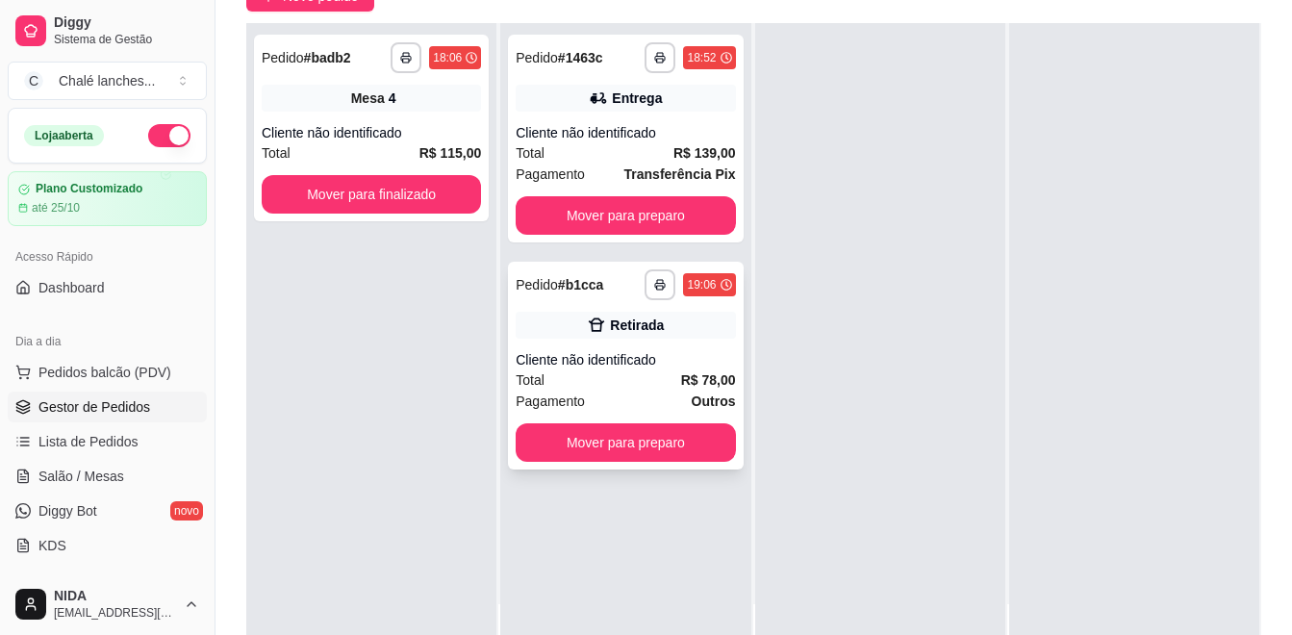
click at [681, 446] on button "Mover para preparo" at bounding box center [625, 442] width 219 height 38
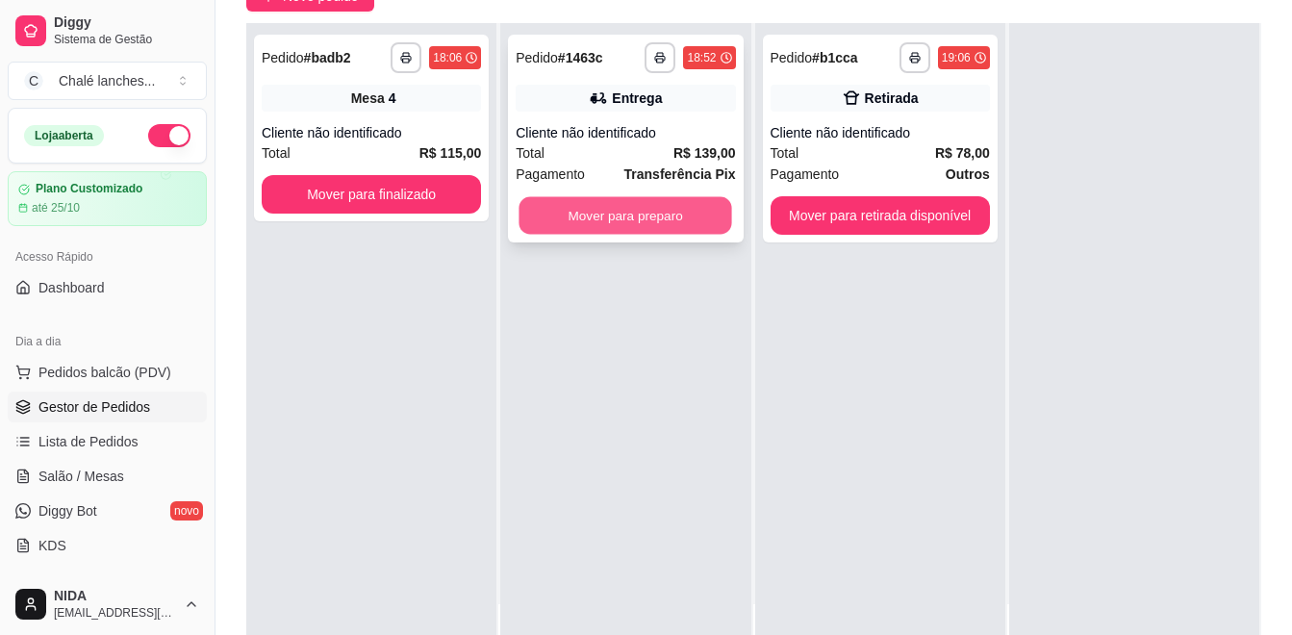
click at [674, 226] on button "Mover para preparo" at bounding box center [626, 216] width 213 height 38
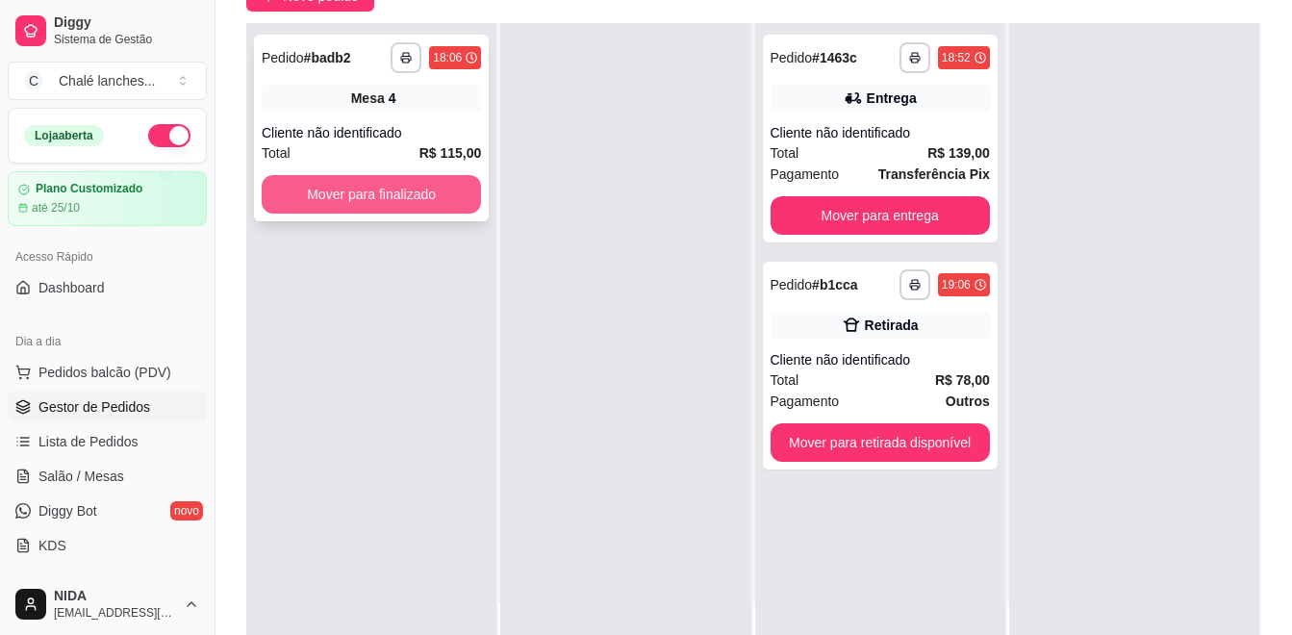
click at [442, 208] on button "Mover para finalizado" at bounding box center [371, 194] width 219 height 38
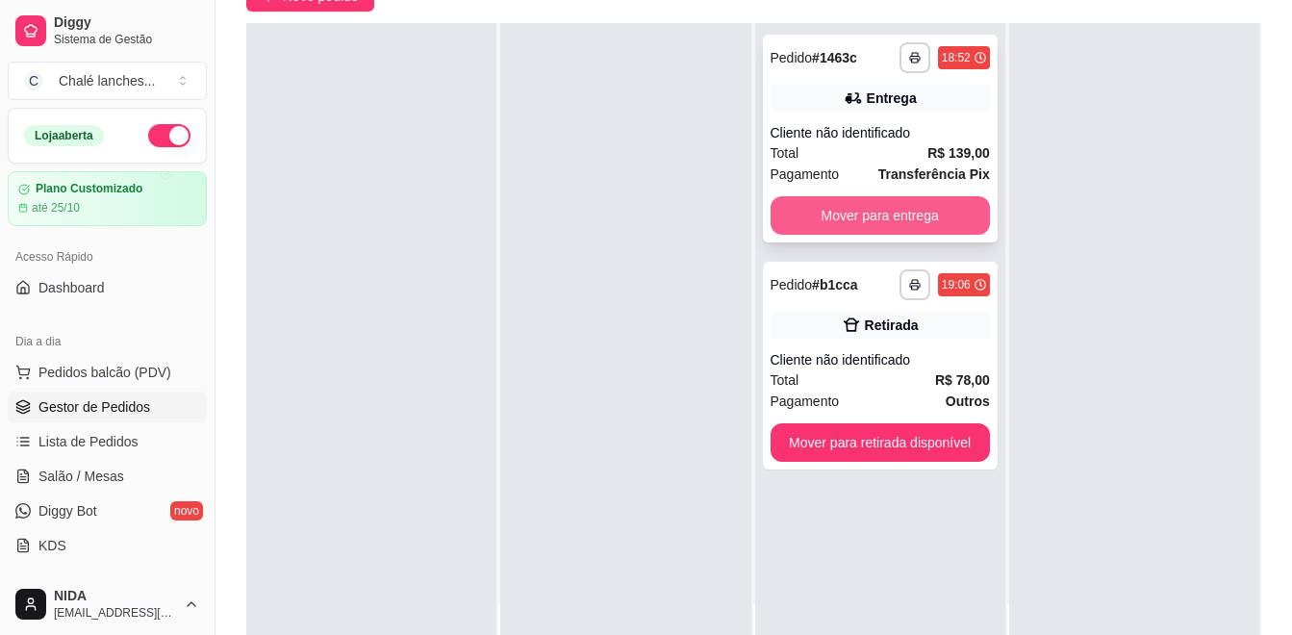
click at [821, 207] on button "Mover para entrega" at bounding box center [880, 215] width 219 height 38
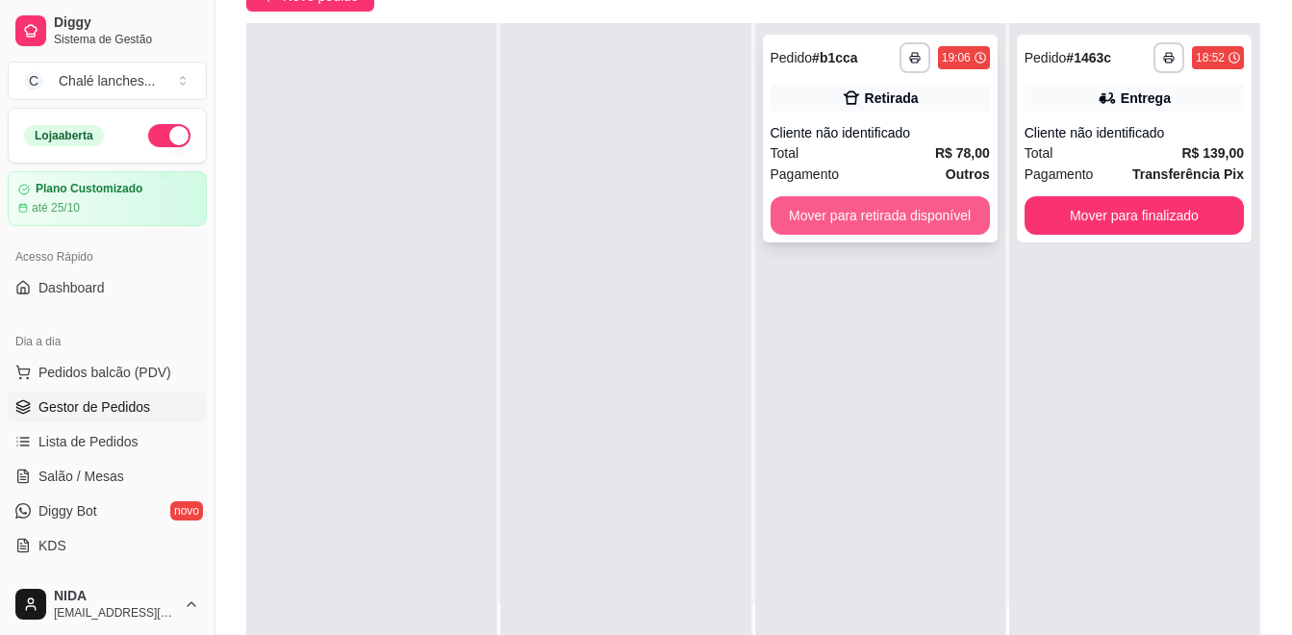
click at [817, 207] on button "Mover para retirada disponível" at bounding box center [880, 215] width 219 height 38
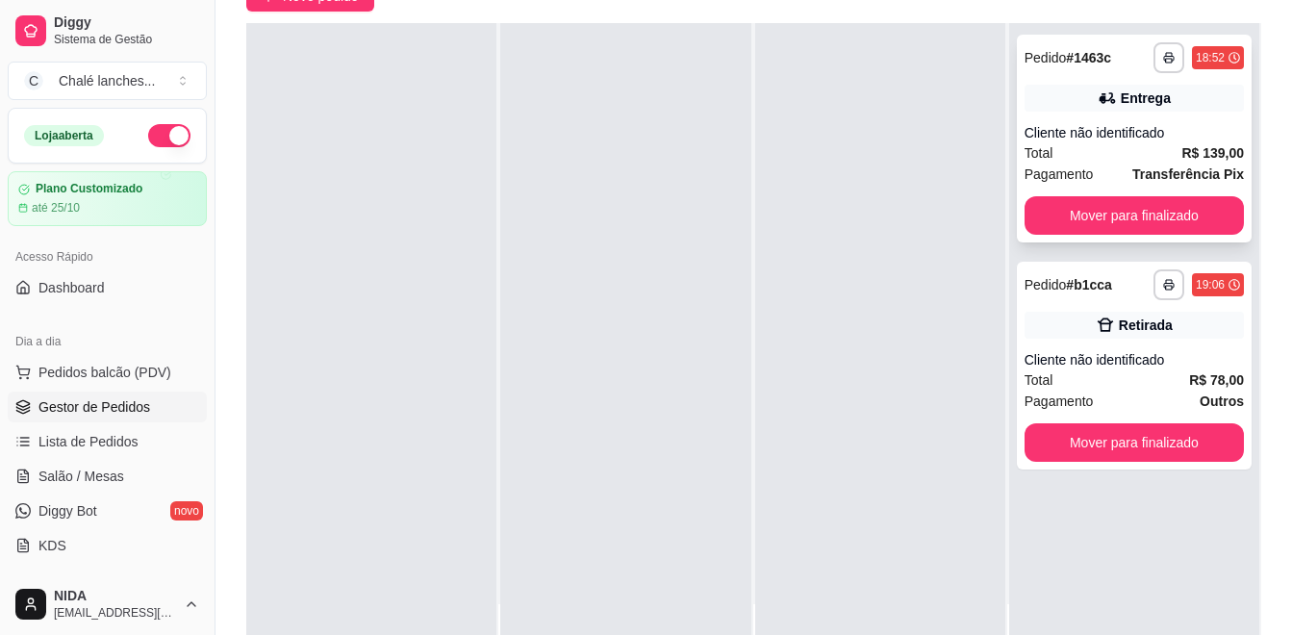
click at [1133, 191] on div "**********" at bounding box center [1134, 139] width 235 height 208
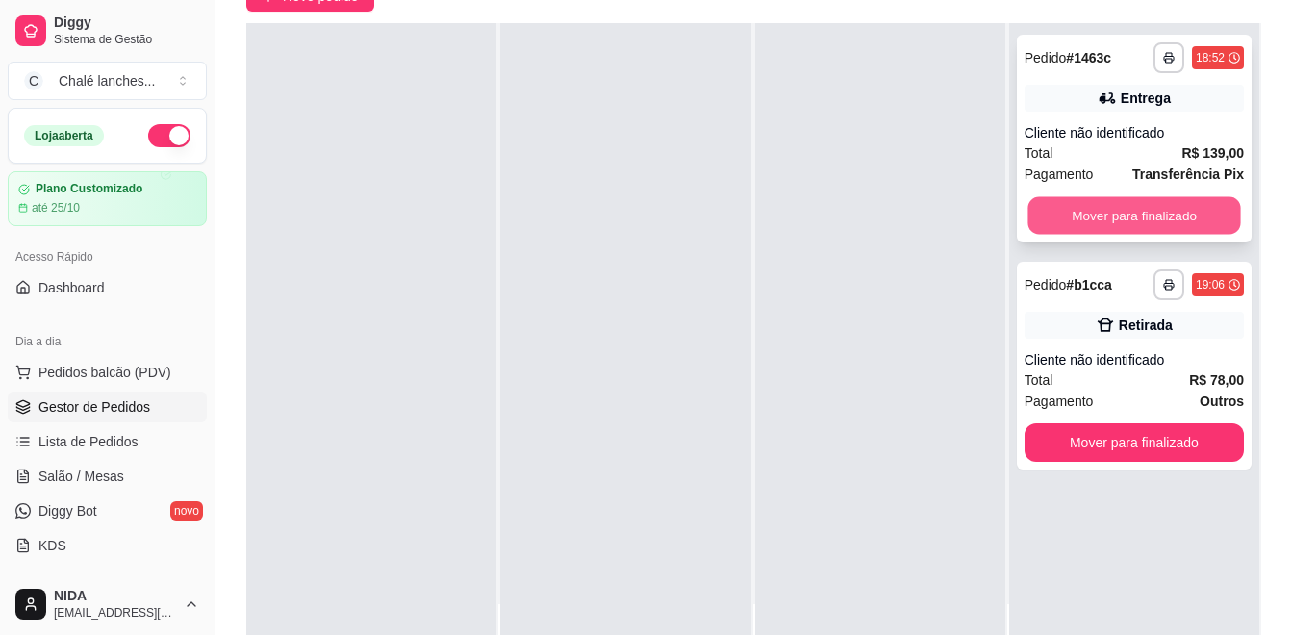
click at [1157, 216] on button "Mover para finalizado" at bounding box center [1134, 216] width 213 height 38
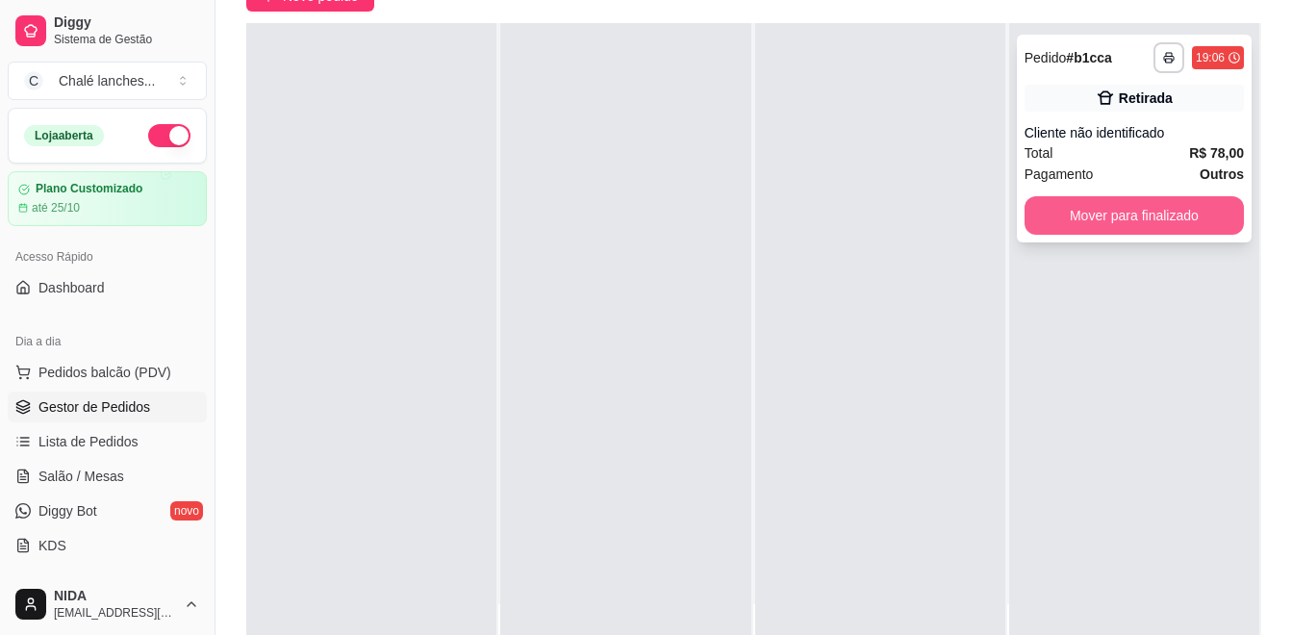
click at [1169, 216] on button "Mover para finalizado" at bounding box center [1134, 215] width 219 height 38
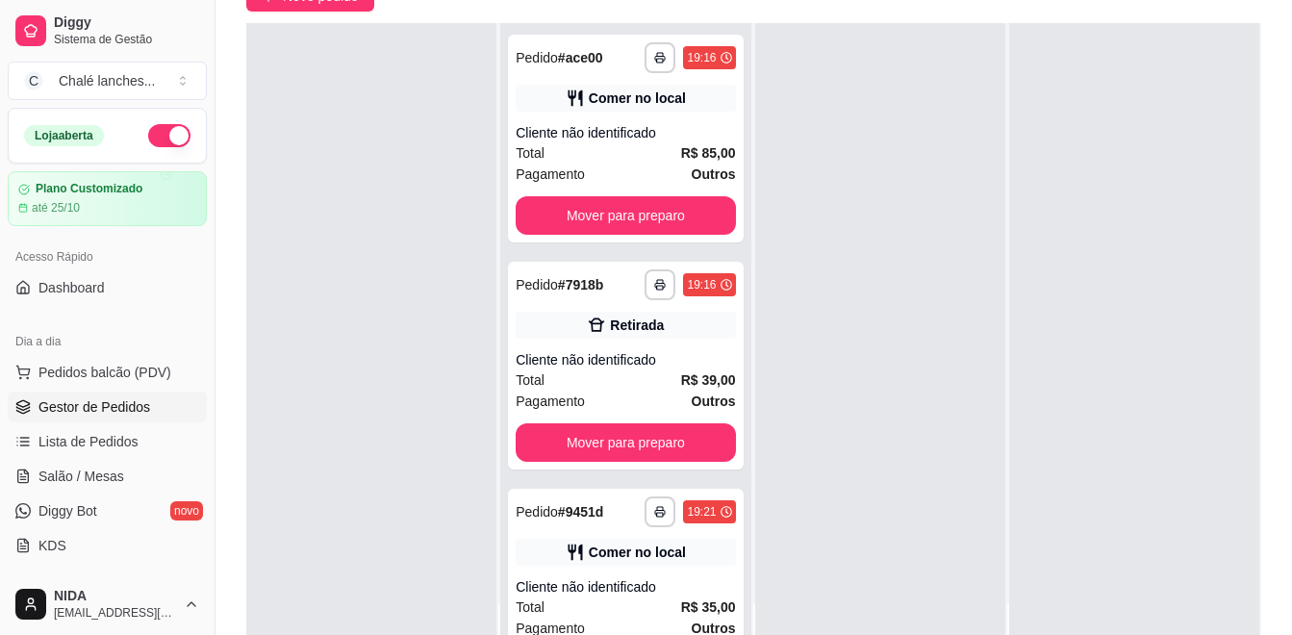
drag, startPoint x: 1169, startPoint y: 216, endPoint x: 952, endPoint y: 193, distance: 218.6
click at [675, 210] on button "Mover para preparo" at bounding box center [625, 215] width 219 height 38
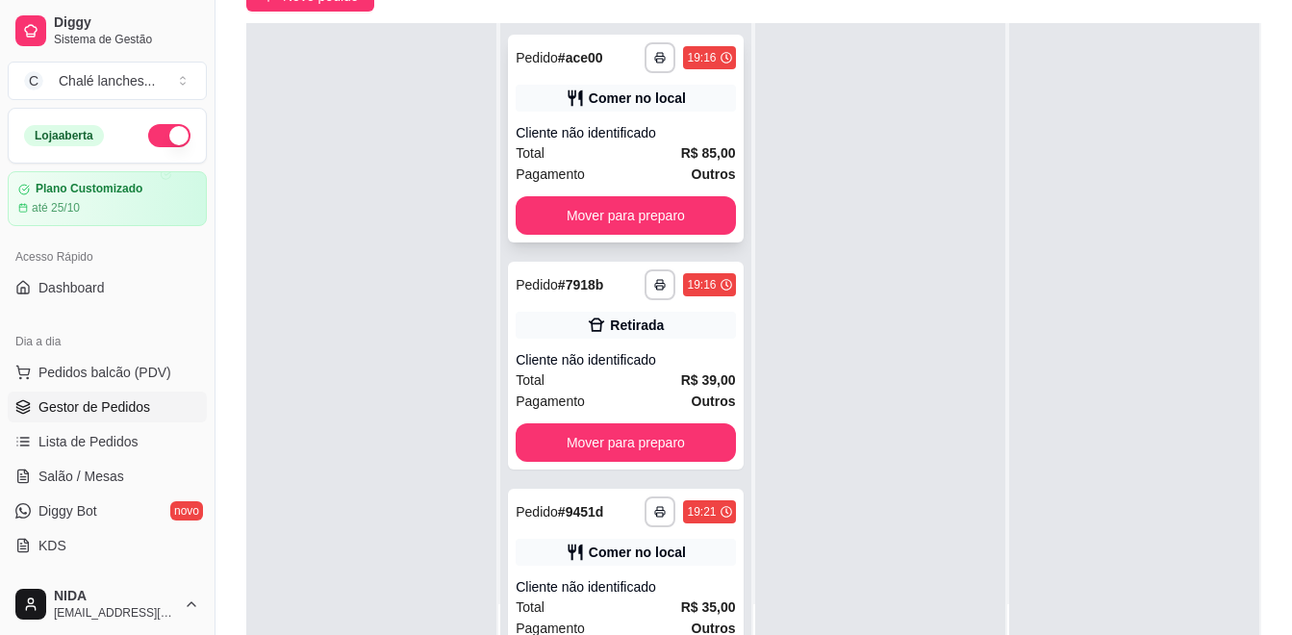
click at [675, 210] on button "Mover para preparo" at bounding box center [625, 215] width 219 height 38
click at [675, 210] on div "Mover para preparo" at bounding box center [625, 215] width 219 height 38
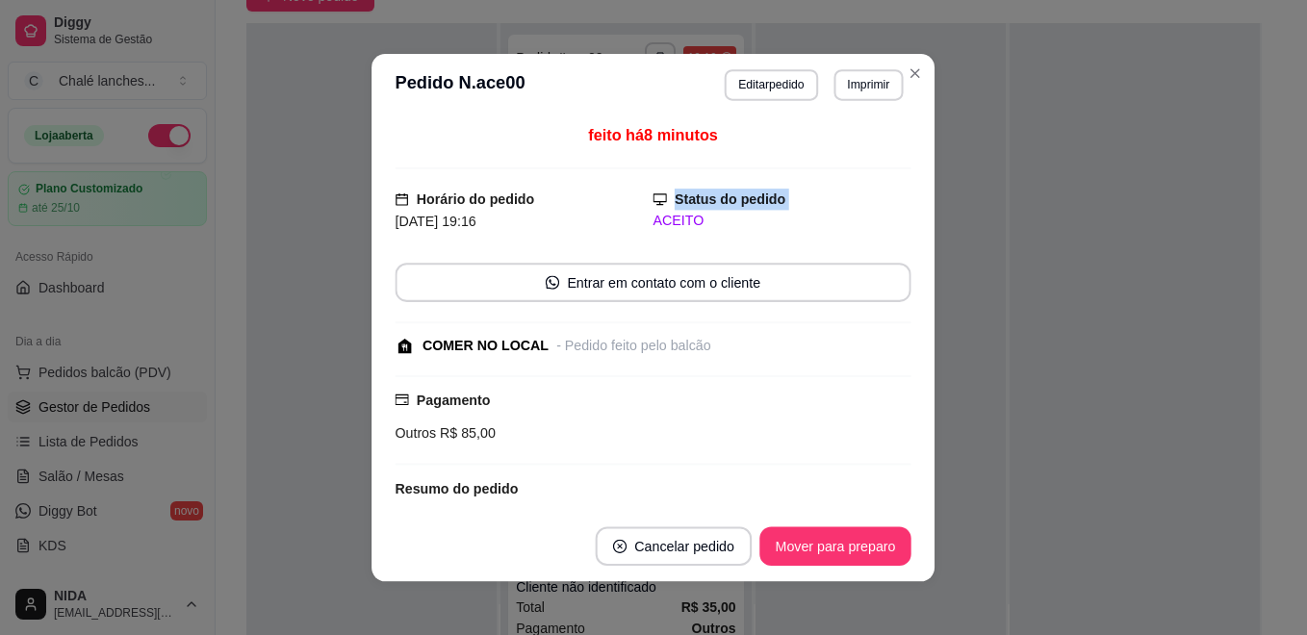
click at [675, 210] on div "Status do pedido ACEITO" at bounding box center [782, 210] width 258 height 43
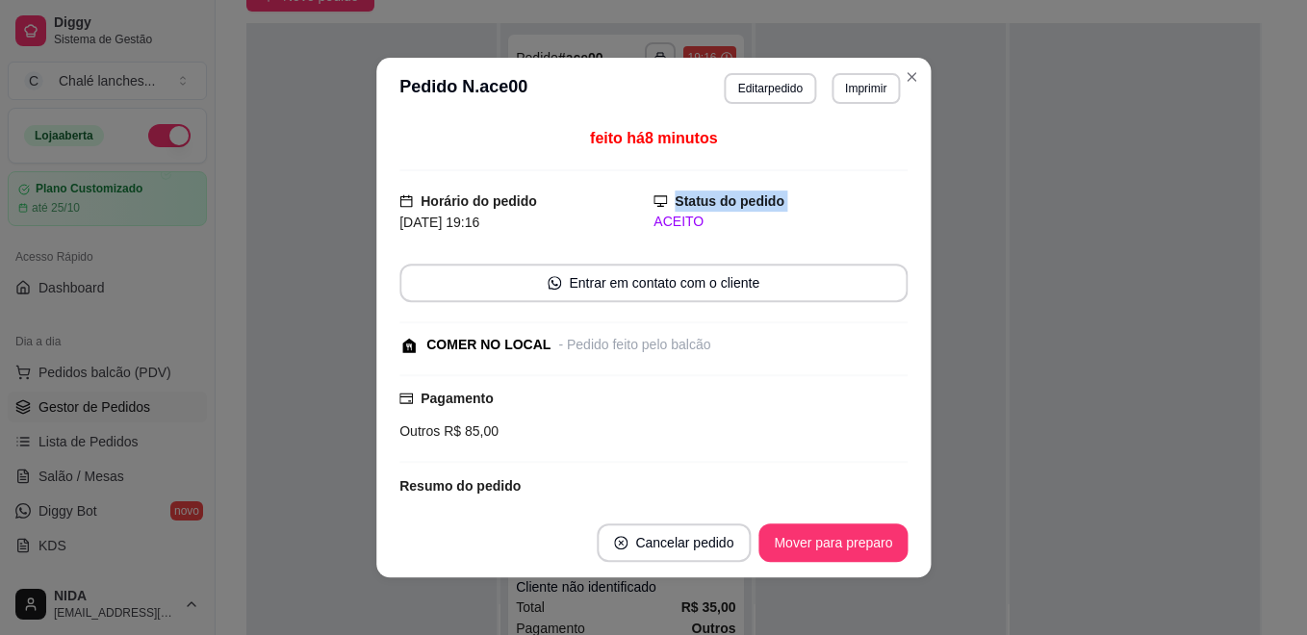
drag, startPoint x: 675, startPoint y: 210, endPoint x: 757, endPoint y: 198, distance: 83.6
click at [675, 210] on div "Status do pedido ACEITO" at bounding box center [780, 212] width 254 height 42
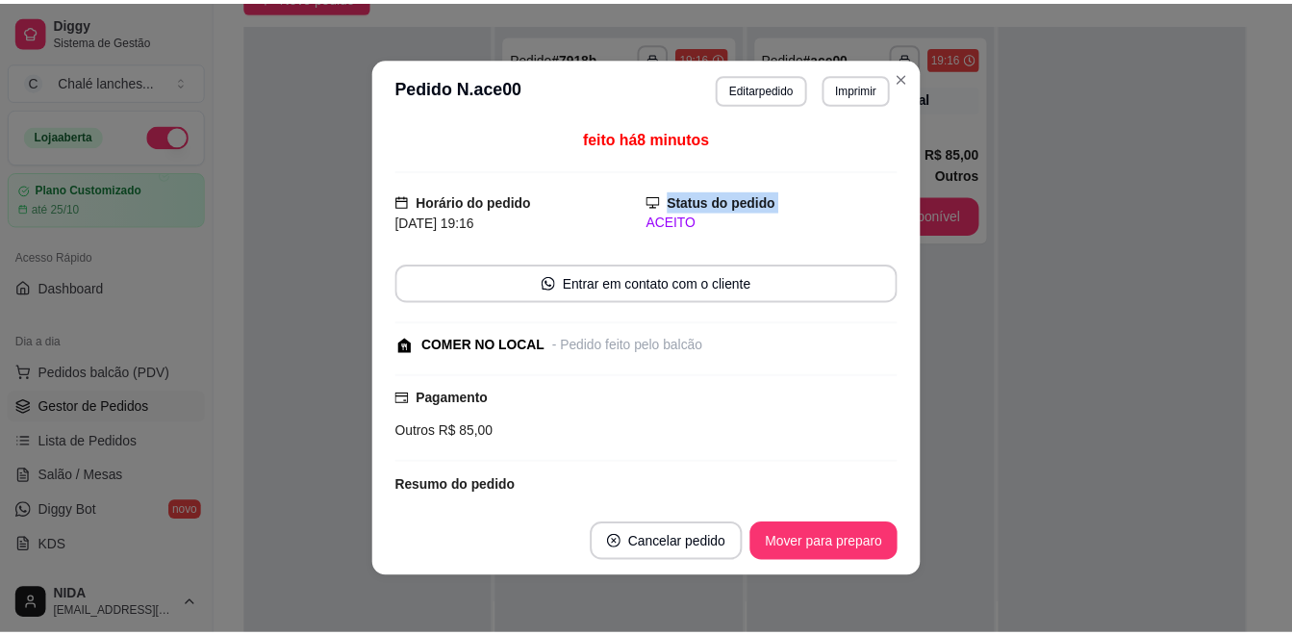
scroll to position [13, 0]
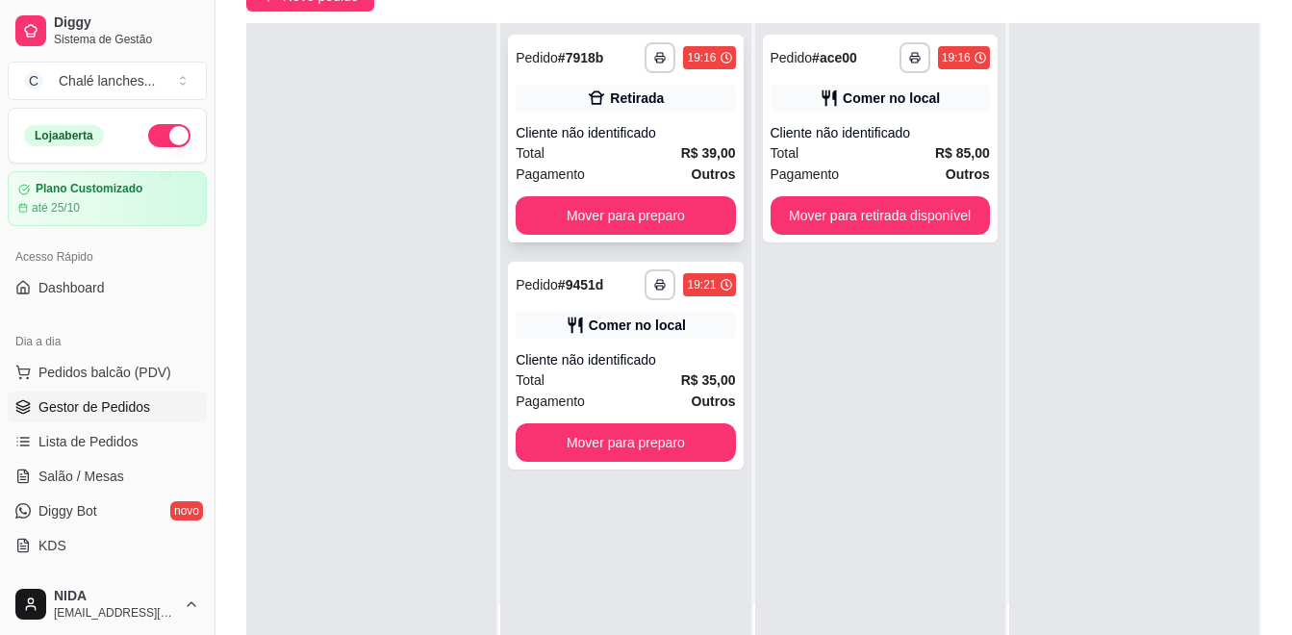
click at [729, 228] on div "**********" at bounding box center [625, 139] width 235 height 208
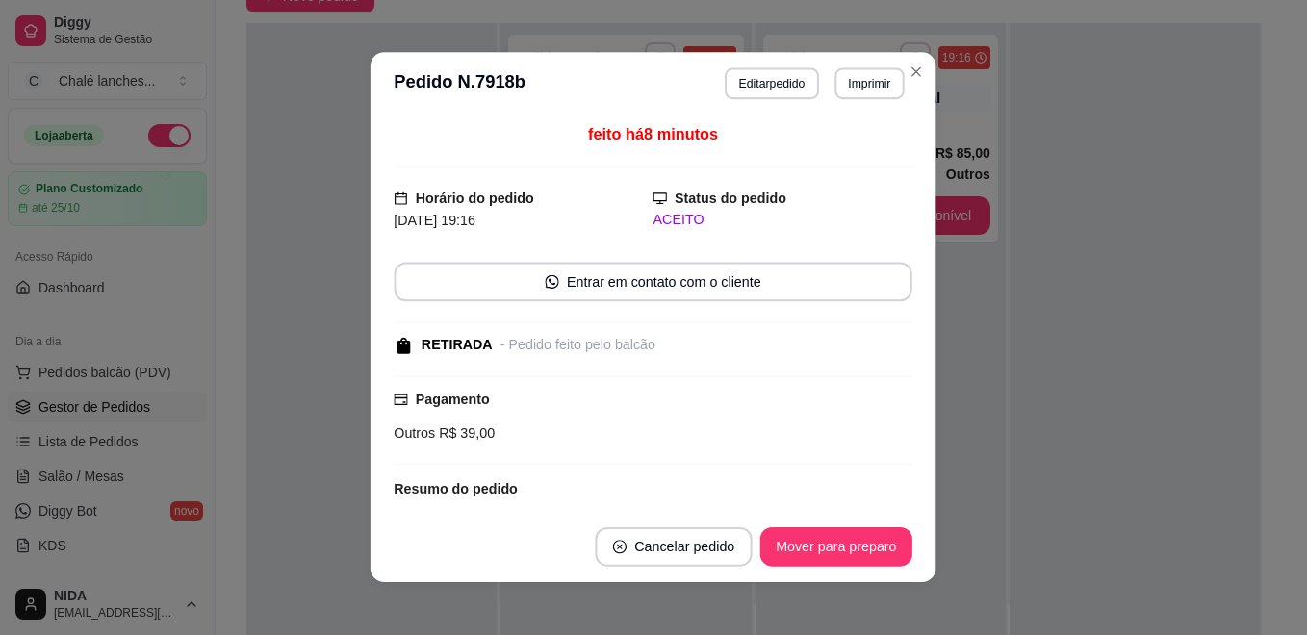
click at [719, 222] on div "ACEITO" at bounding box center [782, 220] width 259 height 20
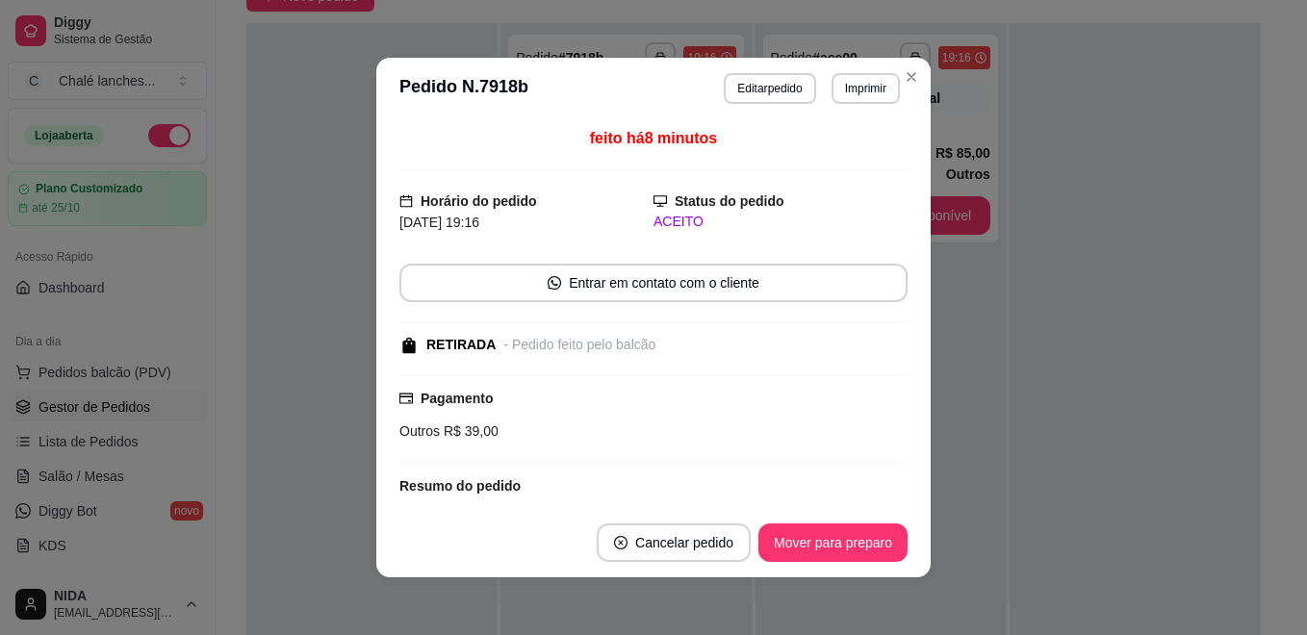
click at [863, 530] on button "Mover para preparo" at bounding box center [832, 543] width 149 height 38
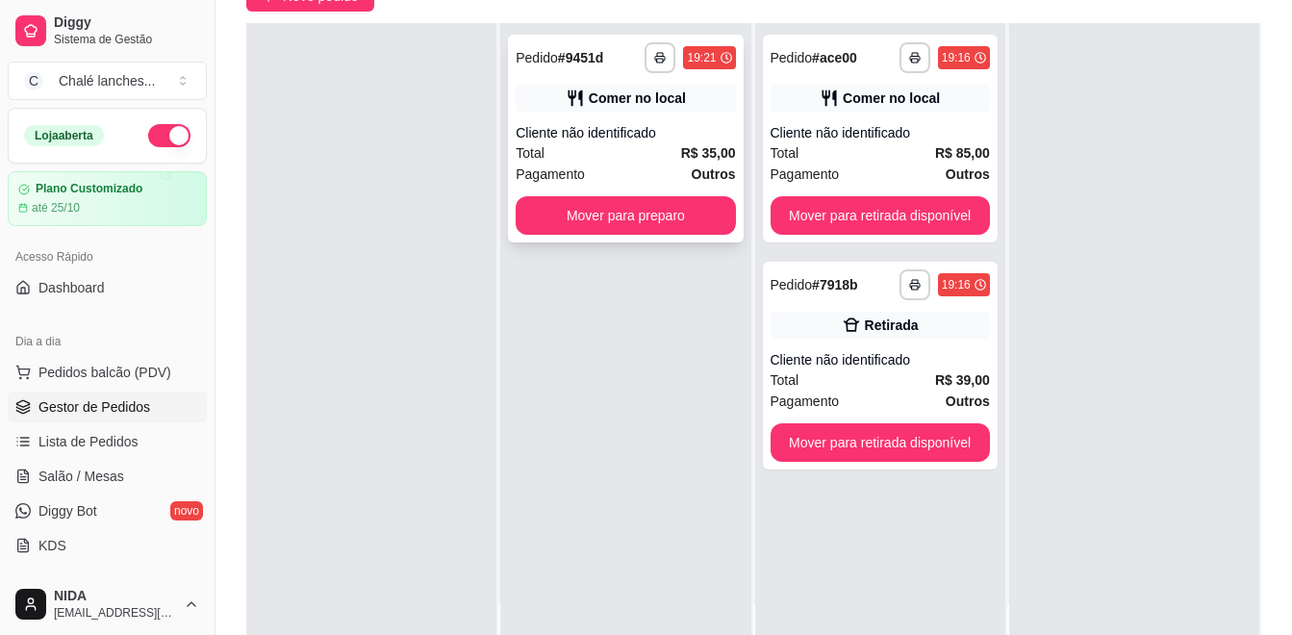
click at [679, 224] on button "Mover para preparo" at bounding box center [625, 215] width 219 height 38
click at [689, 228] on button "Mover para preparo" at bounding box center [625, 215] width 219 height 38
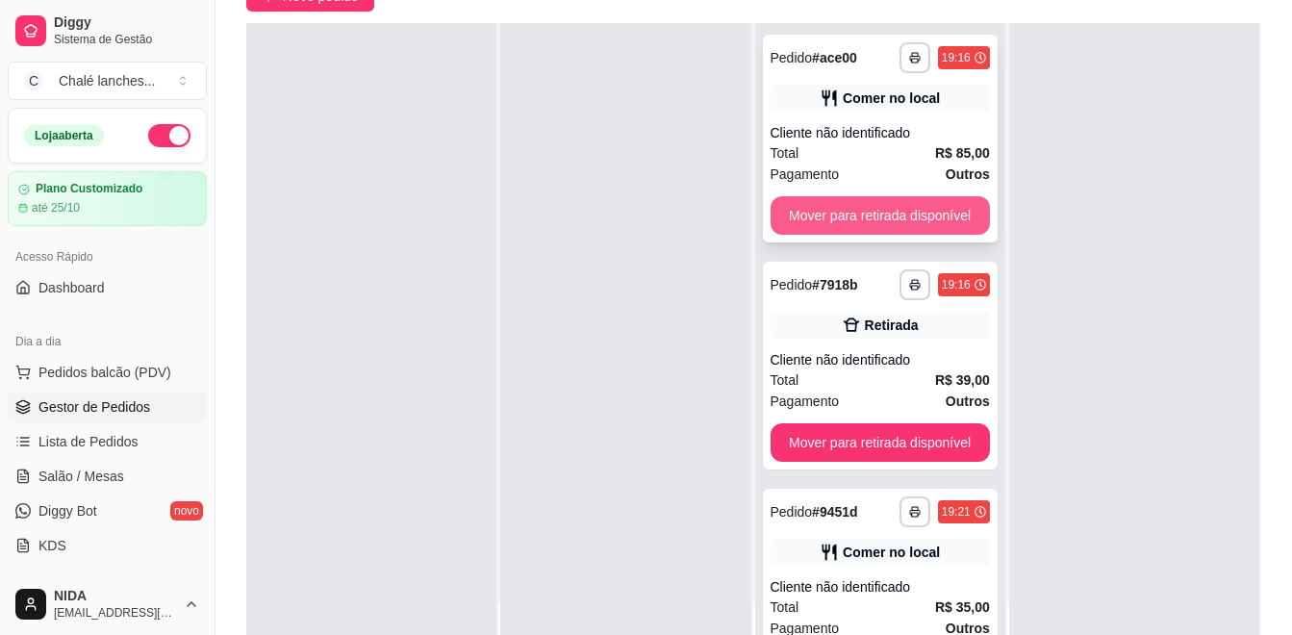
click at [908, 226] on button "Mover para retirada disponível" at bounding box center [880, 215] width 219 height 38
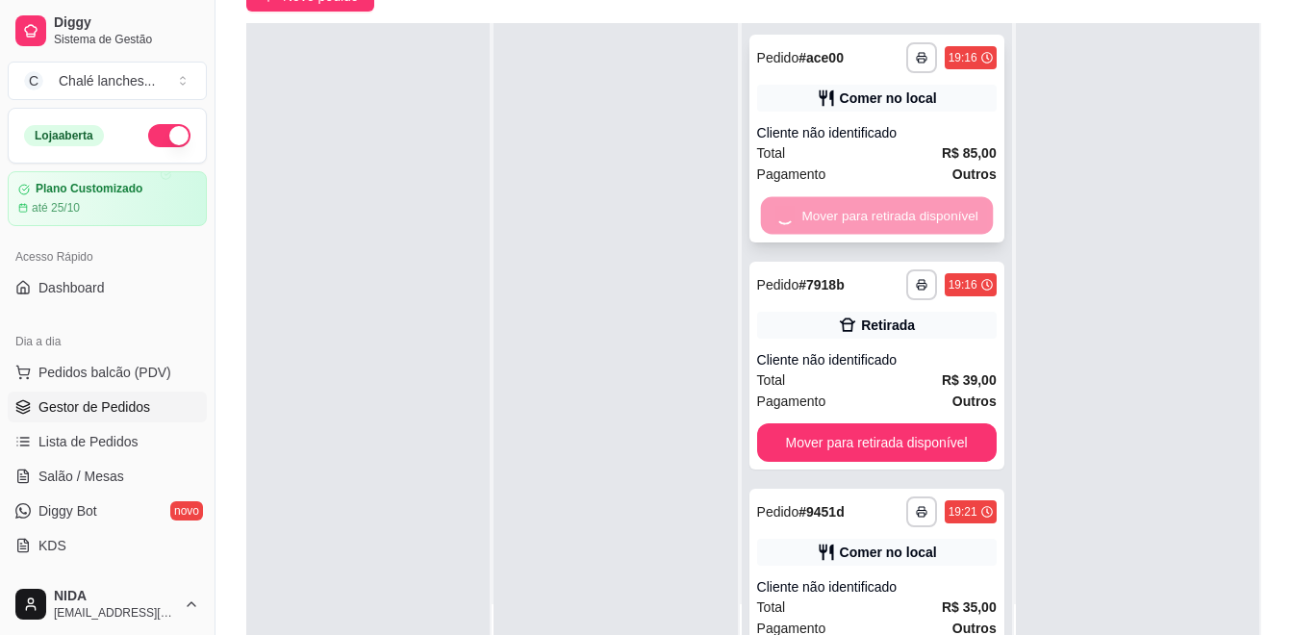
click at [908, 226] on div "Mover para retirada disponível" at bounding box center [877, 215] width 240 height 38
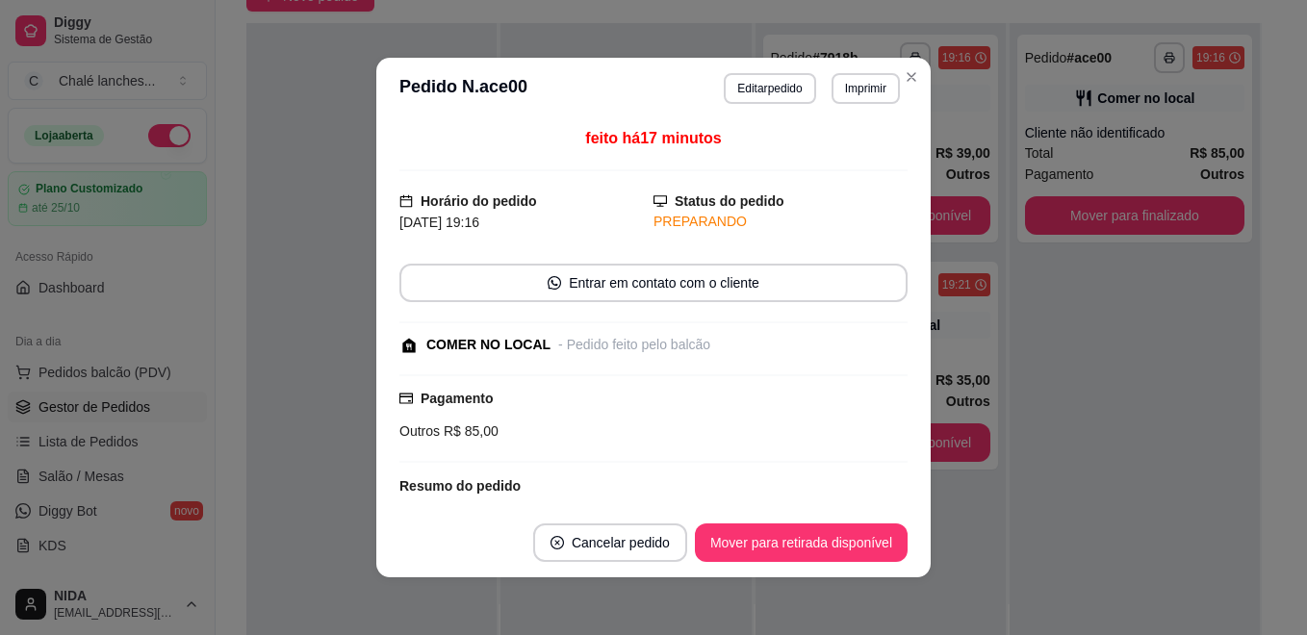
click at [908, 226] on div "feito há 17 minutos Horário do pedido [DATE] 19:16 Status do pedido PREPARANDO …" at bounding box center [653, 313] width 554 height 389
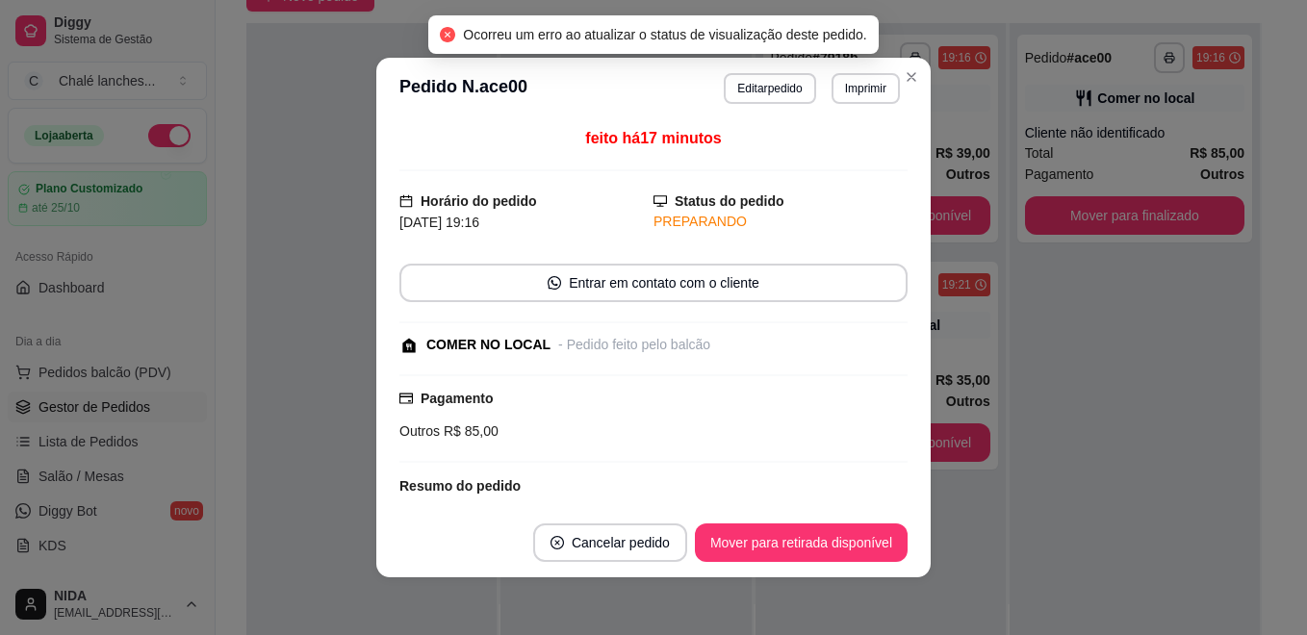
click at [908, 226] on div "feito há 17 minutos Horário do pedido [DATE] 19:16 Status do pedido PREPARANDO …" at bounding box center [653, 313] width 554 height 389
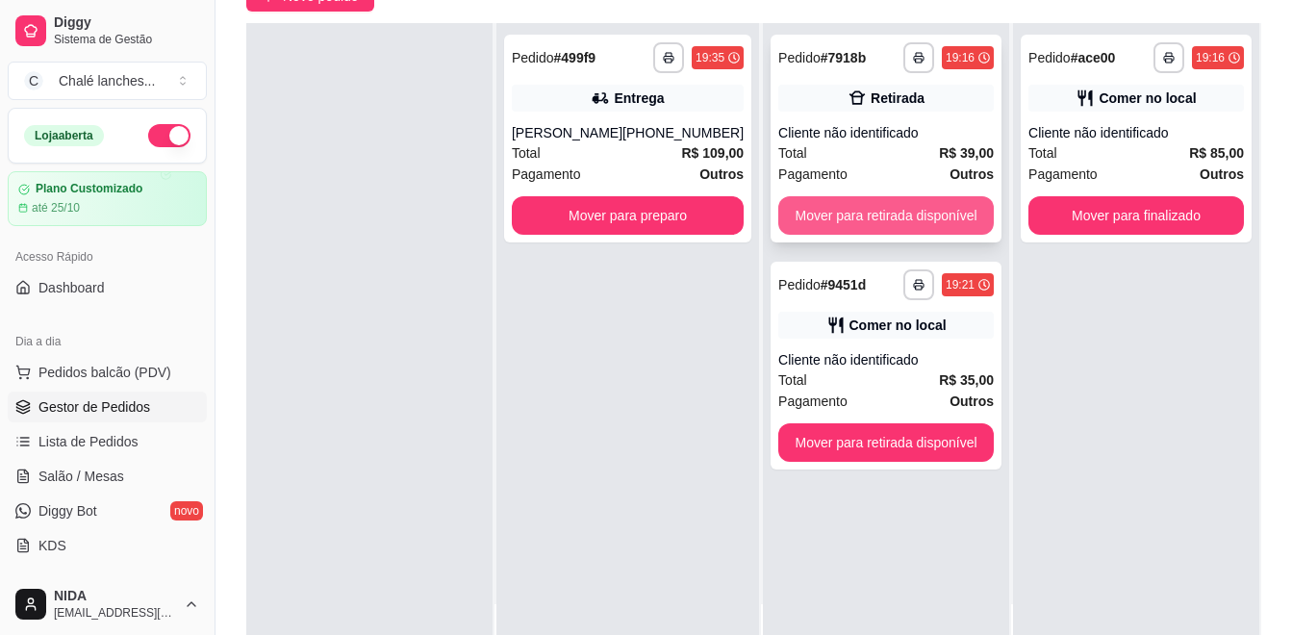
click at [938, 231] on button "Mover para retirada disponível" at bounding box center [887, 215] width 216 height 38
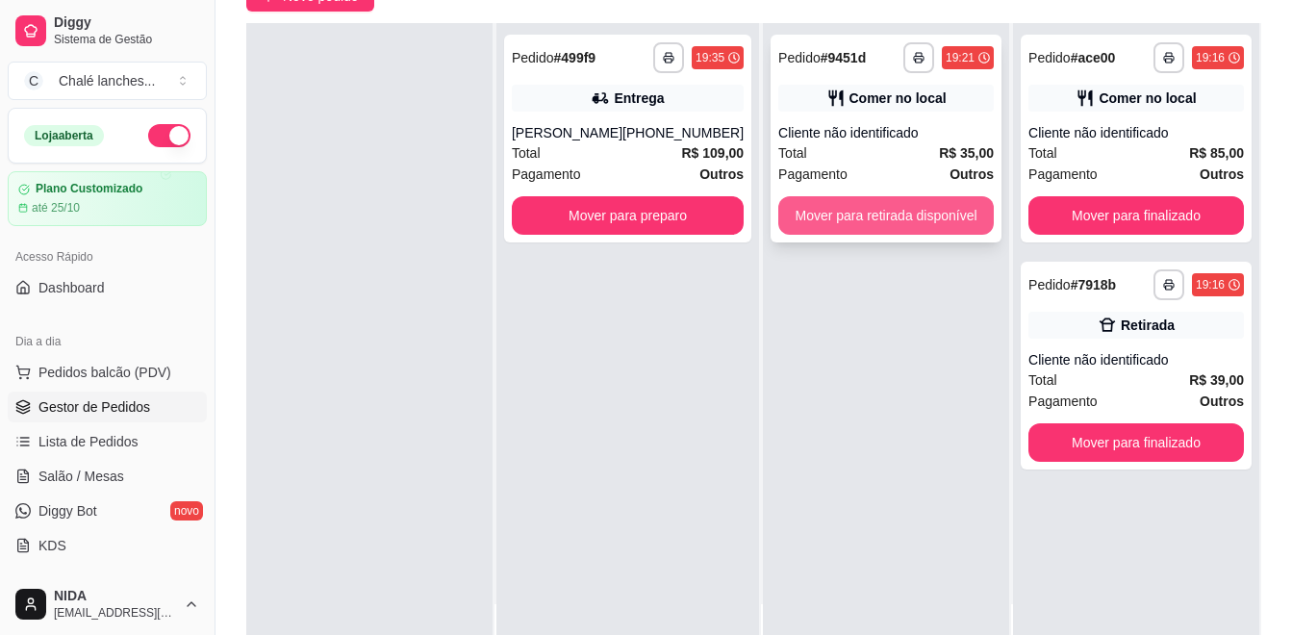
click at [953, 224] on button "Mover para retirada disponível" at bounding box center [887, 215] width 216 height 38
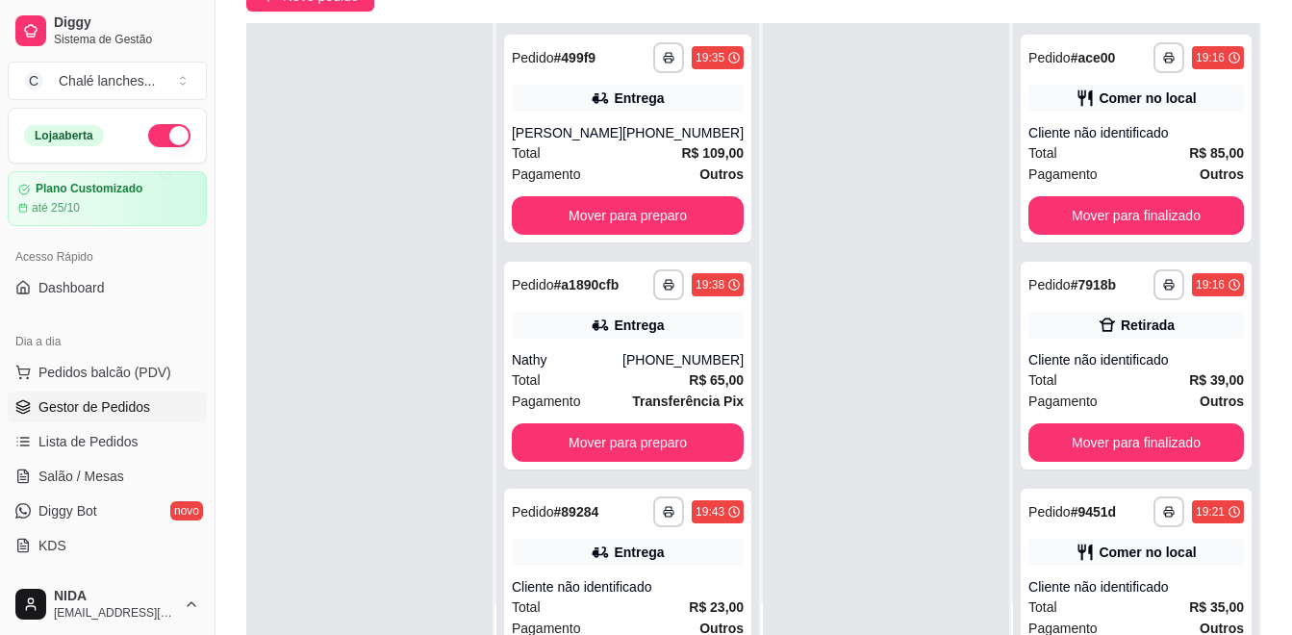
click at [1062, 201] on button "Mover para finalizado" at bounding box center [1137, 215] width 216 height 38
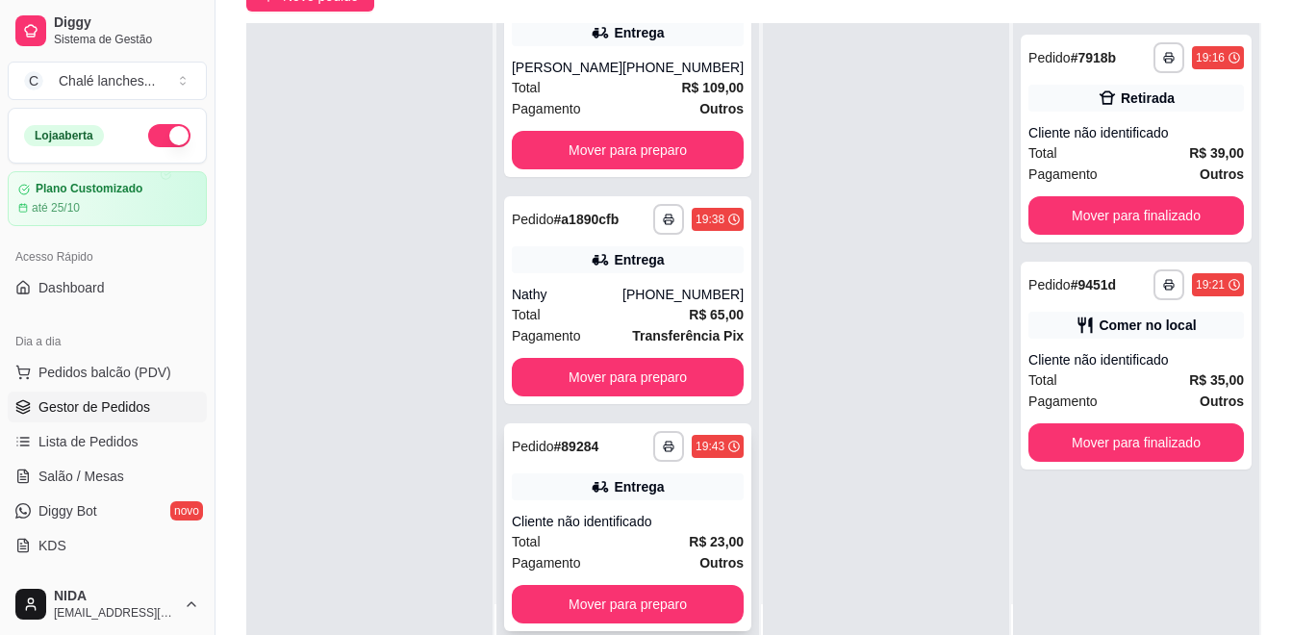
scroll to position [294, 0]
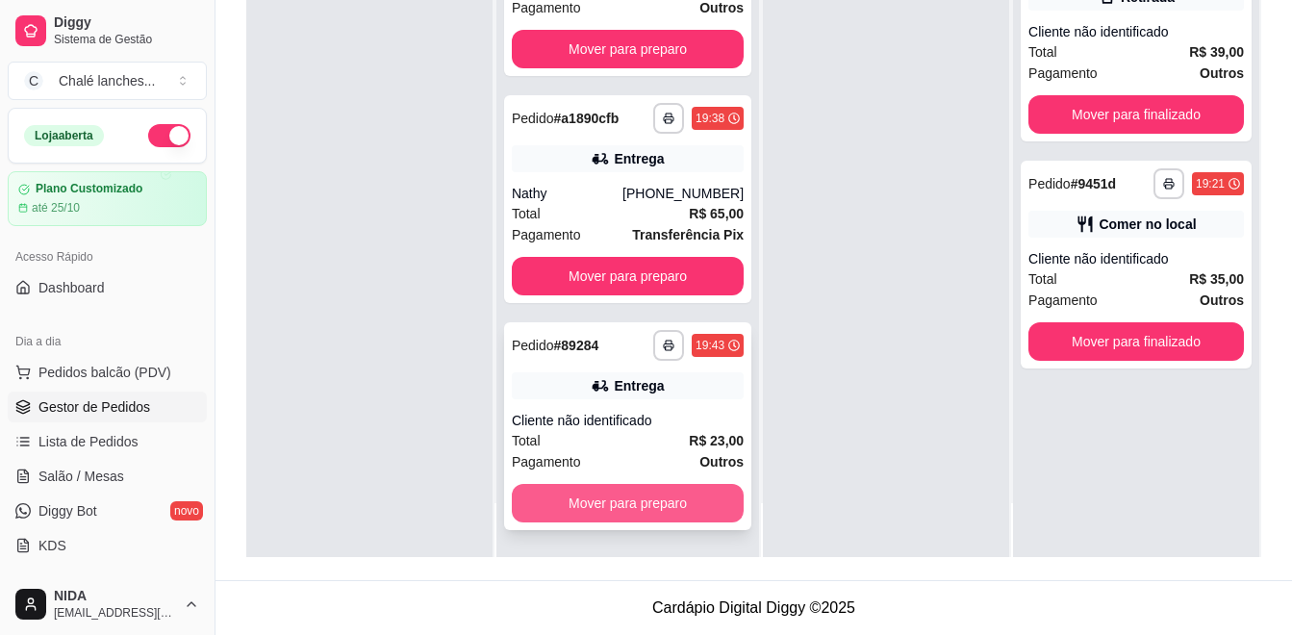
click at [620, 506] on button "Mover para preparo" at bounding box center [628, 503] width 232 height 38
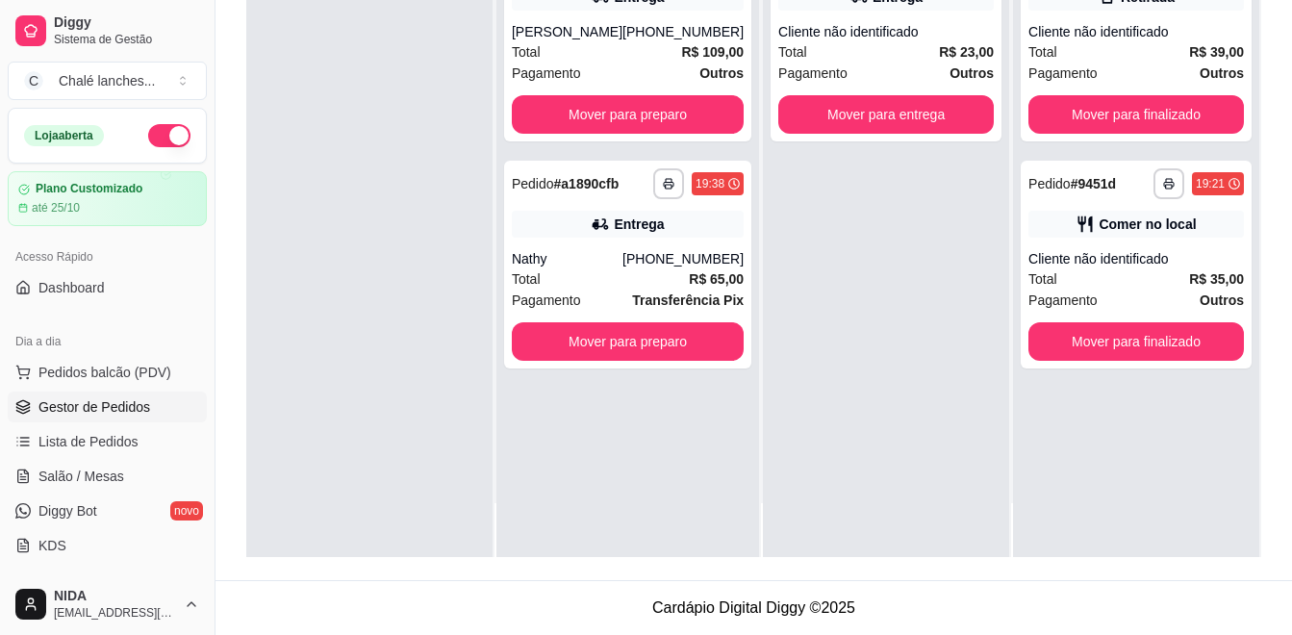
scroll to position [0, 0]
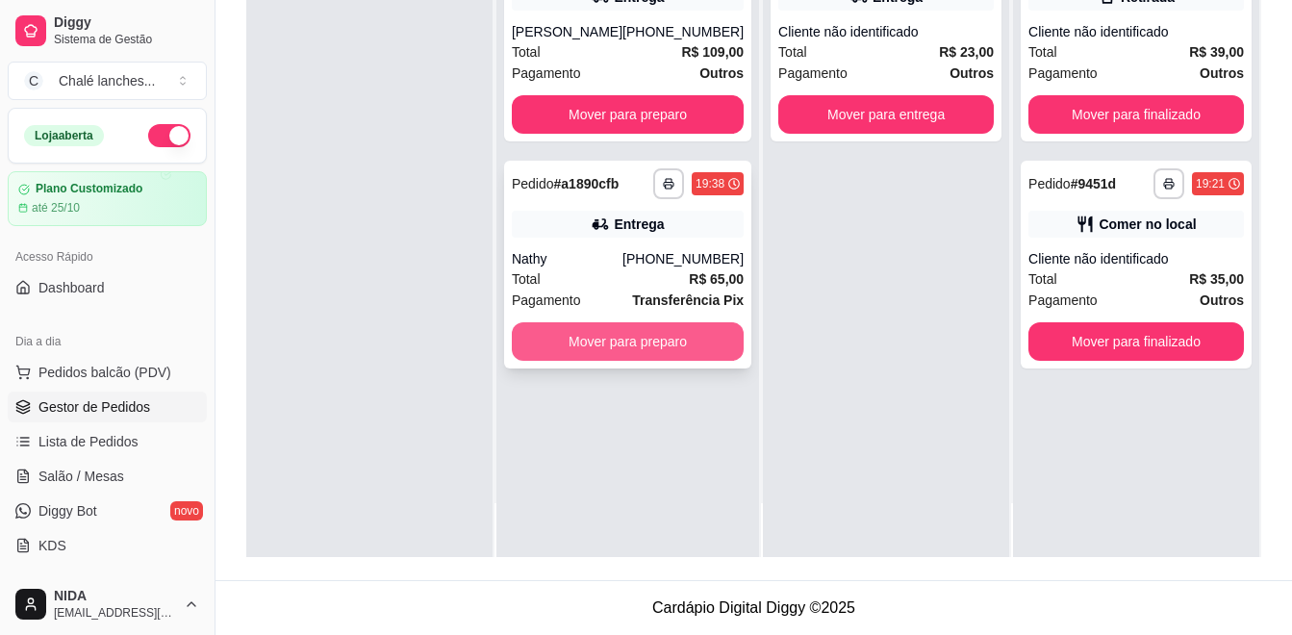
click at [562, 330] on button "Mover para preparo" at bounding box center [628, 341] width 232 height 38
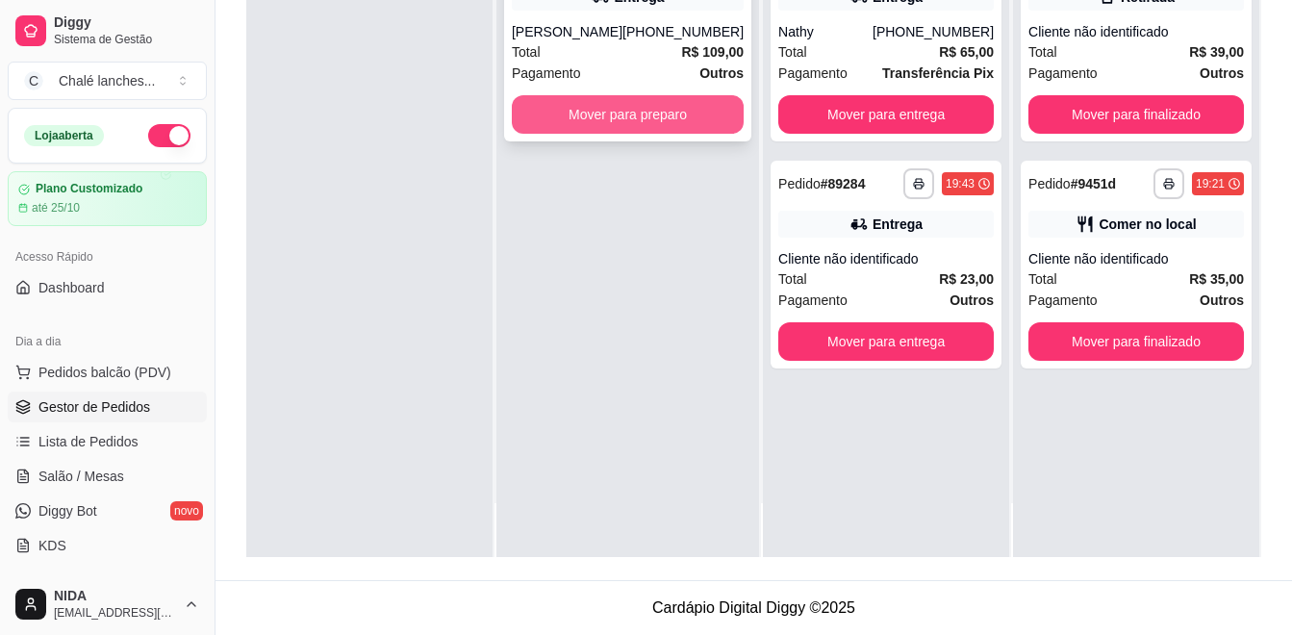
click at [575, 121] on button "Mover para preparo" at bounding box center [628, 114] width 232 height 38
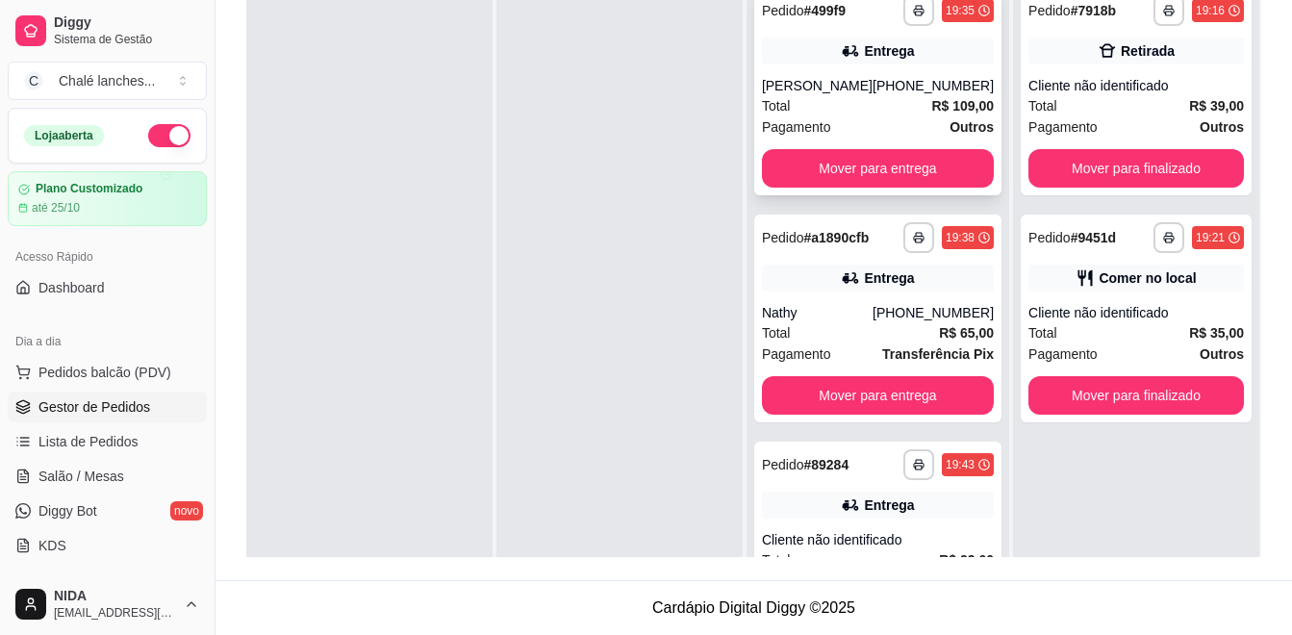
click at [803, 91] on div "[PERSON_NAME]" at bounding box center [817, 85] width 111 height 19
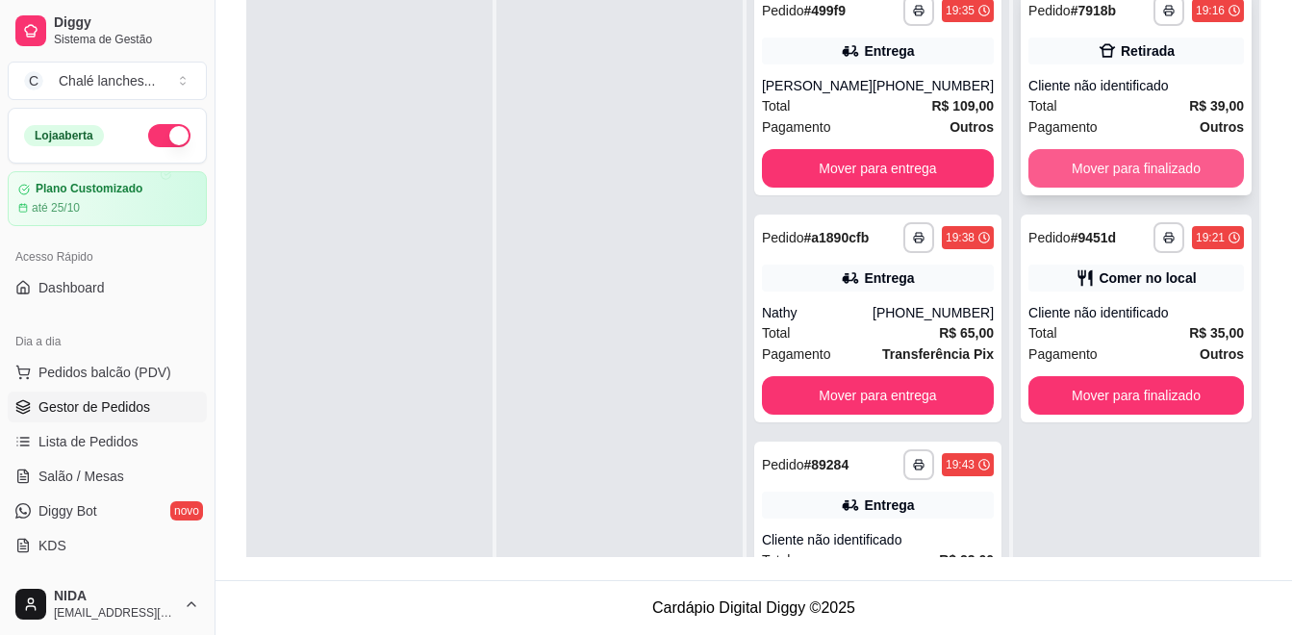
click at [1181, 159] on button "Mover para finalizado" at bounding box center [1137, 168] width 216 height 38
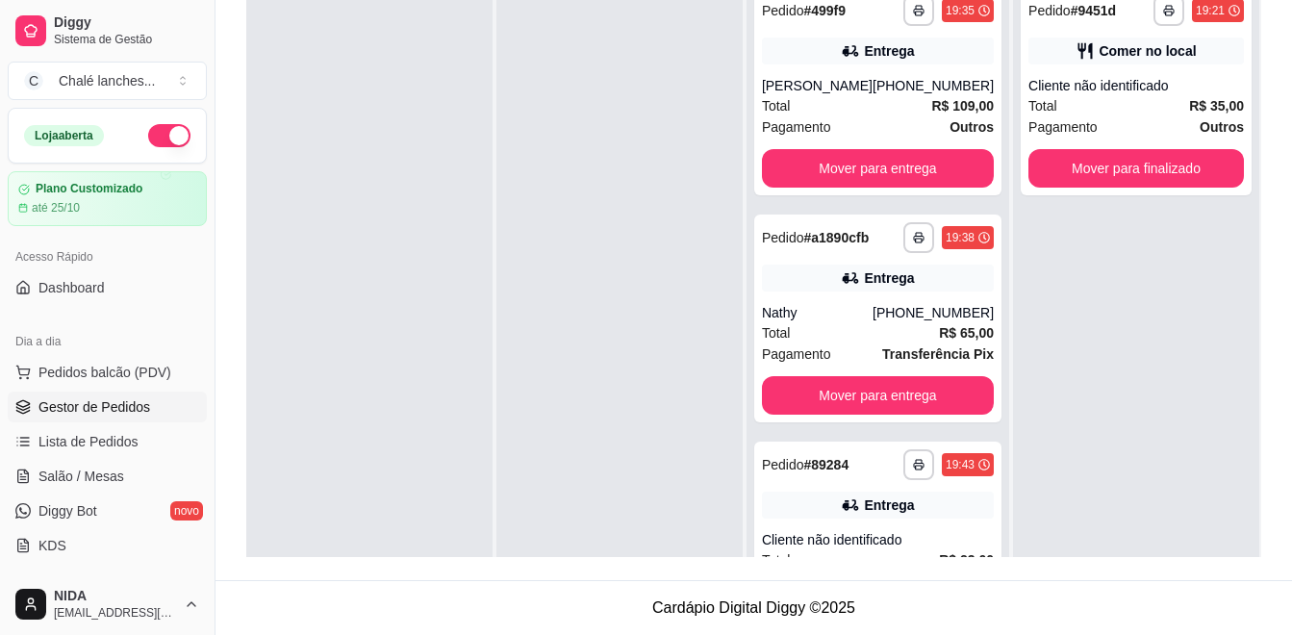
click at [938, 167] on button "Mover para entrega" at bounding box center [878, 168] width 232 height 38
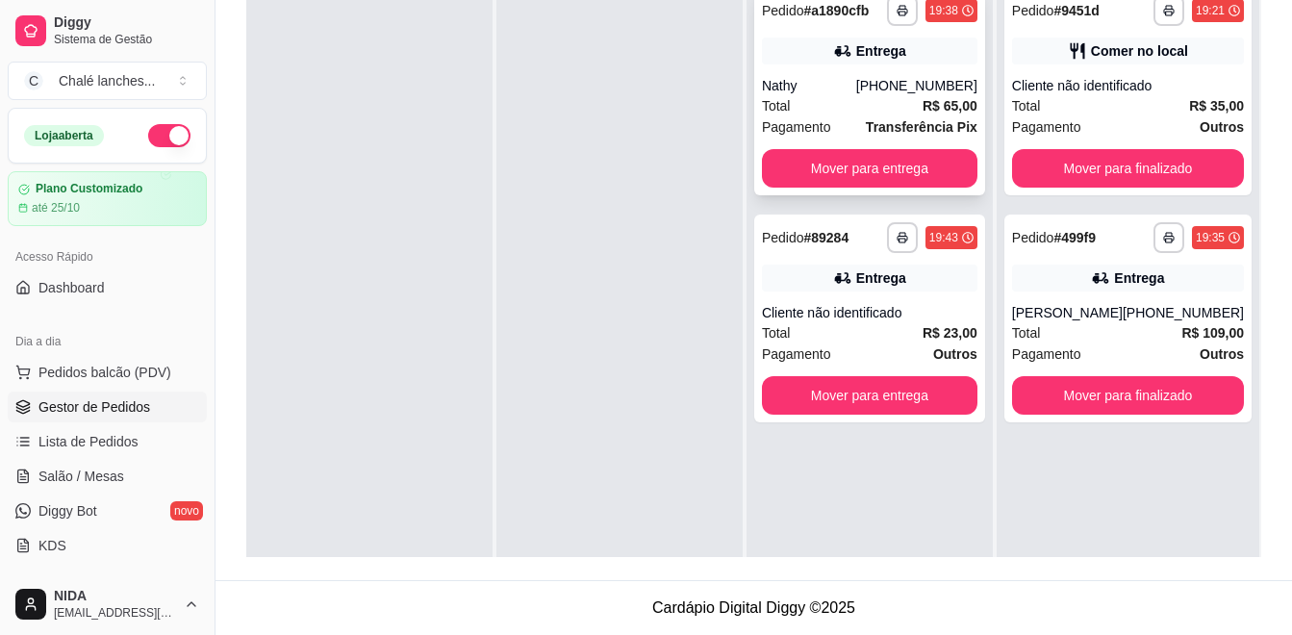
click at [895, 115] on div "Total R$ 65,00" at bounding box center [870, 105] width 216 height 21
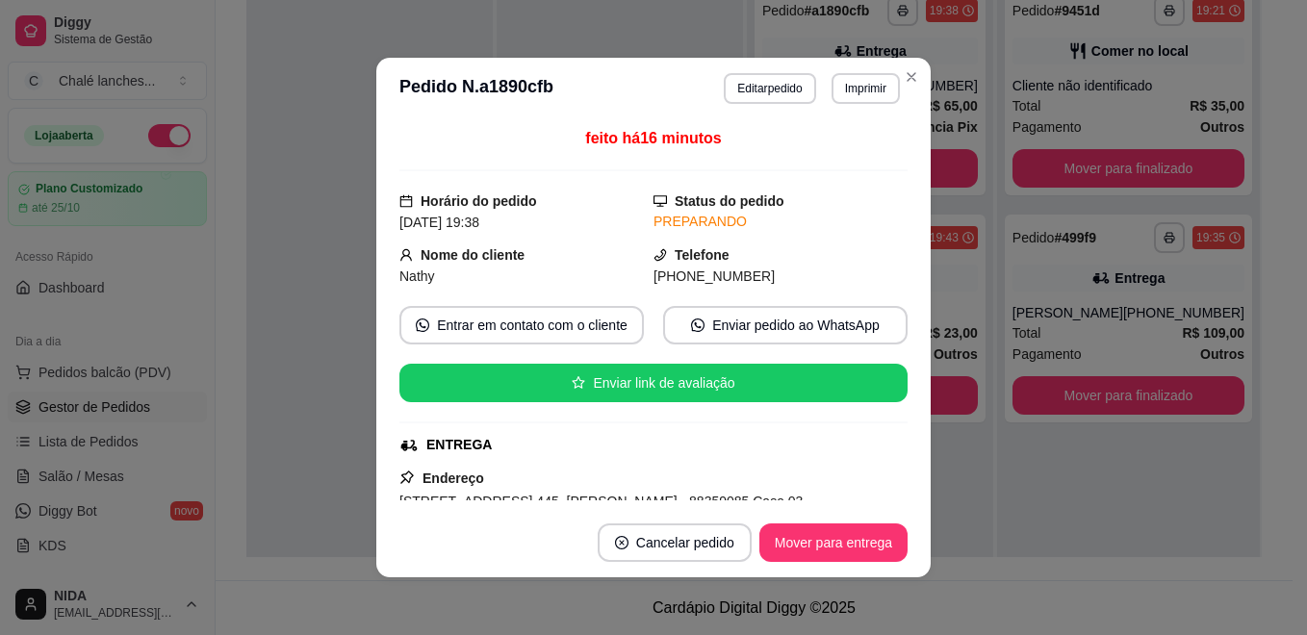
scroll to position [289, 0]
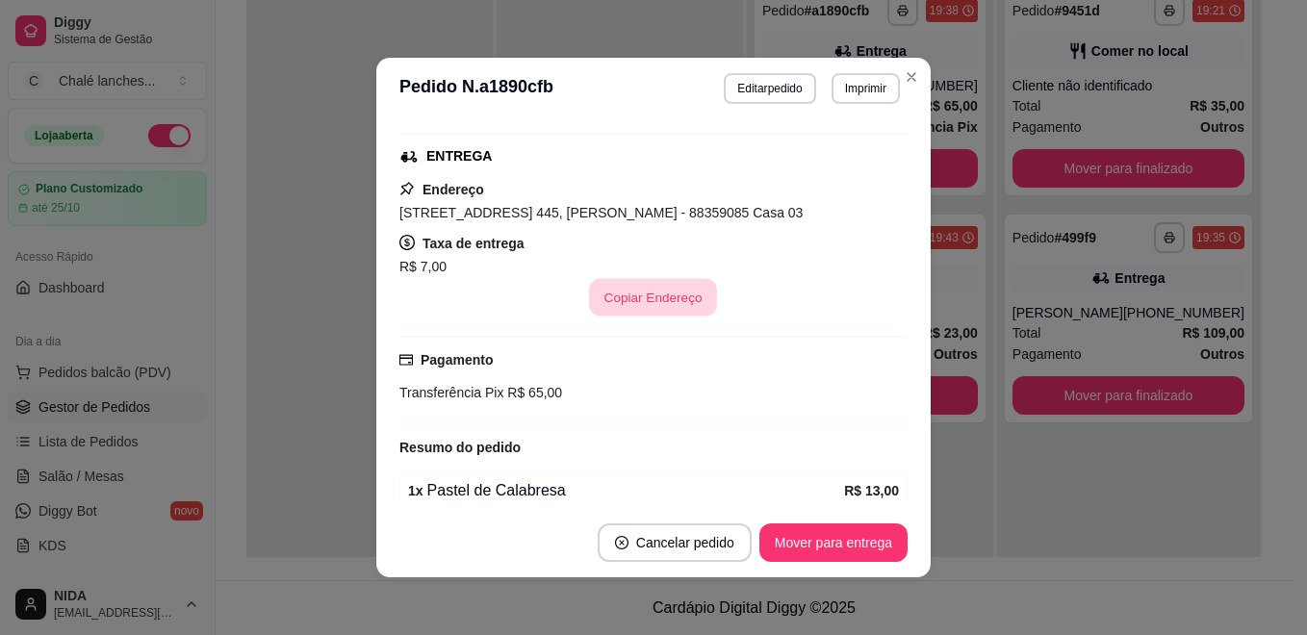
click at [672, 292] on button "Copiar Endereço" at bounding box center [654, 298] width 128 height 38
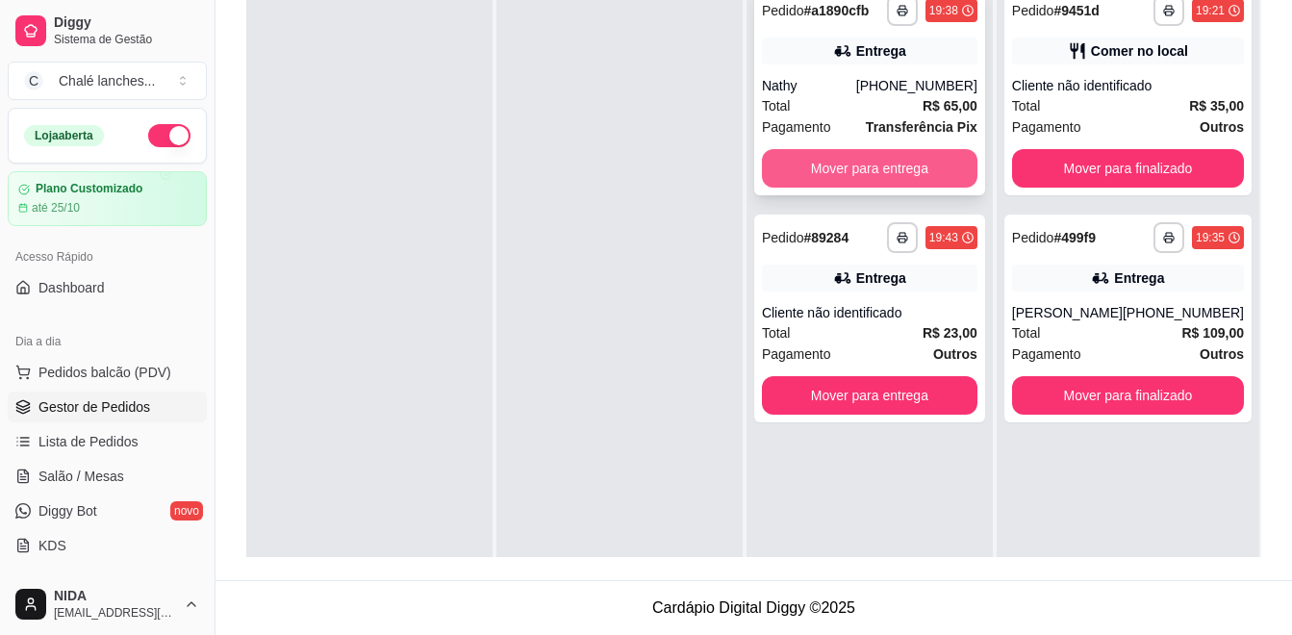
click at [963, 171] on button "Mover para entrega" at bounding box center [870, 168] width 216 height 38
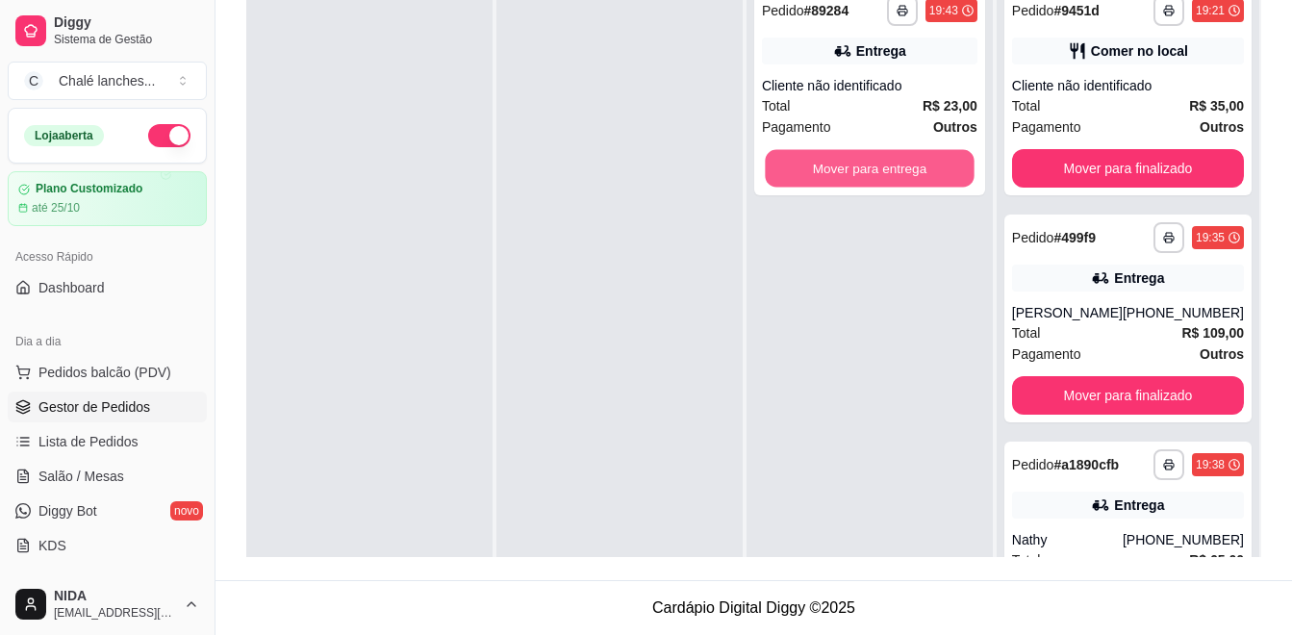
click at [963, 171] on button "Mover para entrega" at bounding box center [869, 169] width 209 height 38
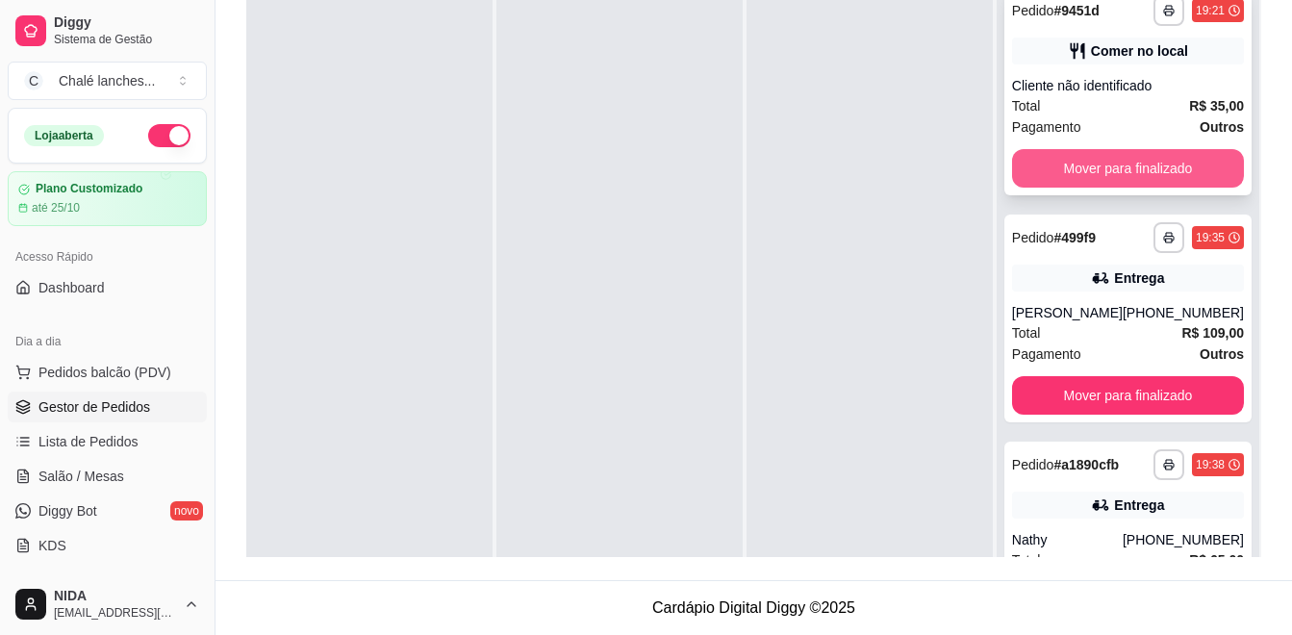
click at [1112, 174] on button "Mover para finalizado" at bounding box center [1128, 168] width 232 height 38
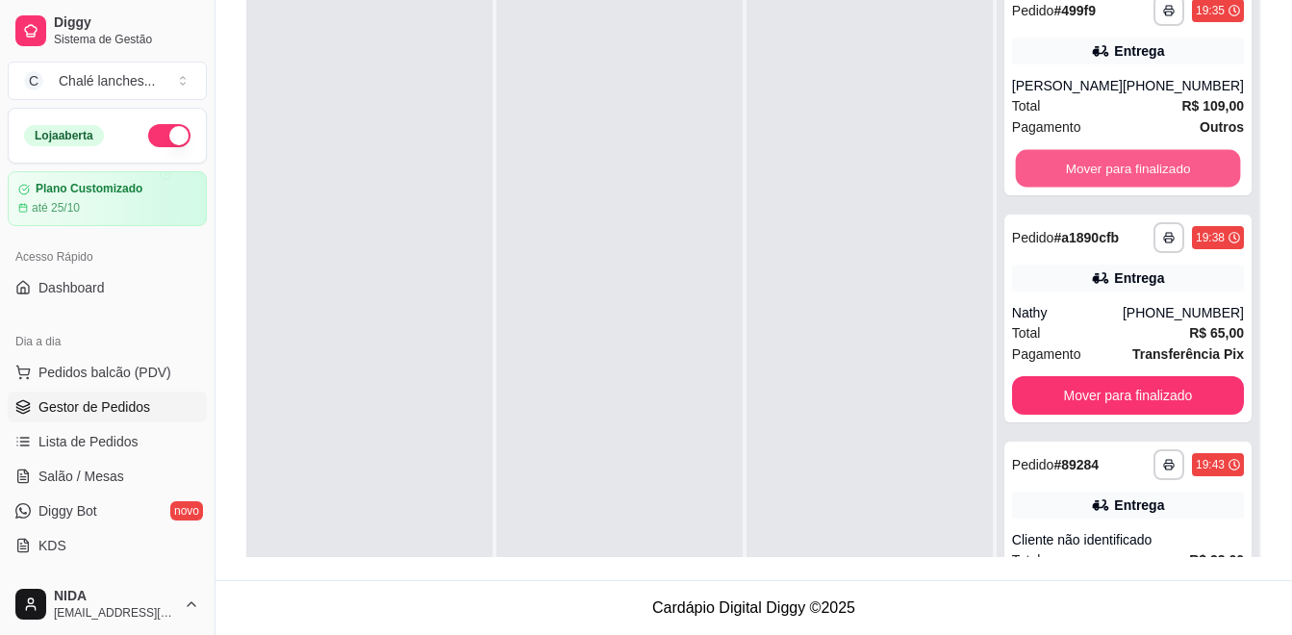
click at [1110, 170] on button "Mover para finalizado" at bounding box center [1127, 169] width 225 height 38
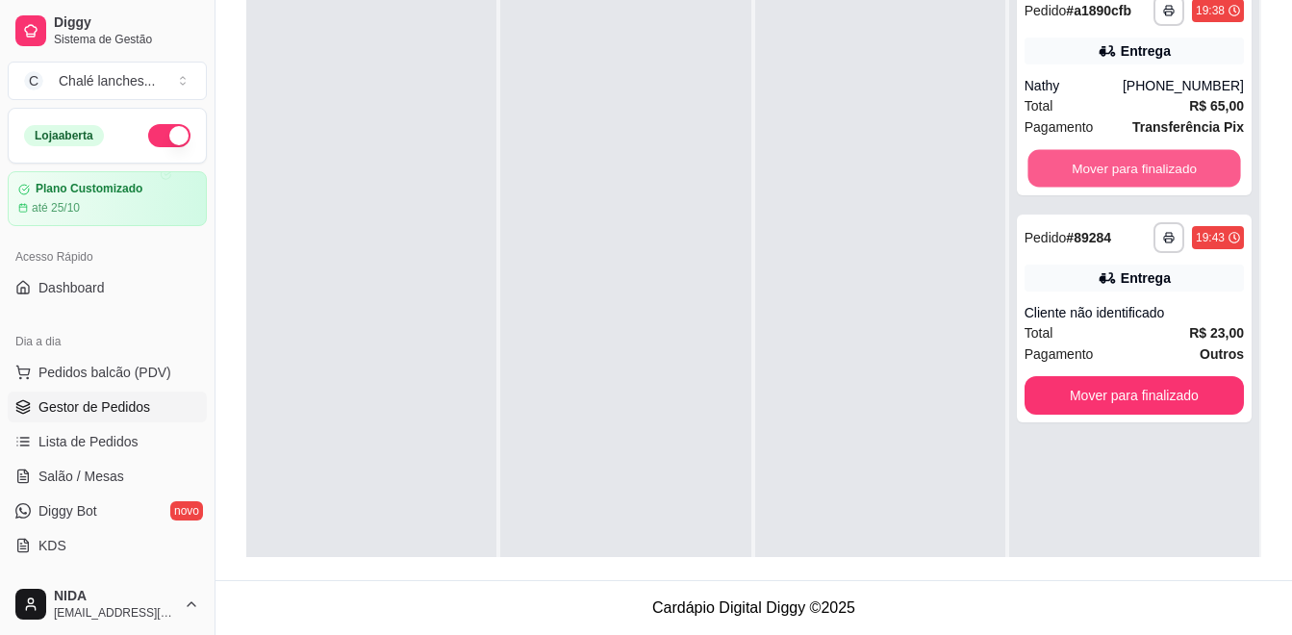
click at [1110, 170] on button "Mover para finalizado" at bounding box center [1134, 169] width 213 height 38
click at [1108, 376] on button "Mover para finalizado" at bounding box center [1134, 395] width 219 height 38
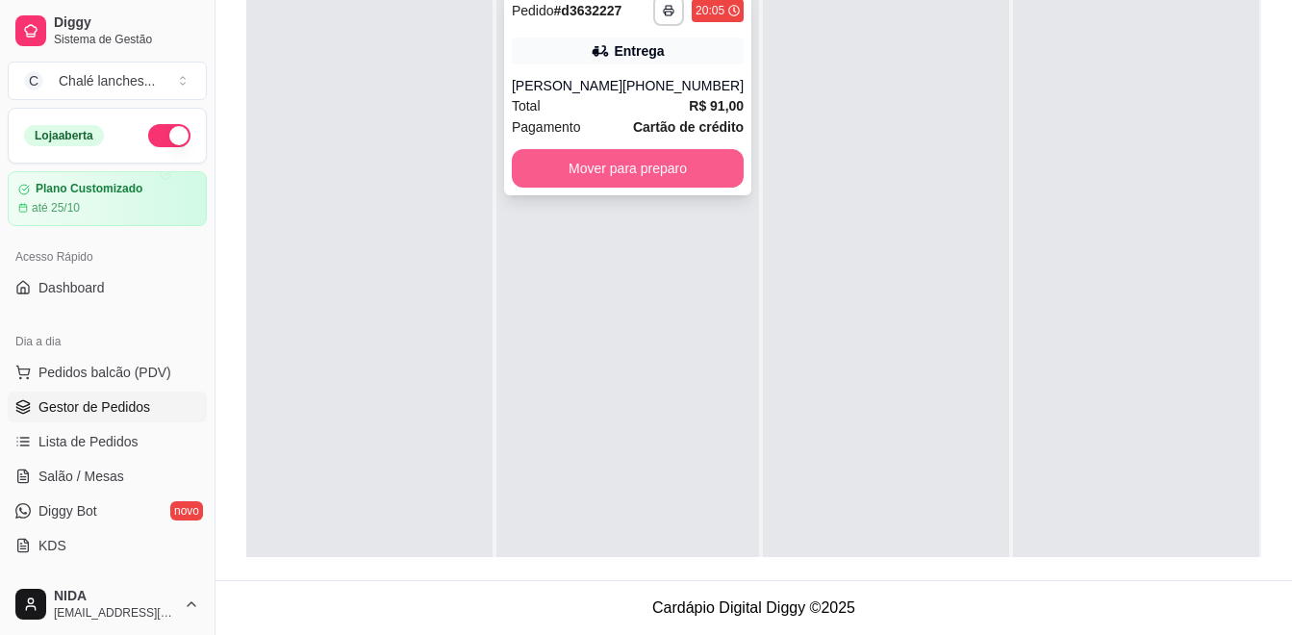
click at [709, 160] on button "Mover para preparo" at bounding box center [628, 168] width 232 height 38
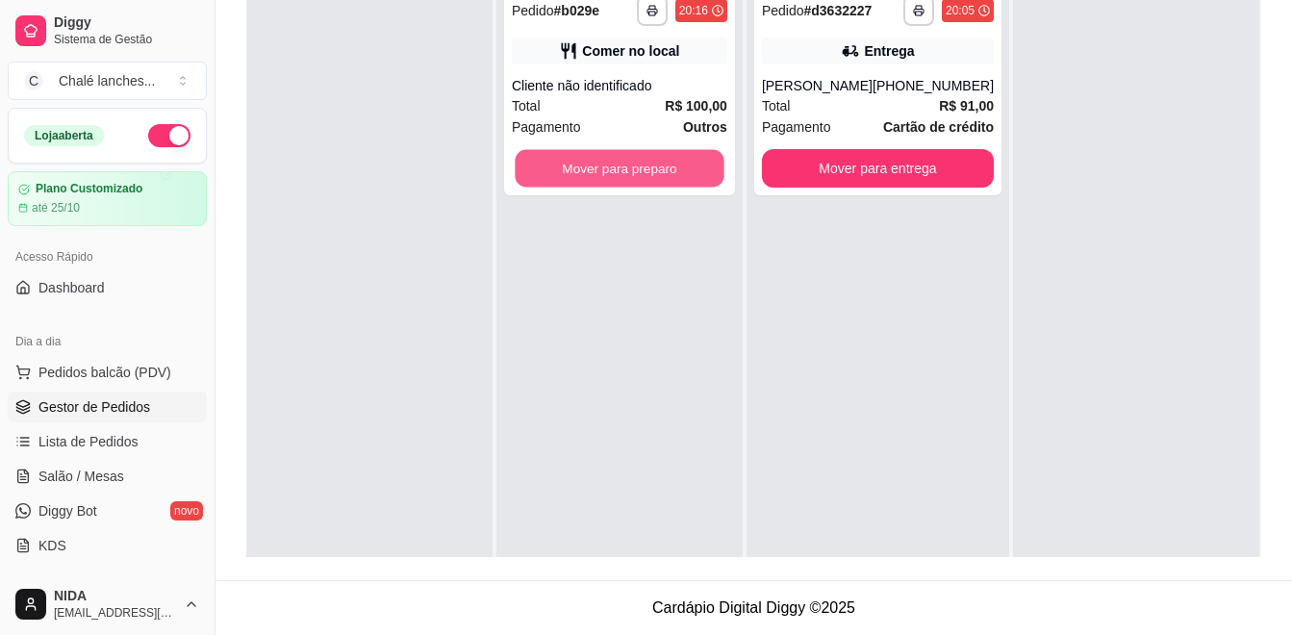
click at [709, 160] on button "Mover para preparo" at bounding box center [619, 169] width 209 height 38
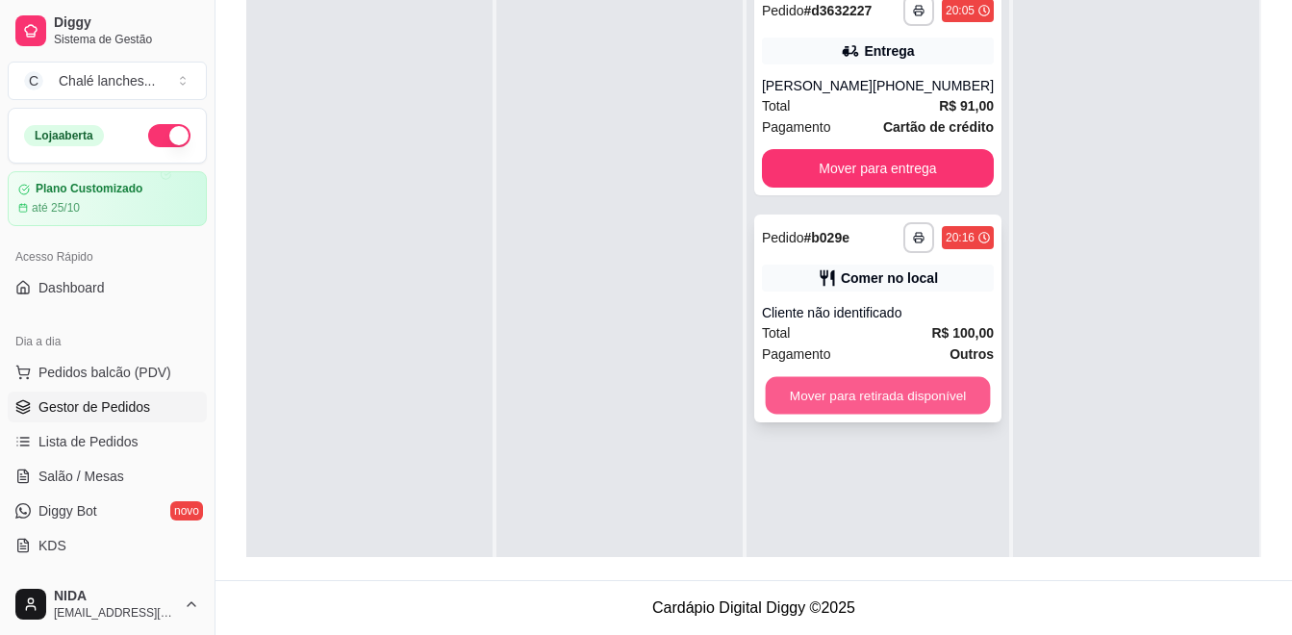
click at [848, 399] on button "Mover para retirada disponível" at bounding box center [877, 396] width 225 height 38
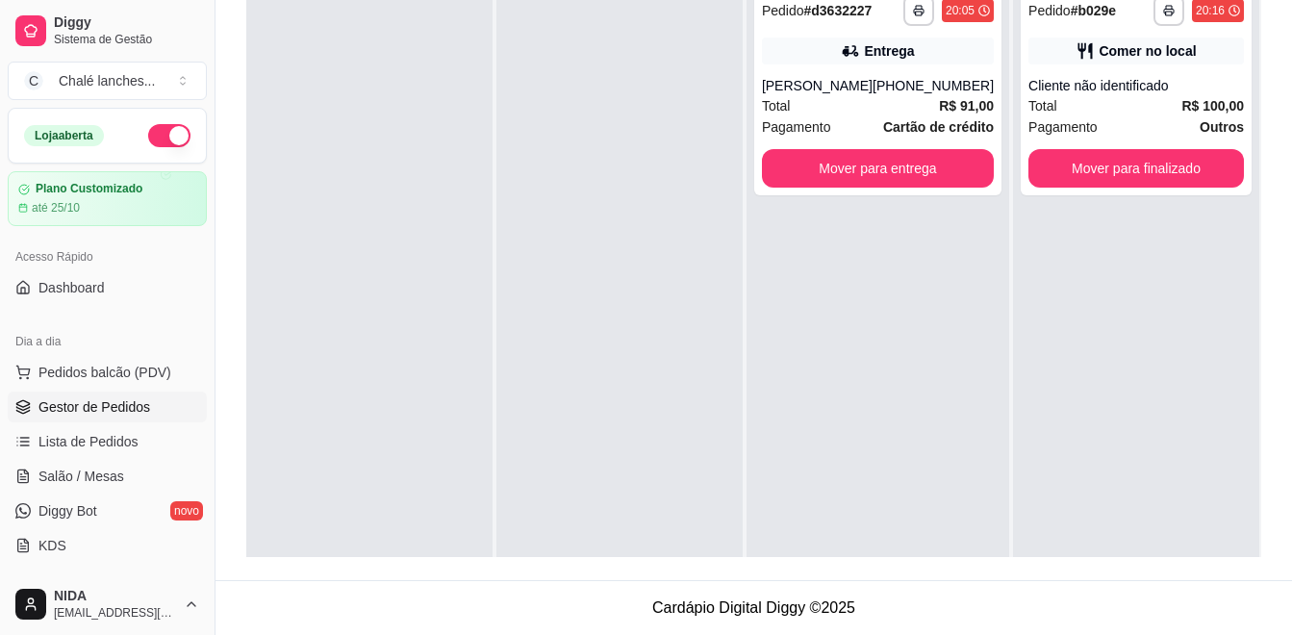
click at [848, 399] on div "**********" at bounding box center [878, 293] width 263 height 635
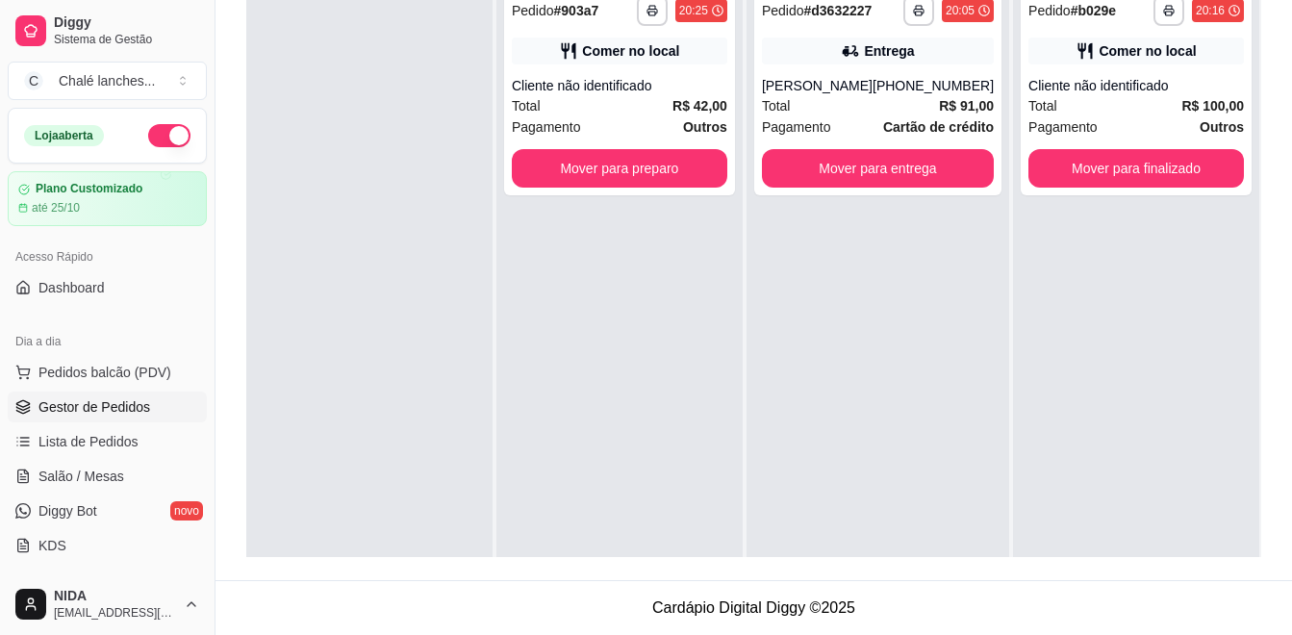
click at [831, 184] on button "Mover para entrega" at bounding box center [878, 168] width 232 height 38
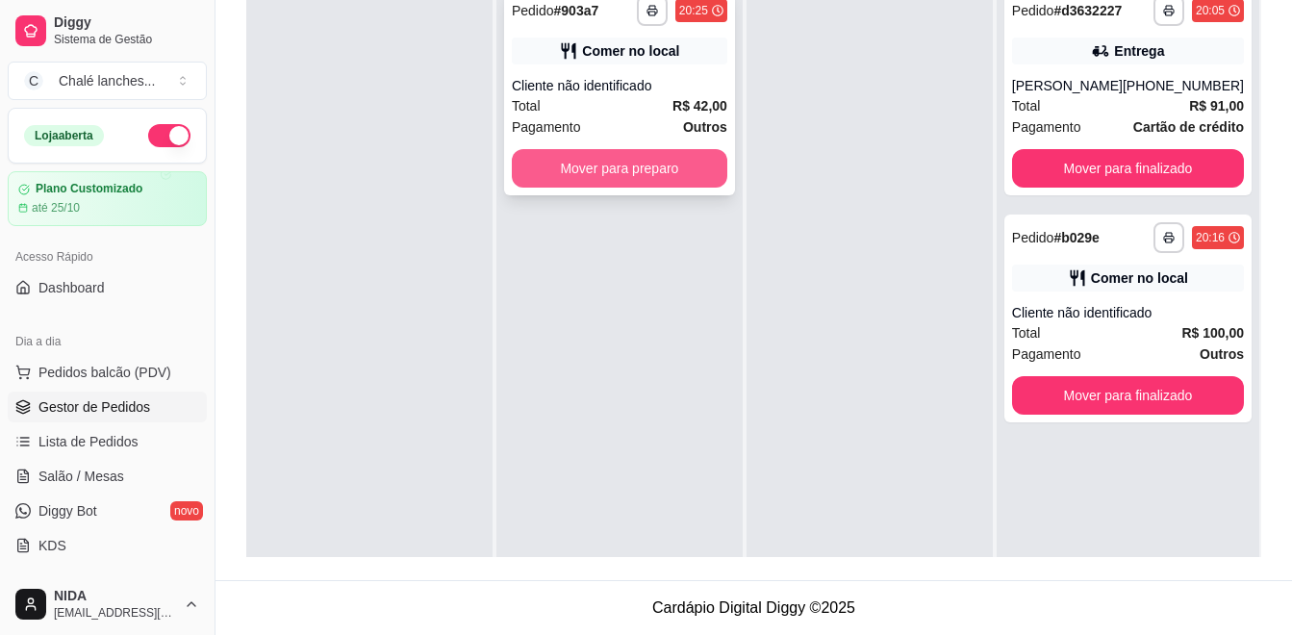
click at [565, 157] on button "Mover para preparo" at bounding box center [620, 168] width 216 height 38
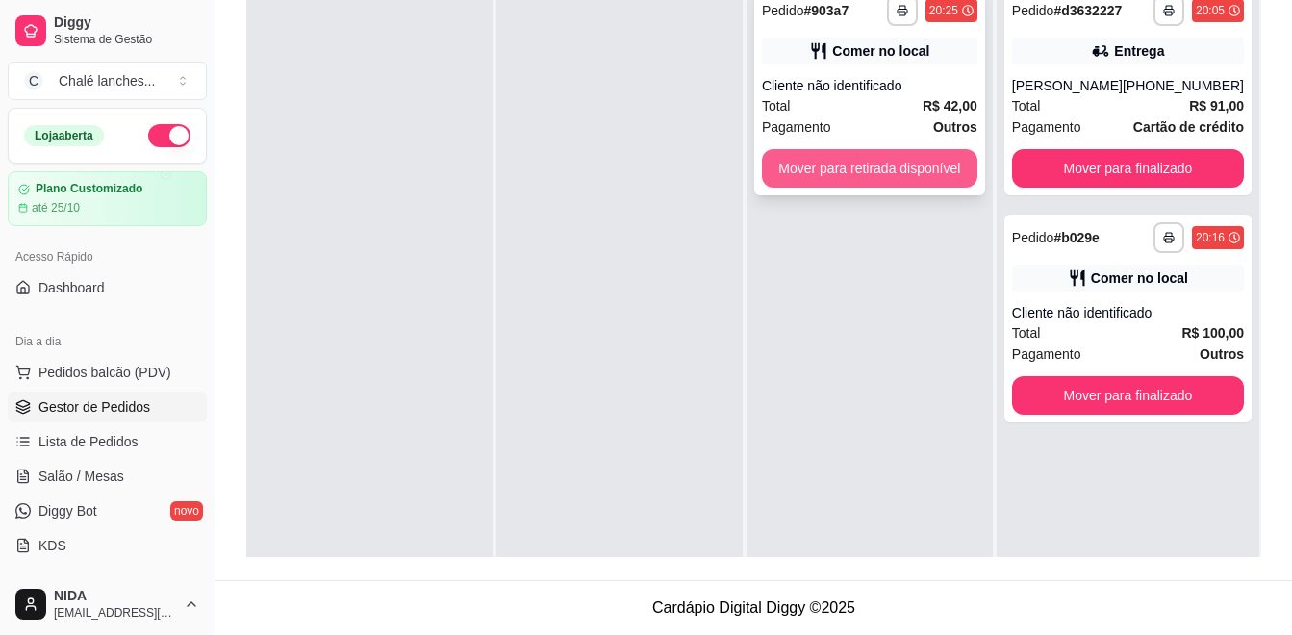
click at [807, 174] on button "Mover para retirada disponível" at bounding box center [870, 168] width 216 height 38
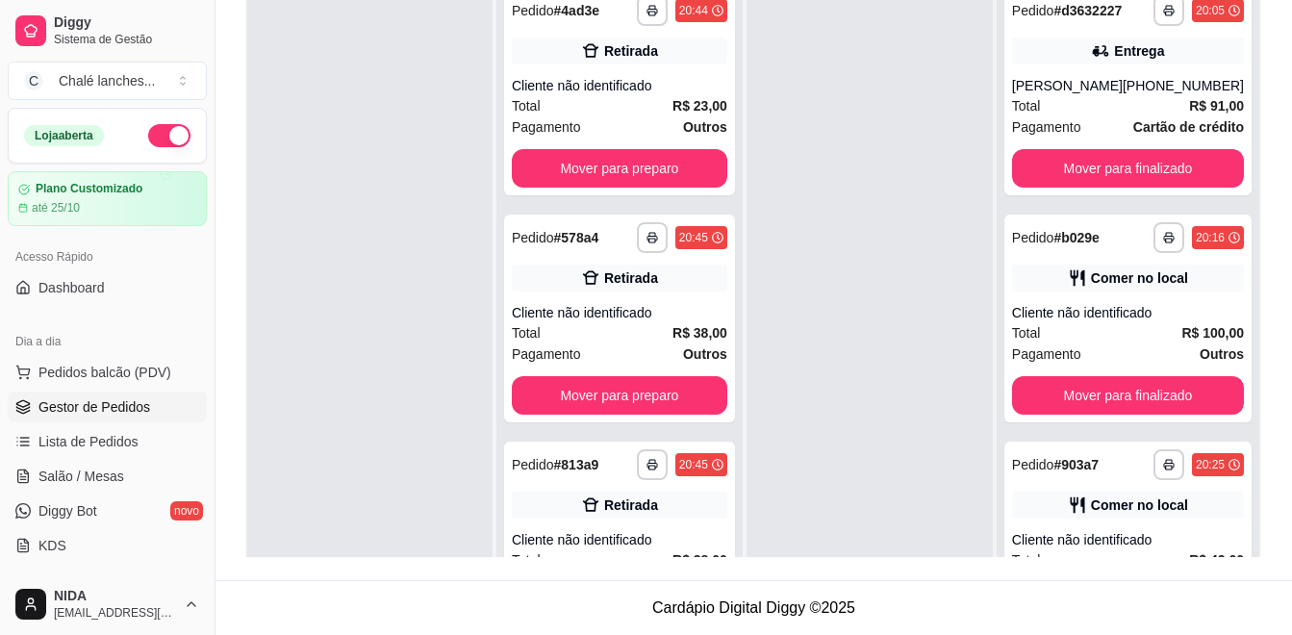
drag, startPoint x: 807, startPoint y: 174, endPoint x: 822, endPoint y: 155, distance: 24.1
click at [822, 155] on div at bounding box center [870, 293] width 246 height 635
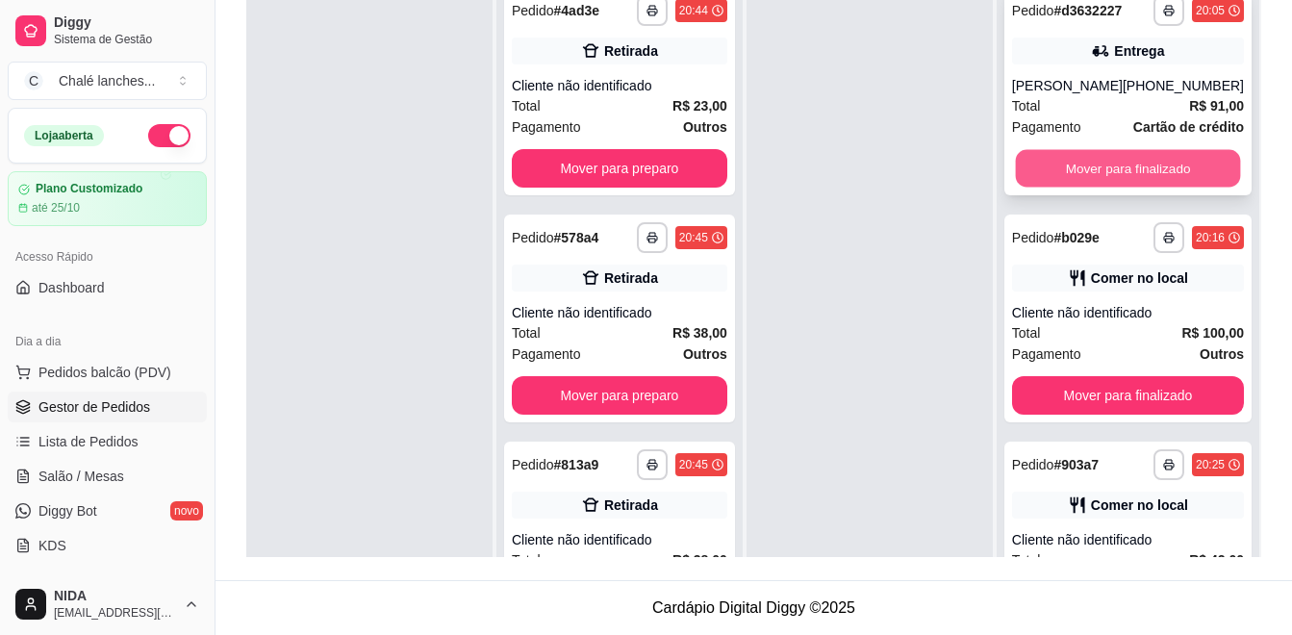
click at [1159, 188] on button "Mover para finalizado" at bounding box center [1127, 169] width 225 height 38
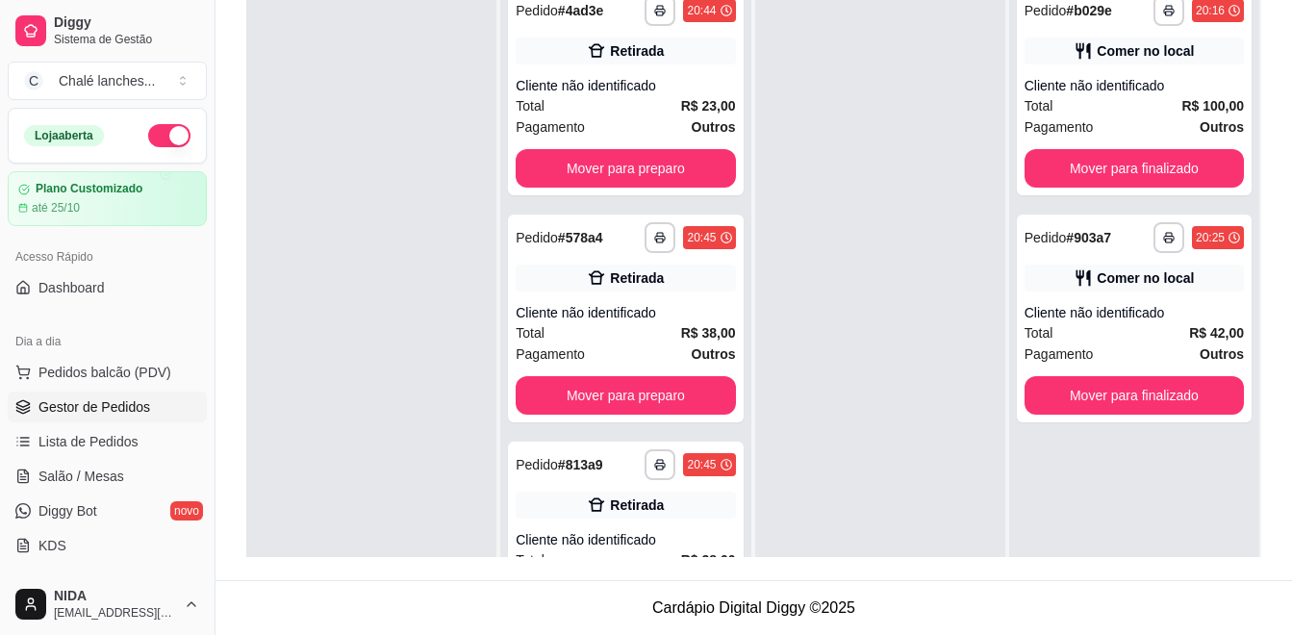
click at [1155, 208] on div "**********" at bounding box center [1135, 293] width 250 height 635
click at [1166, 178] on button "Mover para finalizado" at bounding box center [1134, 168] width 219 height 38
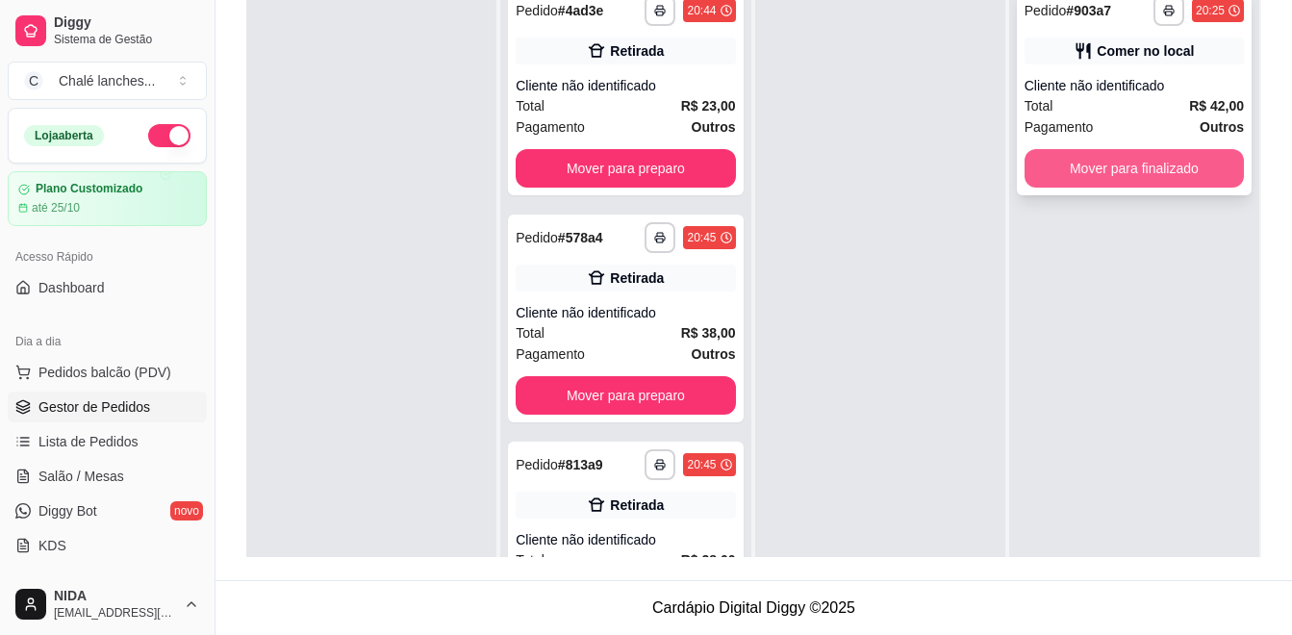
click at [1166, 171] on button "Mover para finalizado" at bounding box center [1134, 168] width 219 height 38
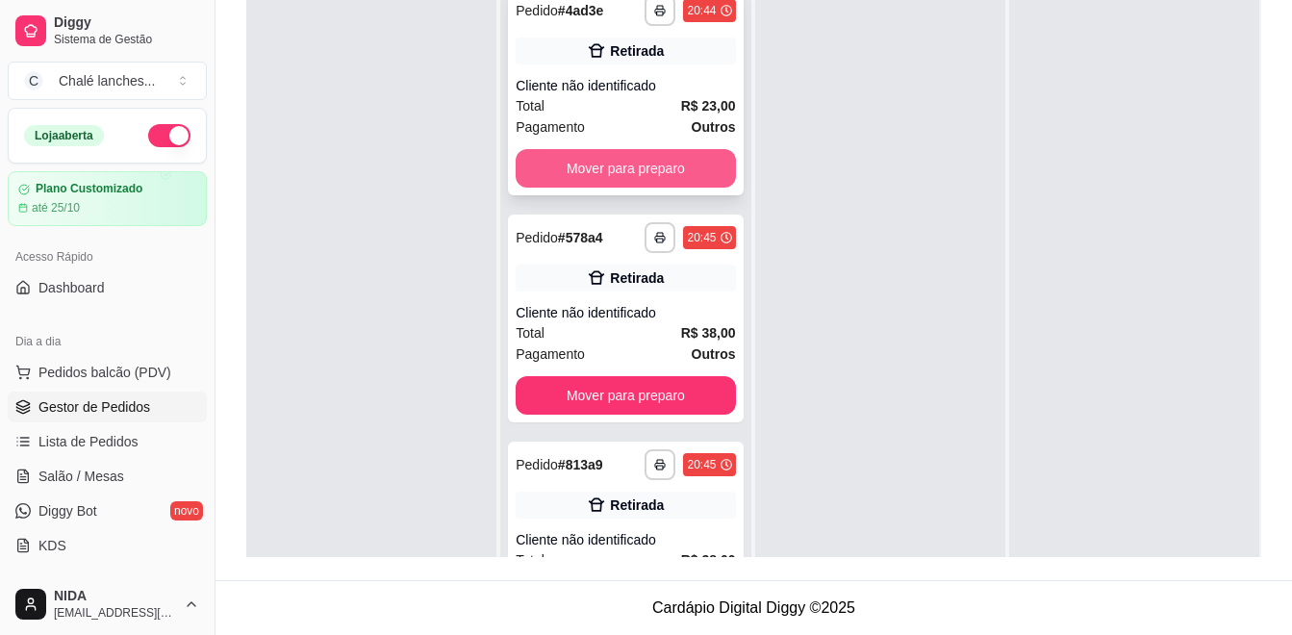
click at [689, 153] on button "Mover para preparo" at bounding box center [625, 168] width 219 height 38
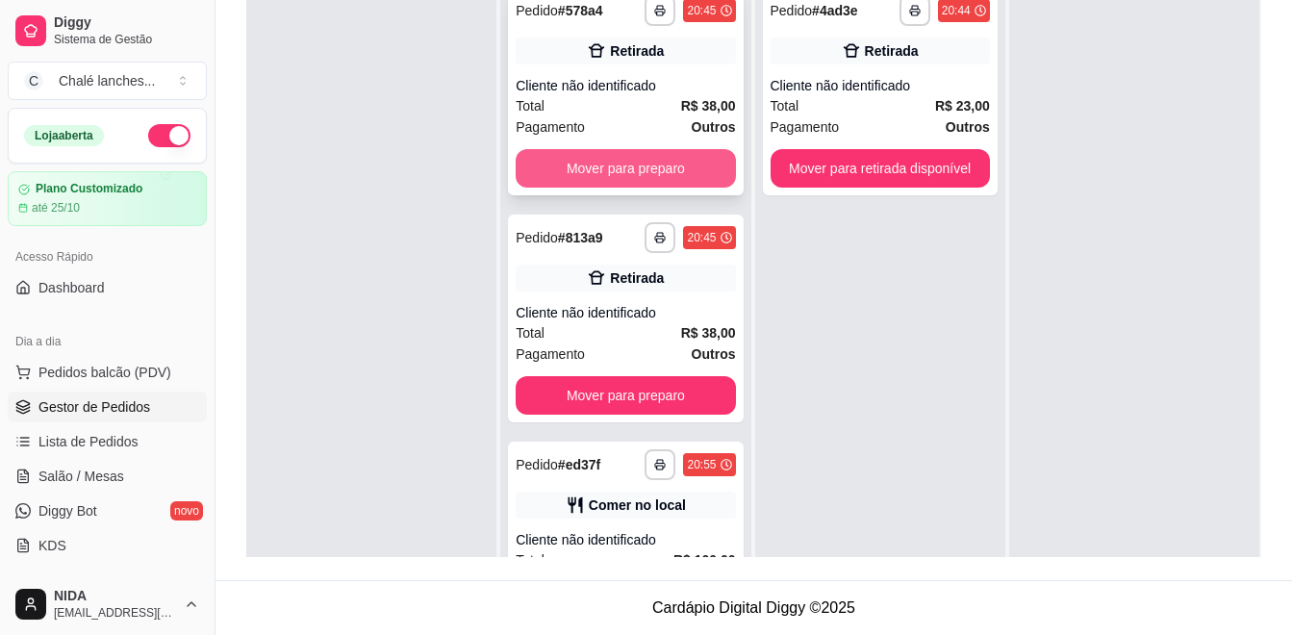
click at [627, 173] on button "Mover para preparo" at bounding box center [625, 168] width 219 height 38
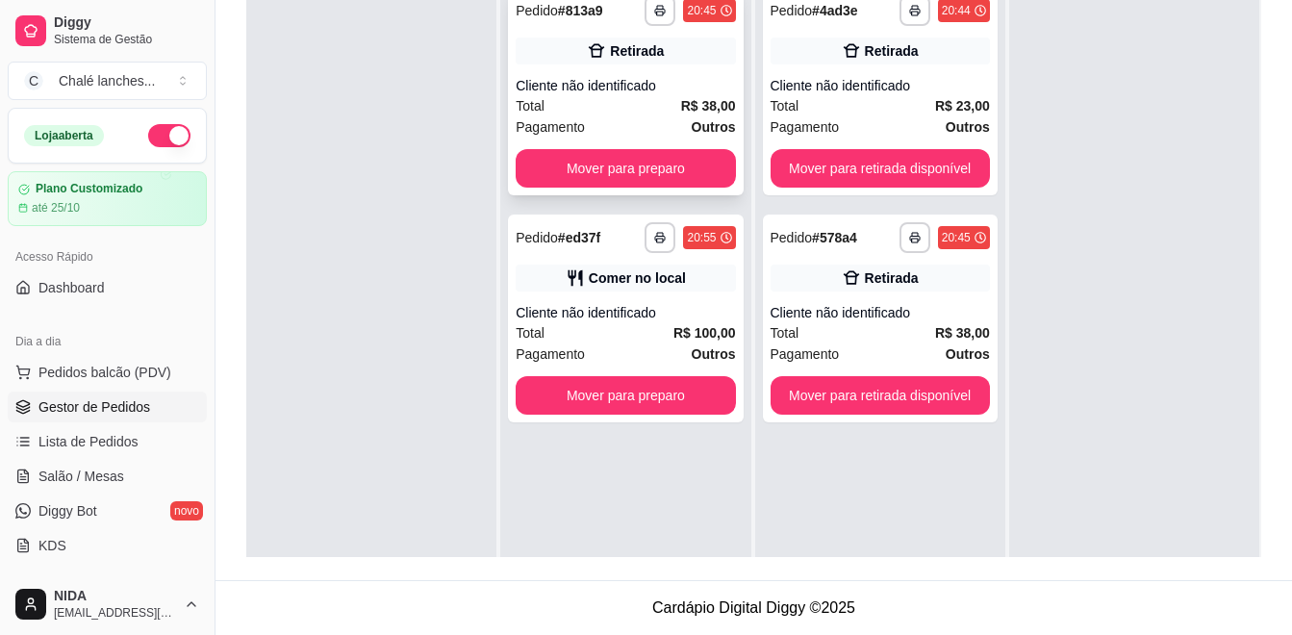
click at [617, 113] on div "Total R$ 38,00" at bounding box center [625, 105] width 219 height 21
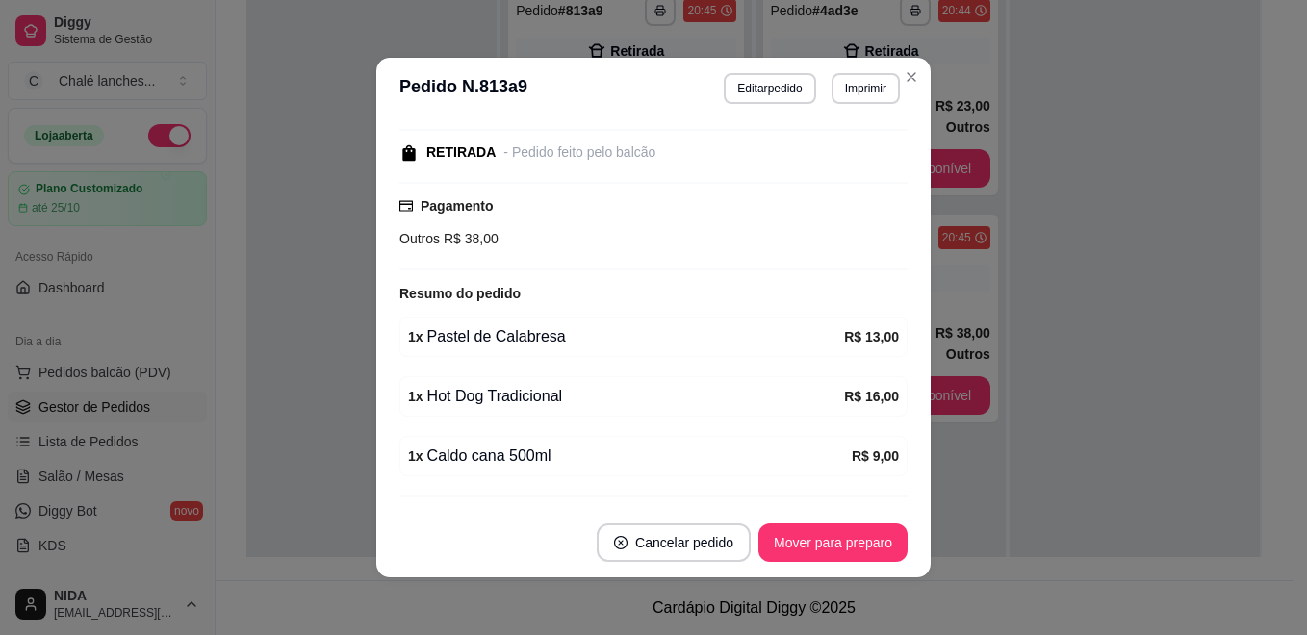
scroll to position [243, 0]
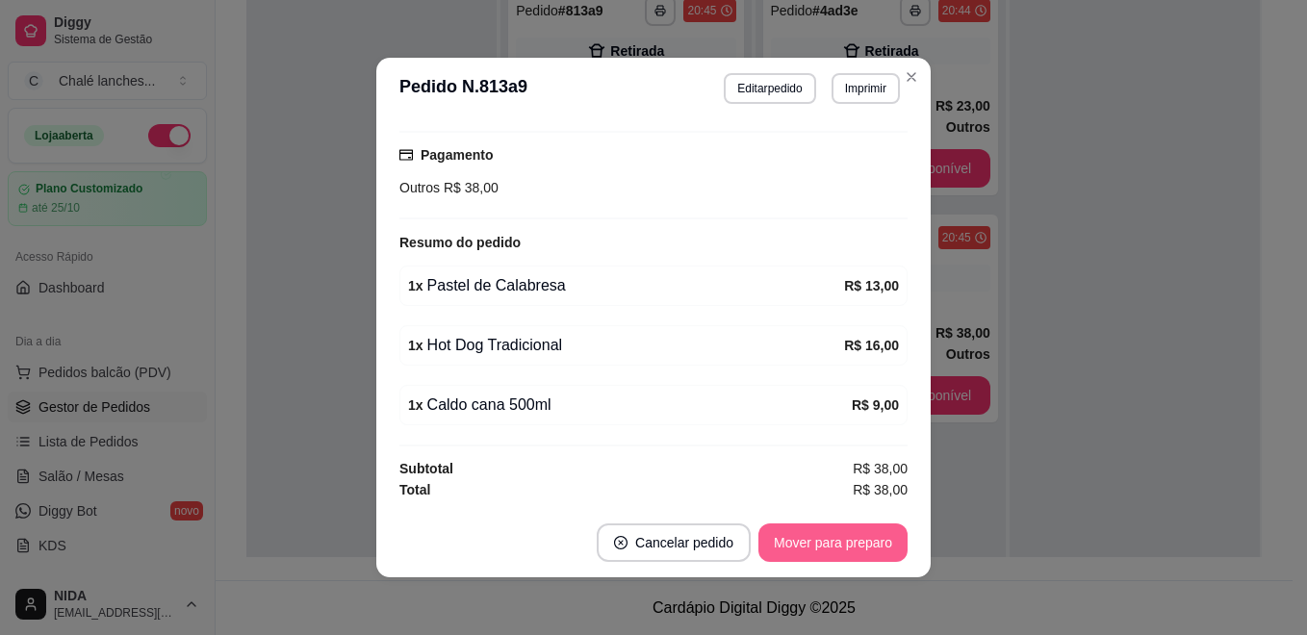
click at [847, 540] on button "Mover para preparo" at bounding box center [832, 543] width 149 height 38
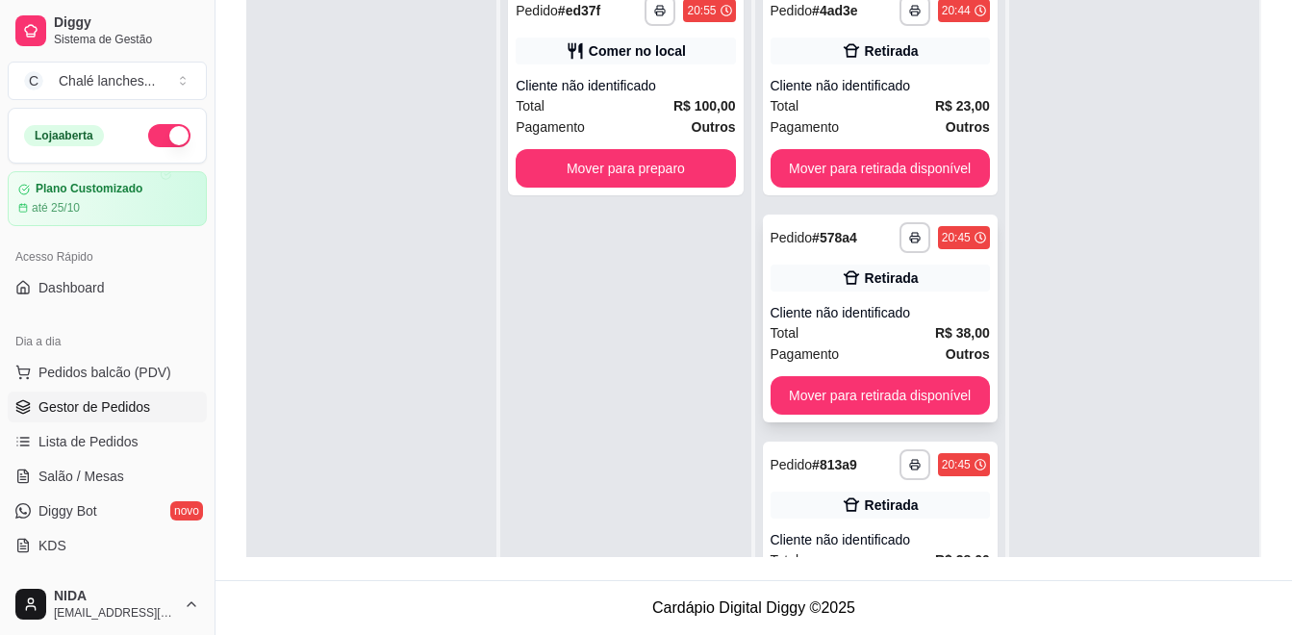
click at [946, 354] on strong "Outros" at bounding box center [968, 353] width 44 height 15
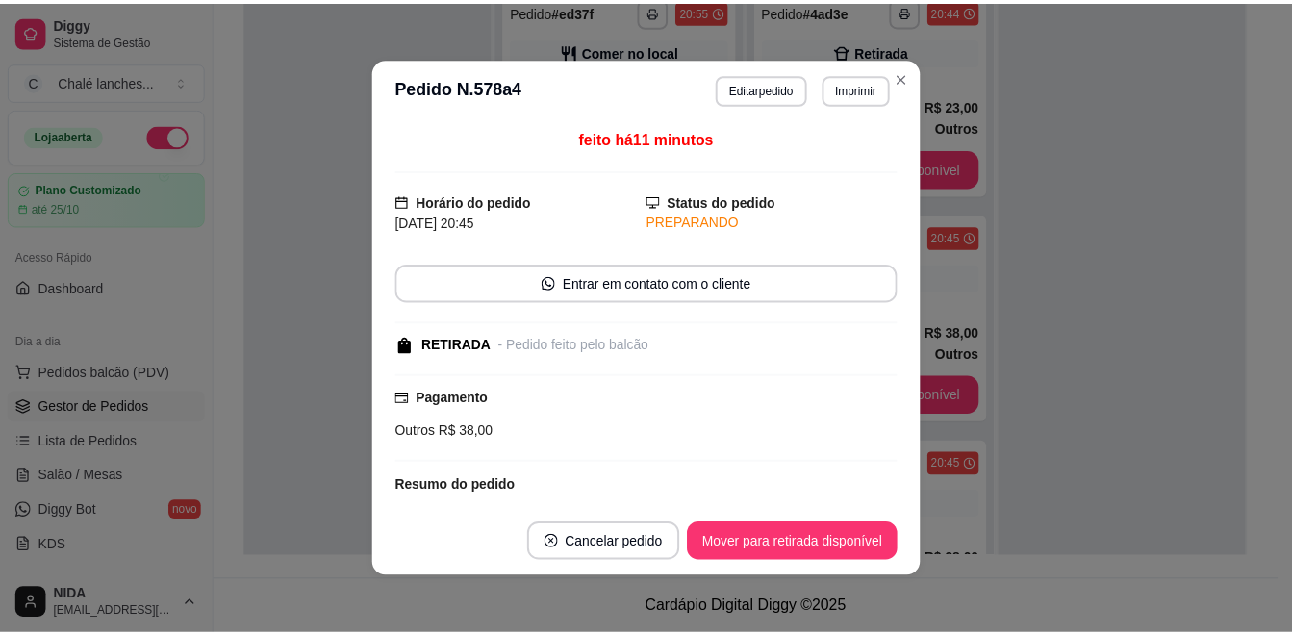
scroll to position [192, 0]
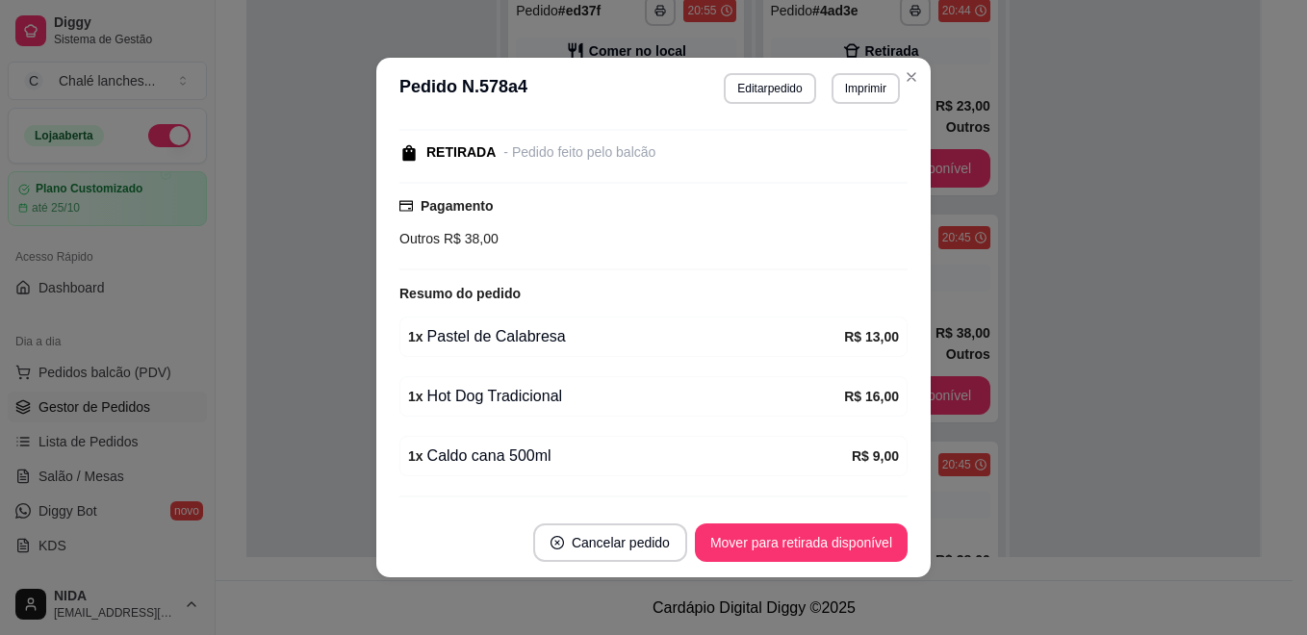
click at [883, 529] on button "Mover para retirada disponível" at bounding box center [801, 543] width 213 height 38
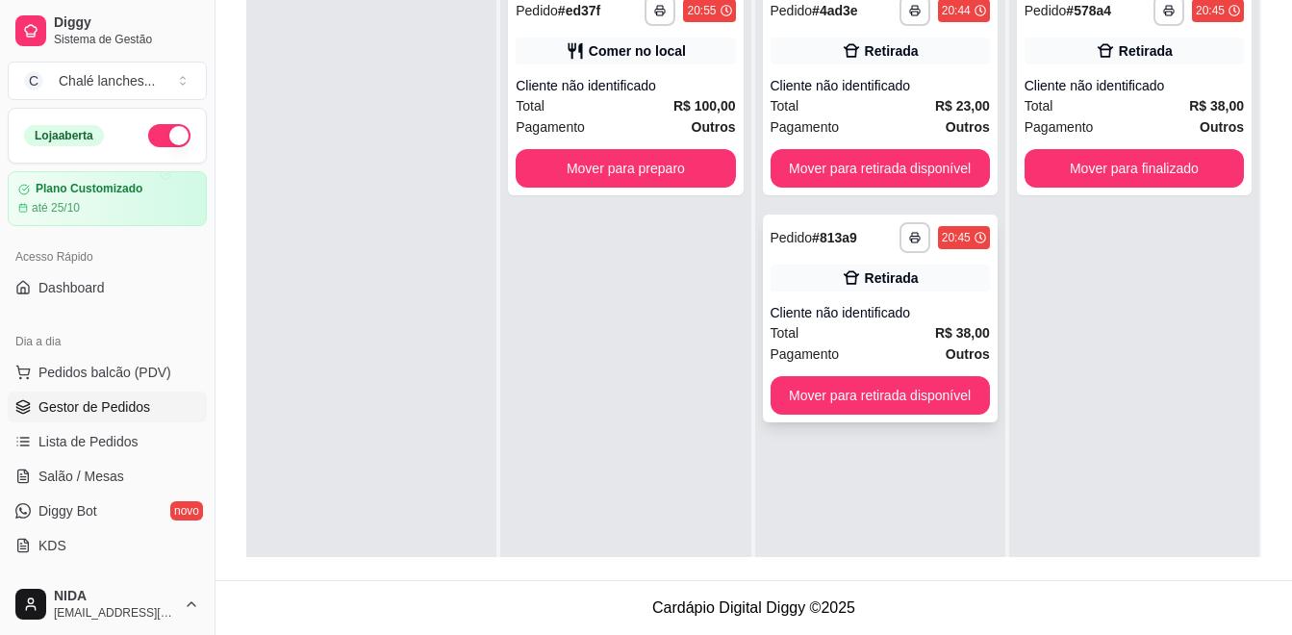
click at [982, 403] on div "**********" at bounding box center [880, 319] width 235 height 208
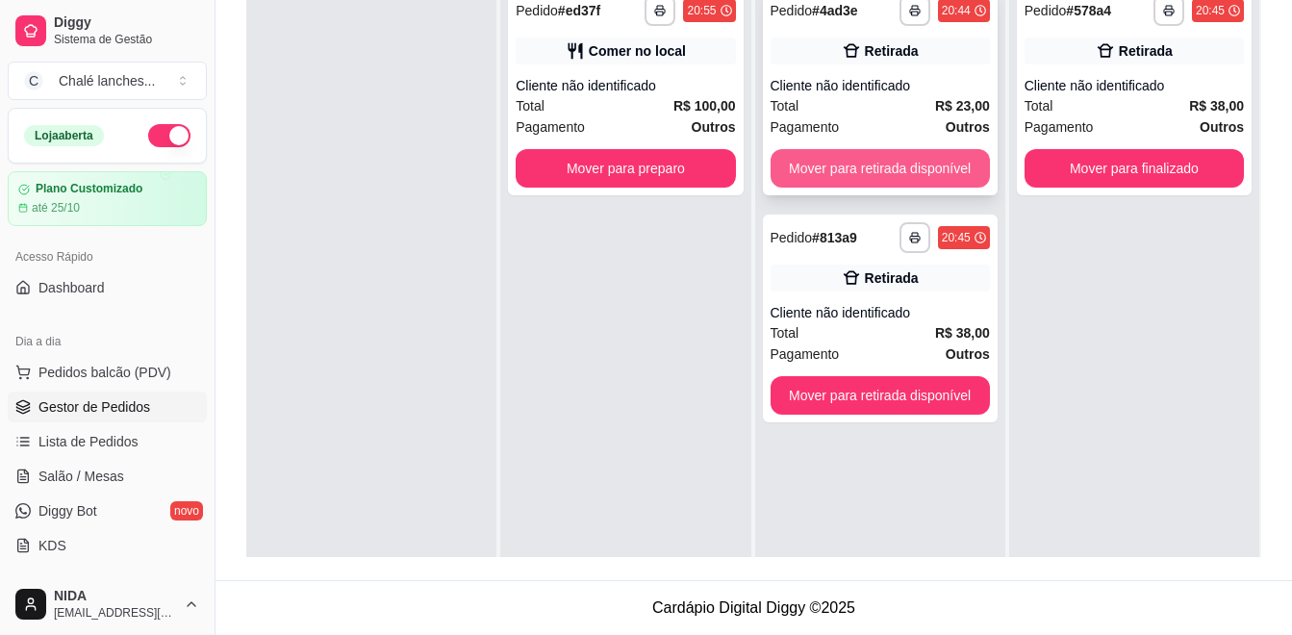
click at [945, 164] on button "Mover para retirada disponível" at bounding box center [880, 168] width 219 height 38
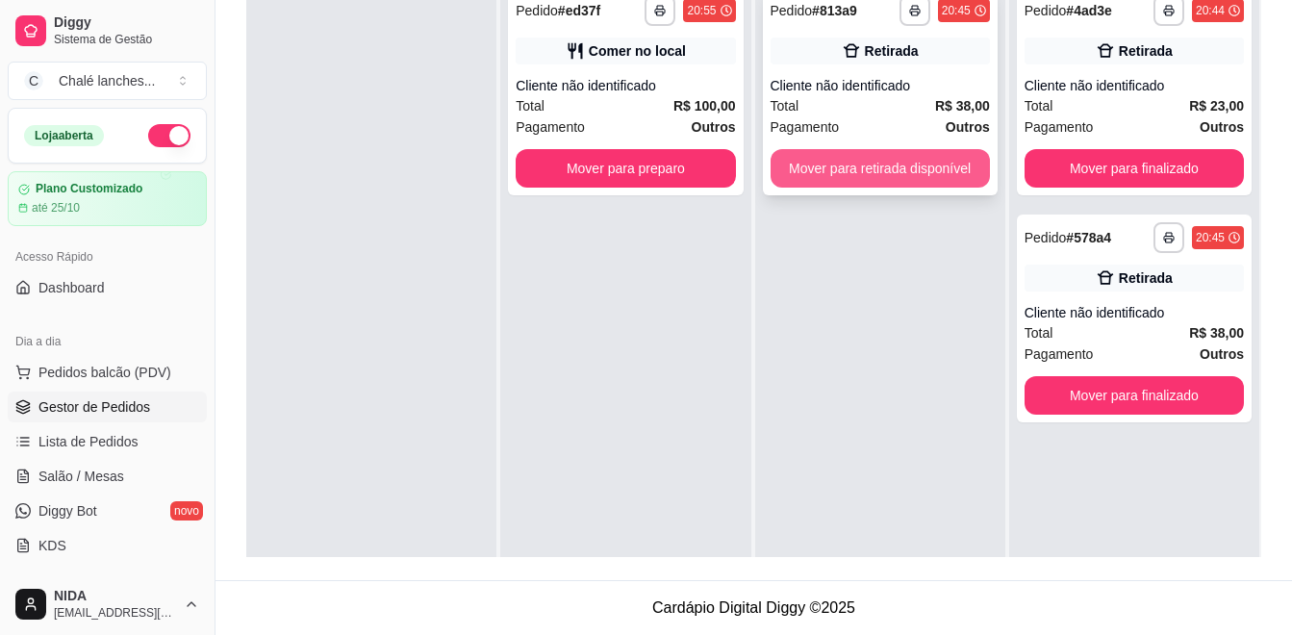
click at [951, 165] on button "Mover para retirada disponível" at bounding box center [880, 168] width 219 height 38
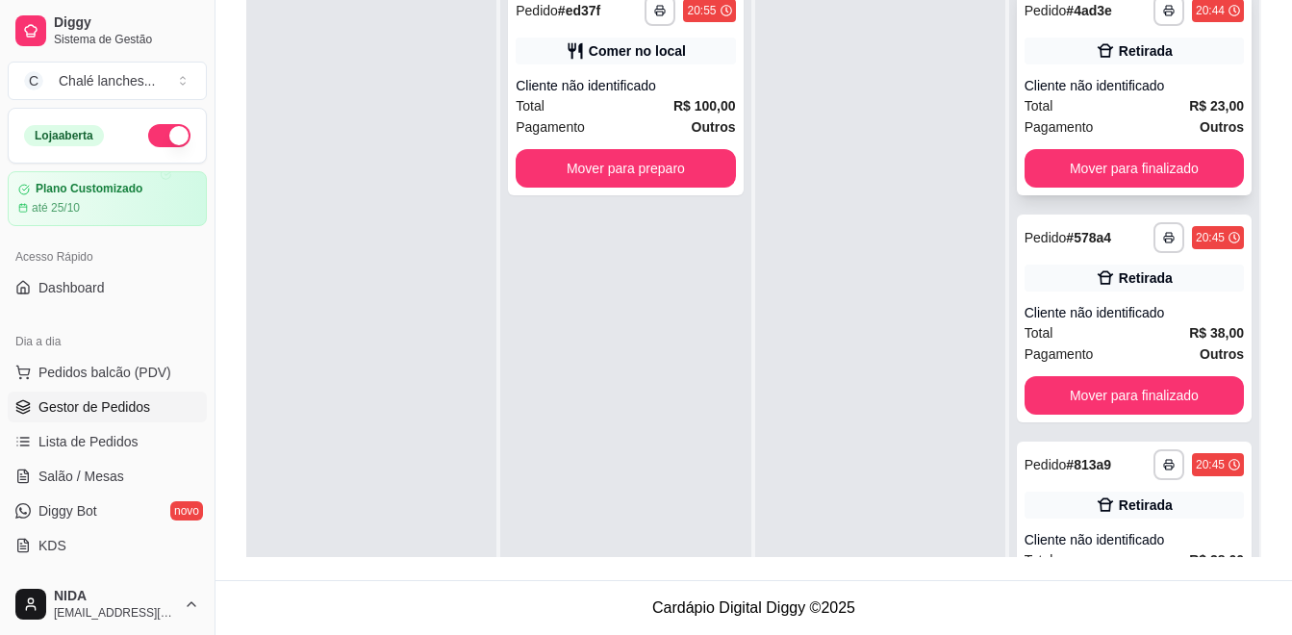
click at [1074, 161] on button "Mover para finalizado" at bounding box center [1134, 168] width 219 height 38
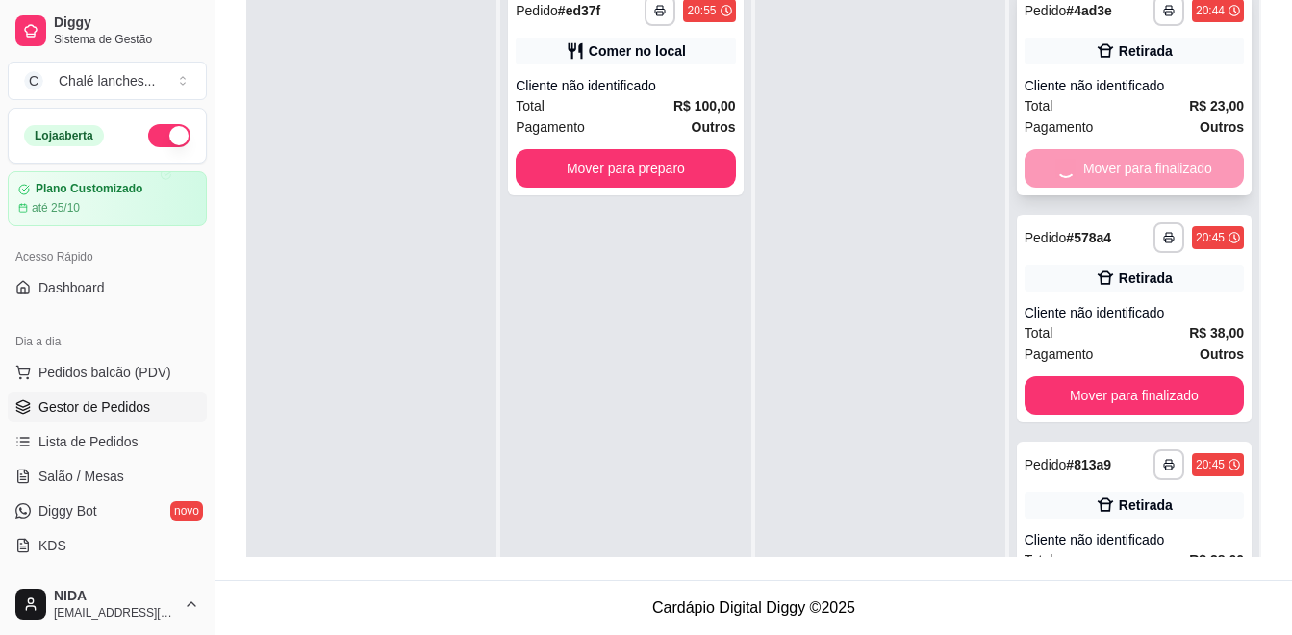
click at [1074, 376] on button "Mover para finalizado" at bounding box center [1134, 395] width 219 height 38
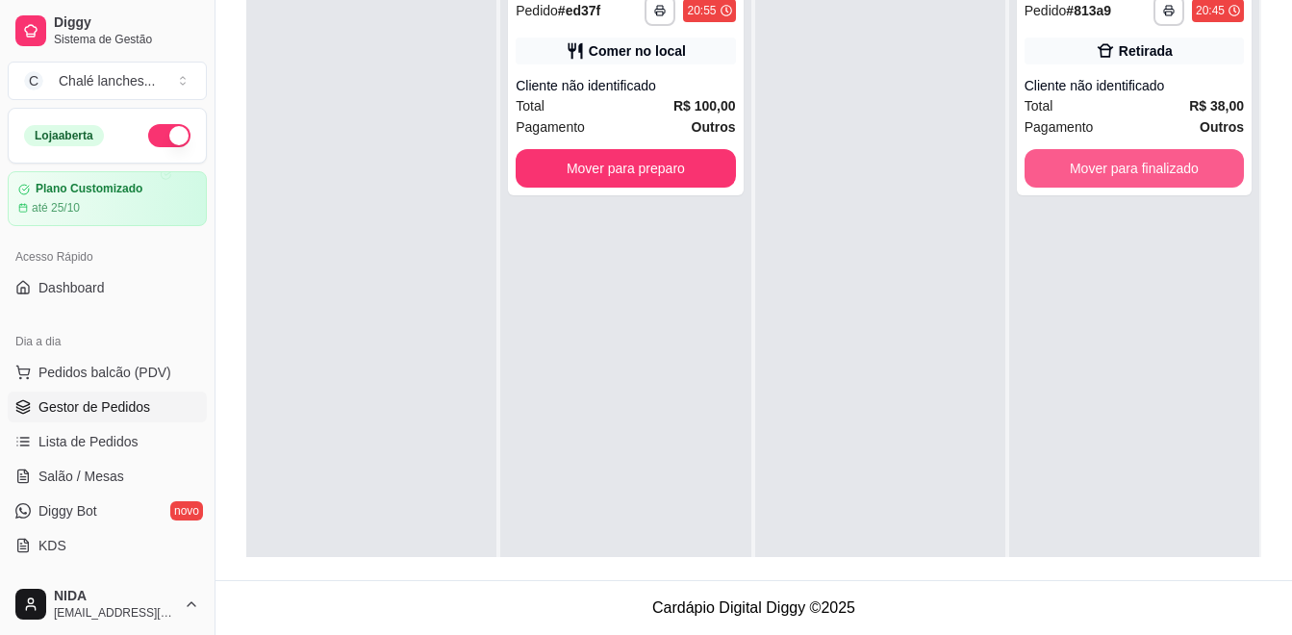
click at [1069, 163] on button "Mover para finalizado" at bounding box center [1134, 168] width 219 height 38
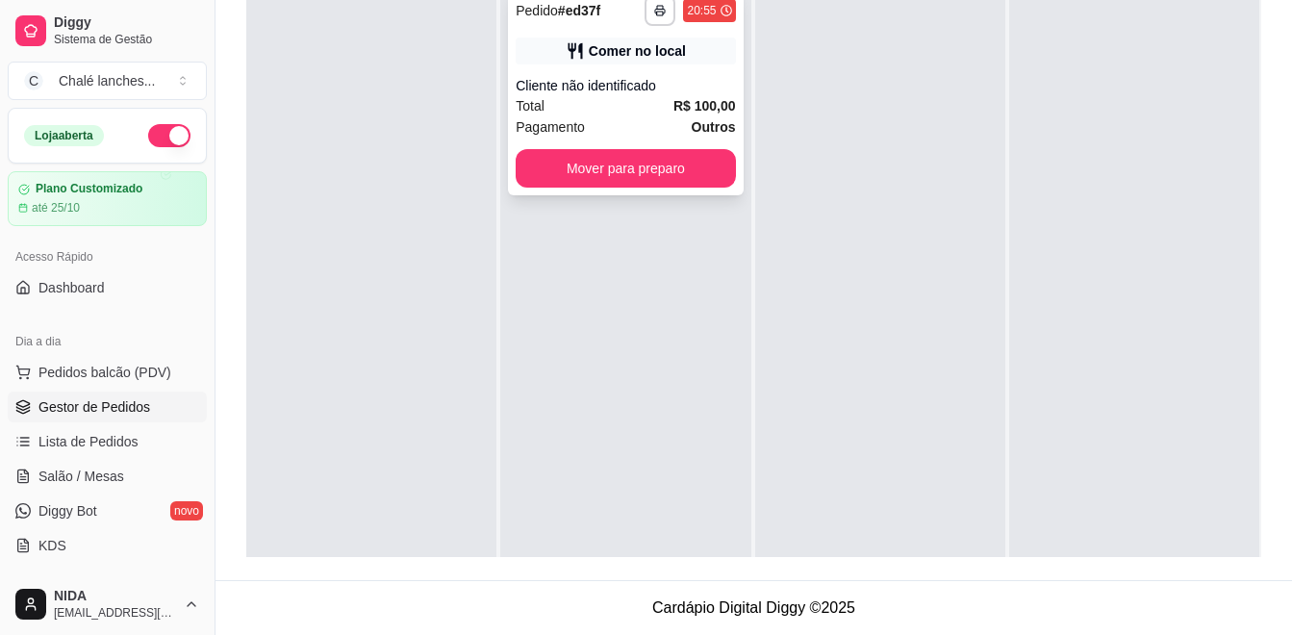
click at [691, 188] on div "**********" at bounding box center [625, 91] width 235 height 208
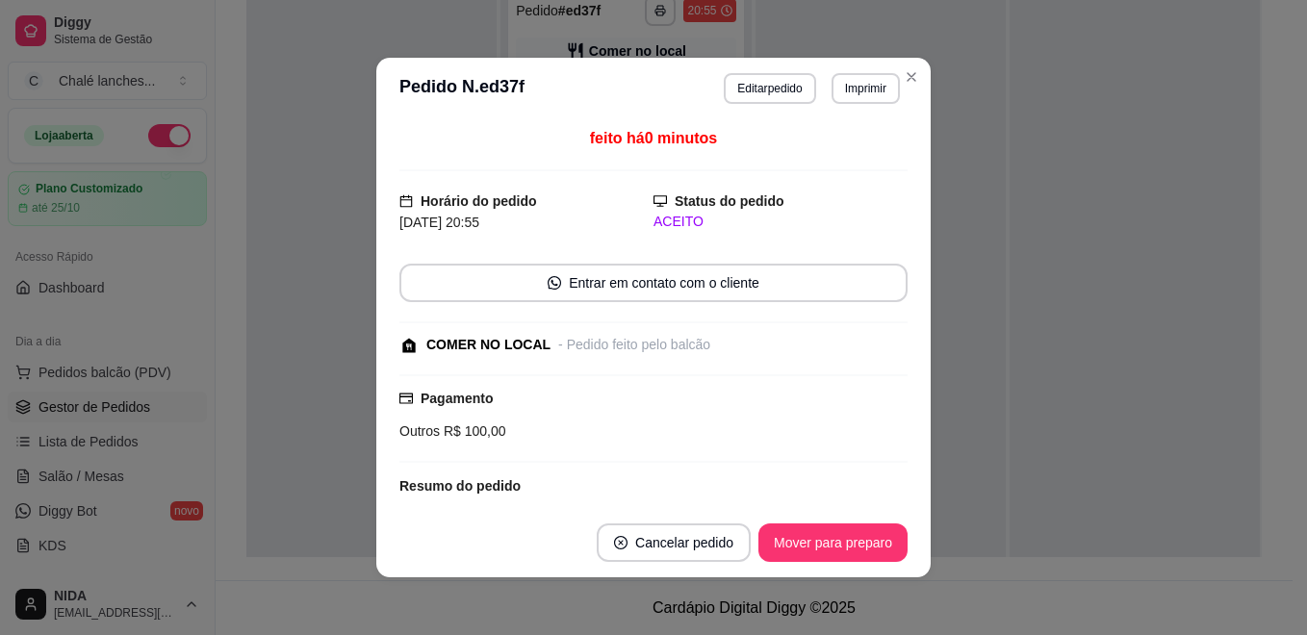
click at [853, 525] on button "Mover para preparo" at bounding box center [832, 543] width 149 height 38
click at [853, 534] on div "Mover para preparo" at bounding box center [819, 543] width 176 height 38
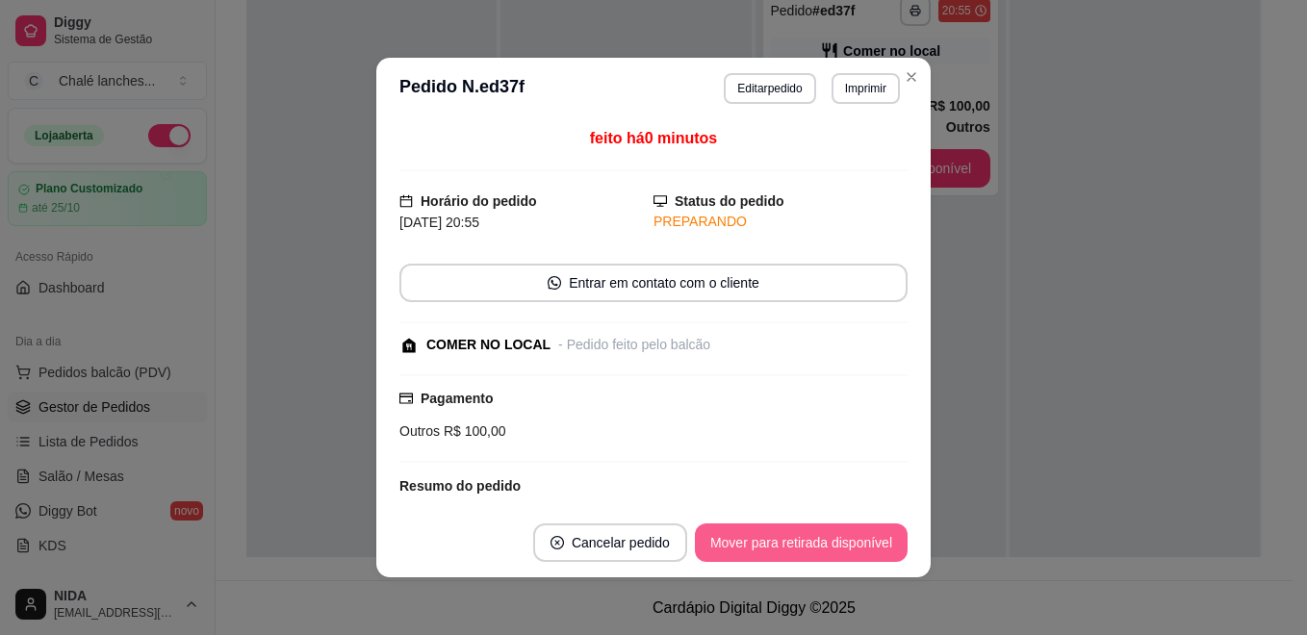
click at [853, 534] on button "Mover para retirada disponível" at bounding box center [801, 543] width 213 height 38
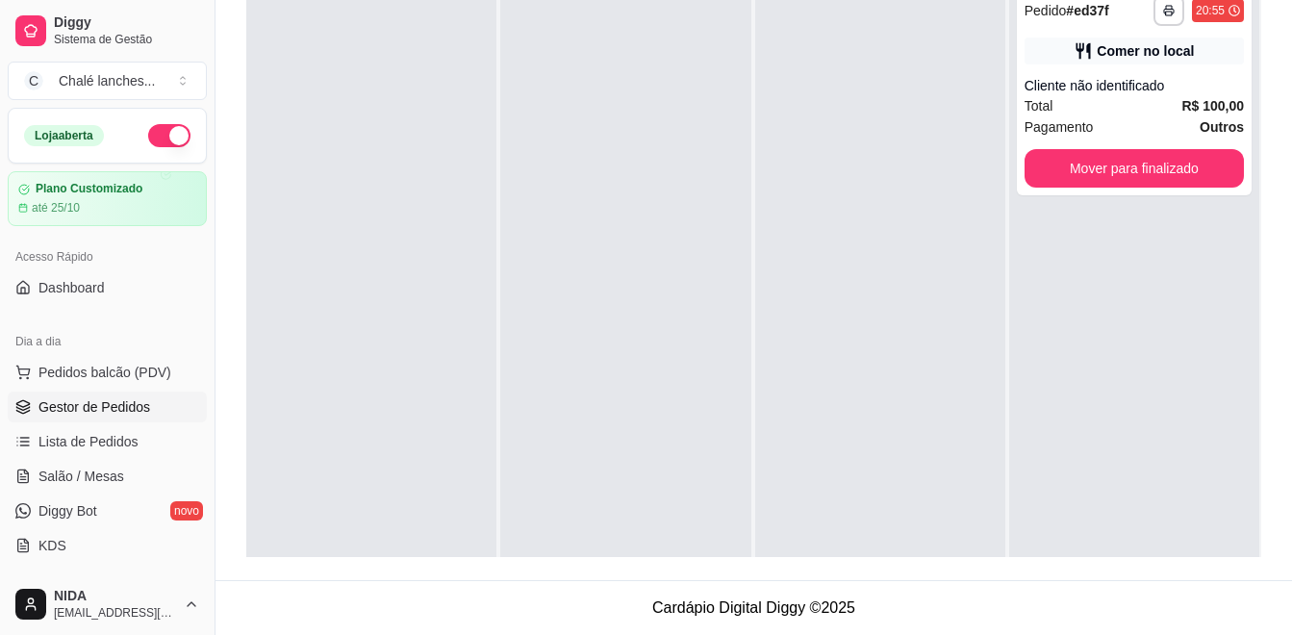
drag, startPoint x: 971, startPoint y: 486, endPoint x: 894, endPoint y: 271, distance: 228.0
click at [894, 271] on div at bounding box center [880, 293] width 250 height 635
click at [1099, 173] on button "Mover para finalizado" at bounding box center [1134, 168] width 219 height 38
